Goal: Task Accomplishment & Management: Complete application form

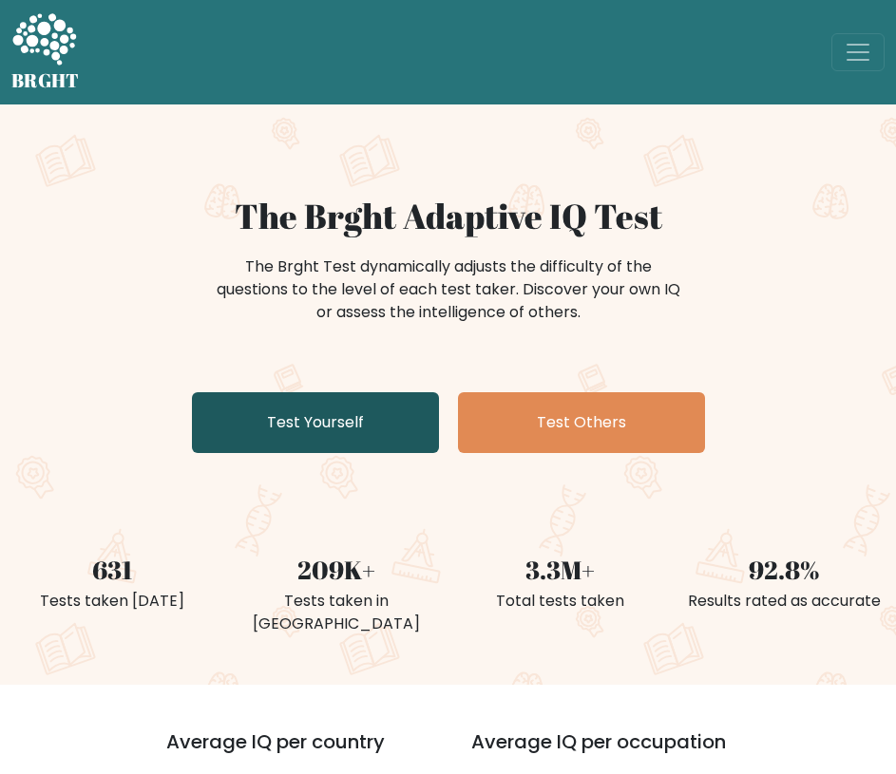
click at [379, 436] on link "Test Yourself" at bounding box center [315, 422] width 247 height 61
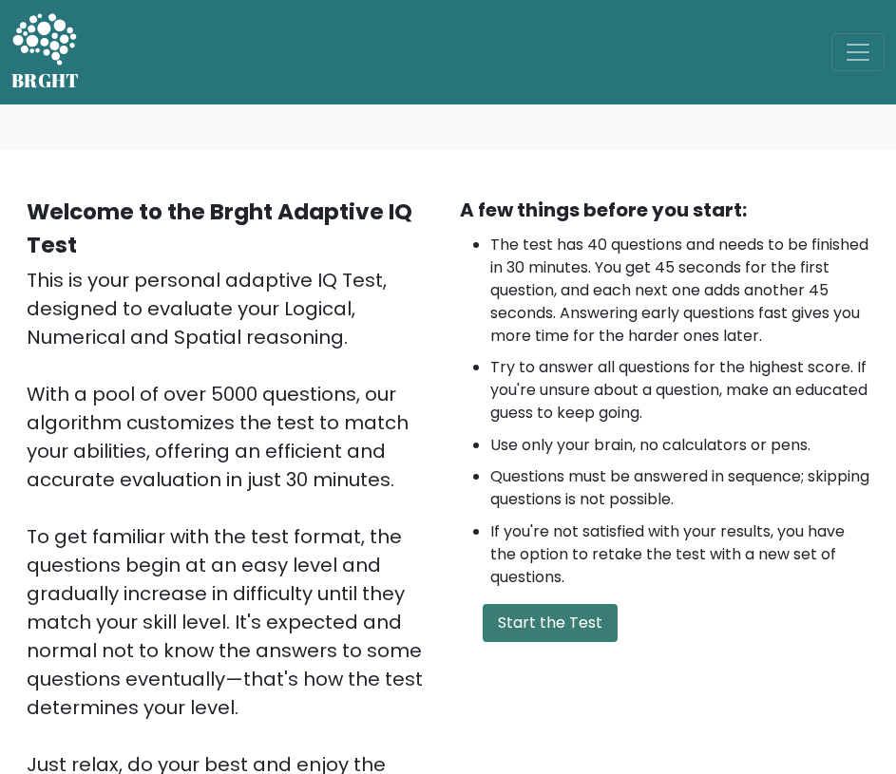
click at [513, 620] on button "Start the Test" at bounding box center [549, 623] width 135 height 38
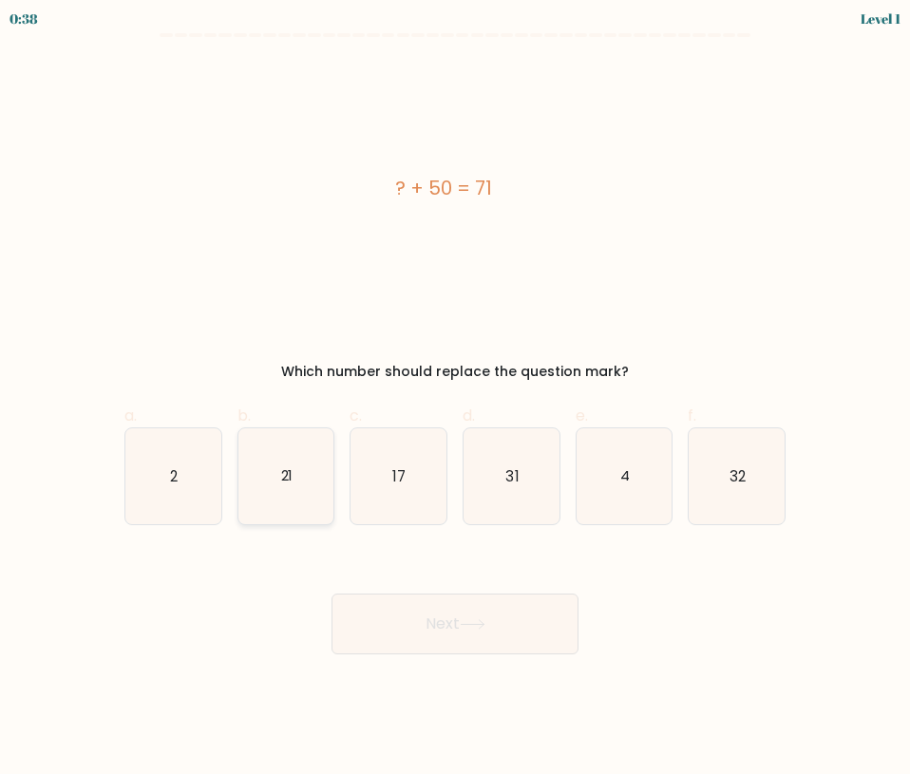
click at [274, 487] on icon "21" at bounding box center [286, 476] width 96 height 96
click at [455, 400] on input "b. 21" at bounding box center [455, 393] width 1 height 12
radio input "true"
click at [468, 620] on icon at bounding box center [473, 624] width 26 height 10
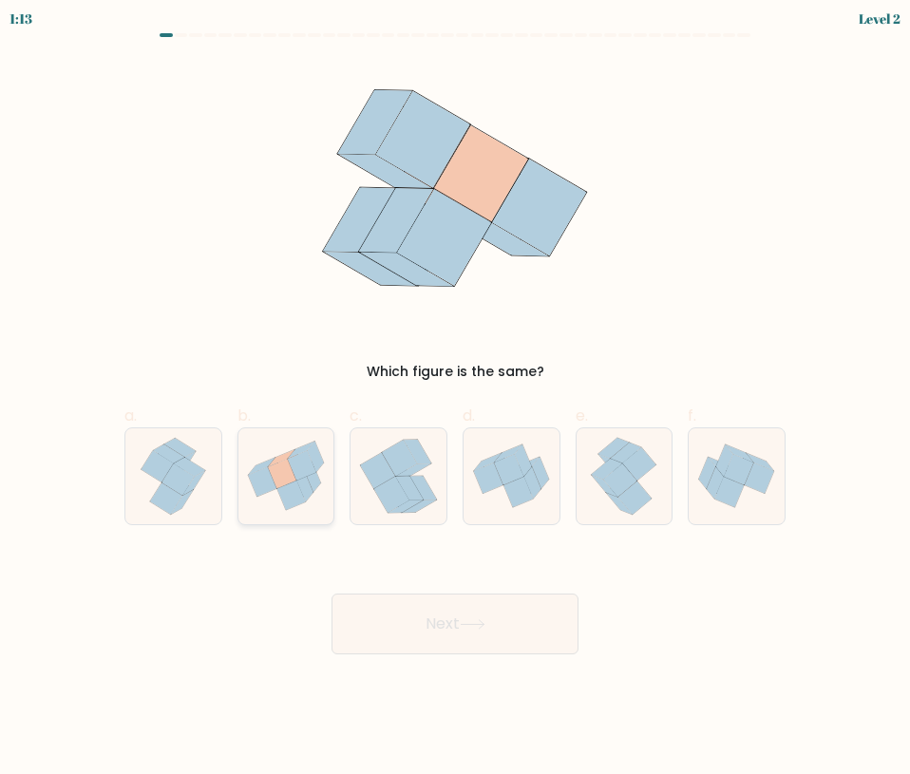
click at [310, 500] on icon at bounding box center [286, 475] width 96 height 85
click at [455, 400] on input "b." at bounding box center [455, 393] width 1 height 12
radio input "true"
click at [415, 630] on button "Next" at bounding box center [454, 624] width 247 height 61
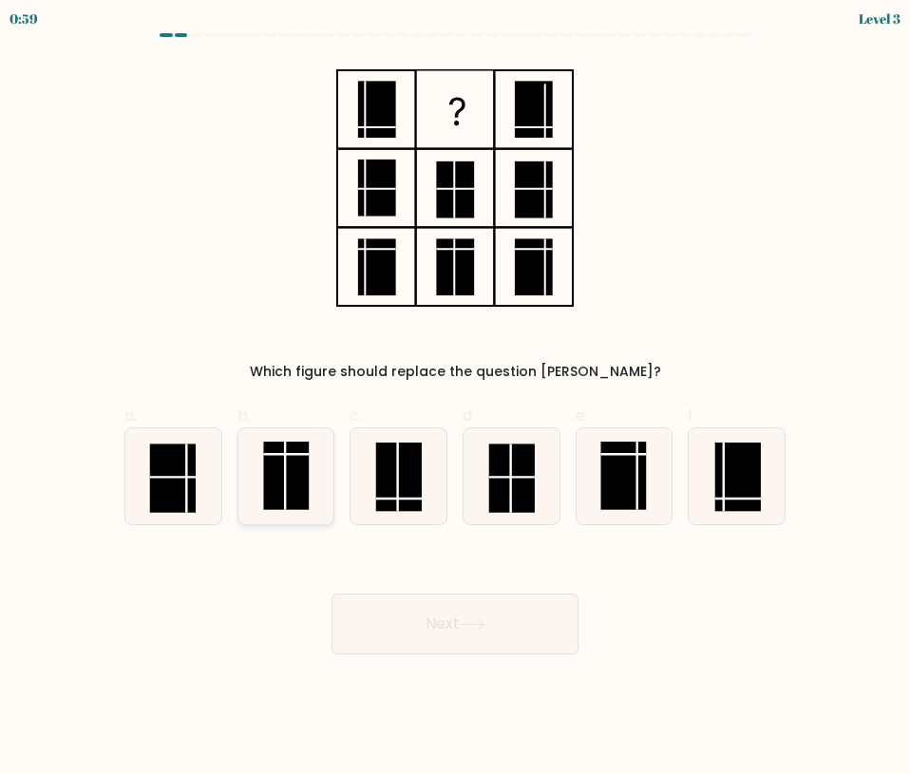
click at [292, 474] on rect at bounding box center [286, 476] width 46 height 68
click at [455, 400] on input "b." at bounding box center [455, 393] width 1 height 12
radio input "true"
click at [479, 632] on button "Next" at bounding box center [454, 624] width 247 height 61
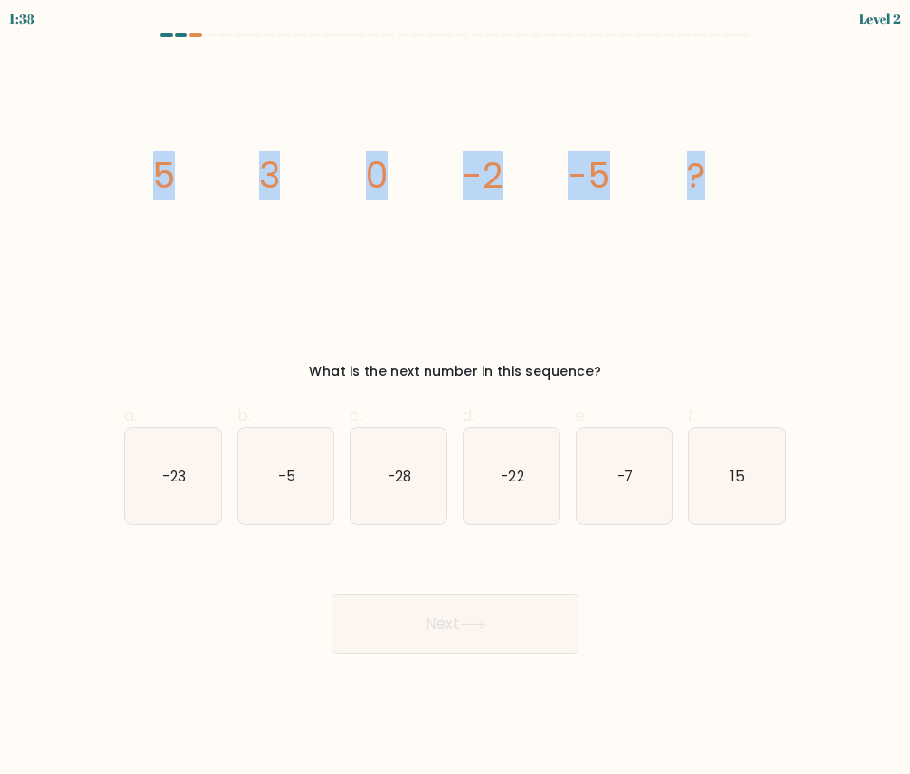
drag, startPoint x: 189, startPoint y: 187, endPoint x: 759, endPoint y: 202, distance: 570.0
click at [759, 202] on icon "image/svg+xml 5 3 0 -2 -5 ?" at bounding box center [455, 188] width 638 height 256
copy g "5 3 0 -2 -5 ?"
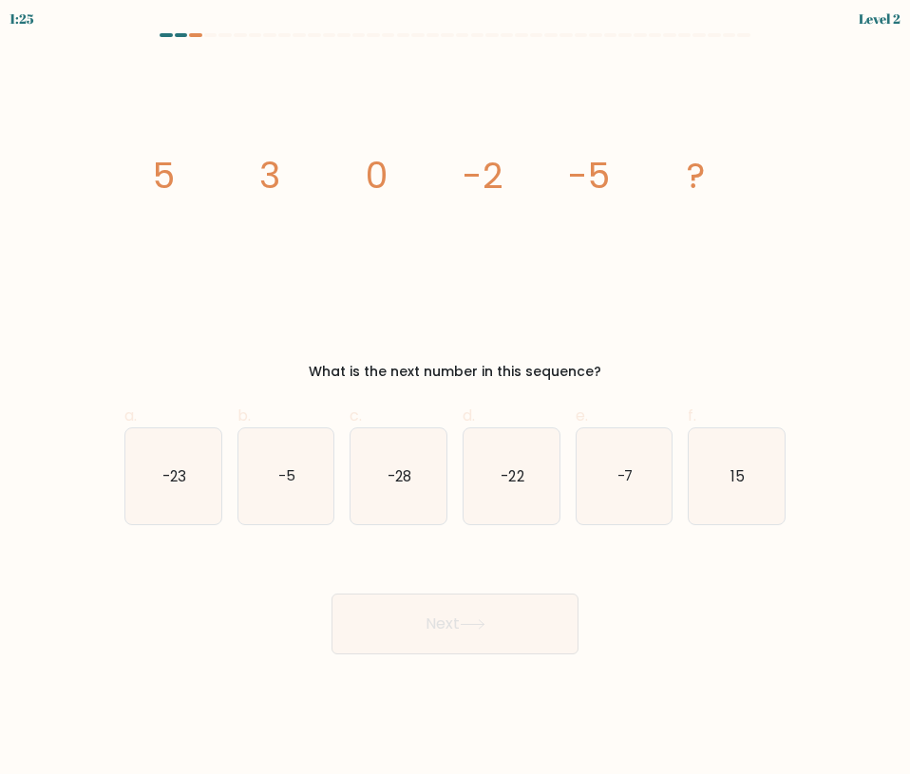
click at [647, 579] on div "Next" at bounding box center [455, 601] width 684 height 106
click at [616, 505] on icon "-7" at bounding box center [624, 476] width 96 height 96
click at [456, 400] on input "e. -7" at bounding box center [455, 393] width 1 height 12
radio input "true"
click at [431, 625] on button "Next" at bounding box center [454, 624] width 247 height 61
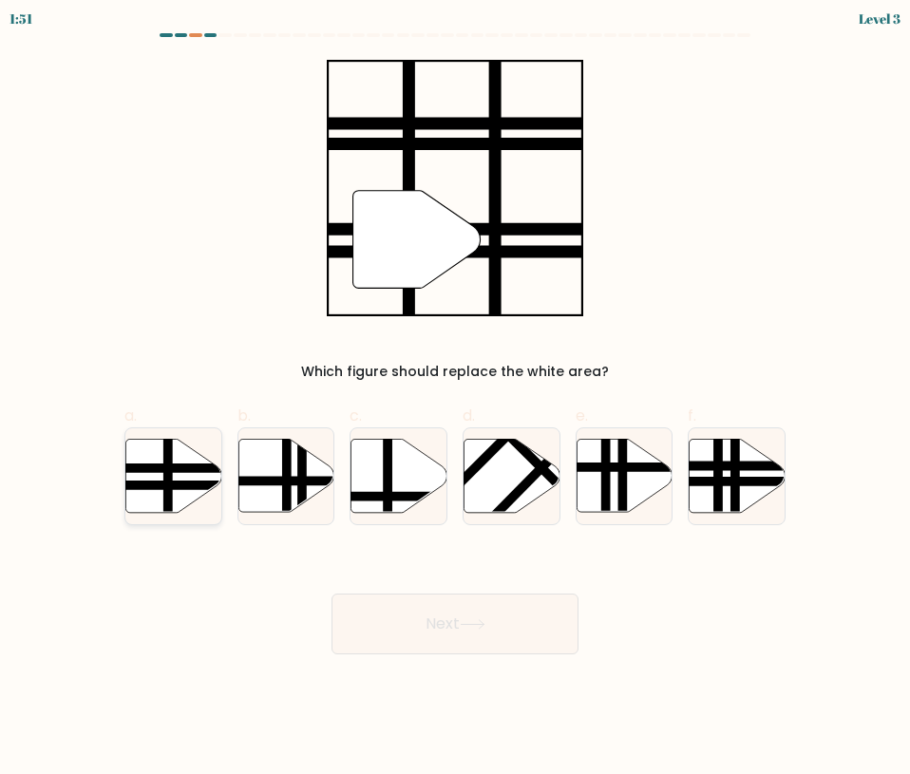
click at [127, 473] on icon at bounding box center [173, 475] width 96 height 73
click at [455, 400] on input "a." at bounding box center [455, 393] width 1 height 12
radio input "true"
click at [406, 630] on button "Next" at bounding box center [454, 624] width 247 height 61
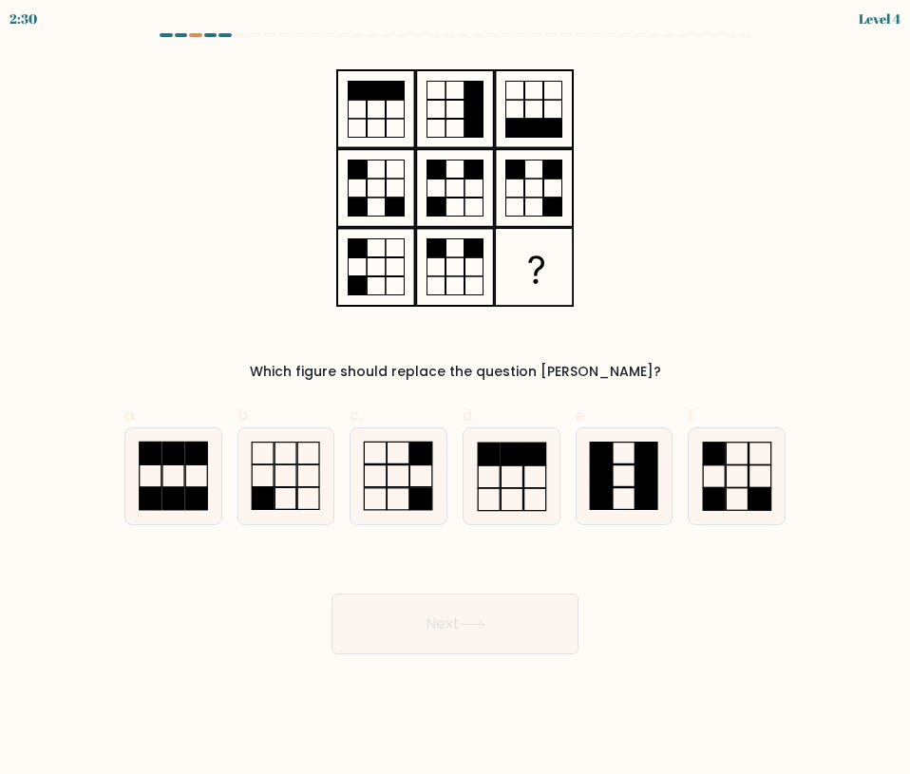
drag, startPoint x: 288, startPoint y: 65, endPoint x: 636, endPoint y: 251, distance: 395.1
click at [636, 251] on div "Which figure should replace the question mark?" at bounding box center [455, 221] width 684 height 322
drag, startPoint x: 409, startPoint y: 251, endPoint x: 251, endPoint y: 341, distance: 182.5
click at [251, 341] on div "Which figure should replace the question mark?" at bounding box center [455, 221] width 684 height 322
click at [410, 488] on rect at bounding box center [420, 499] width 22 height 22
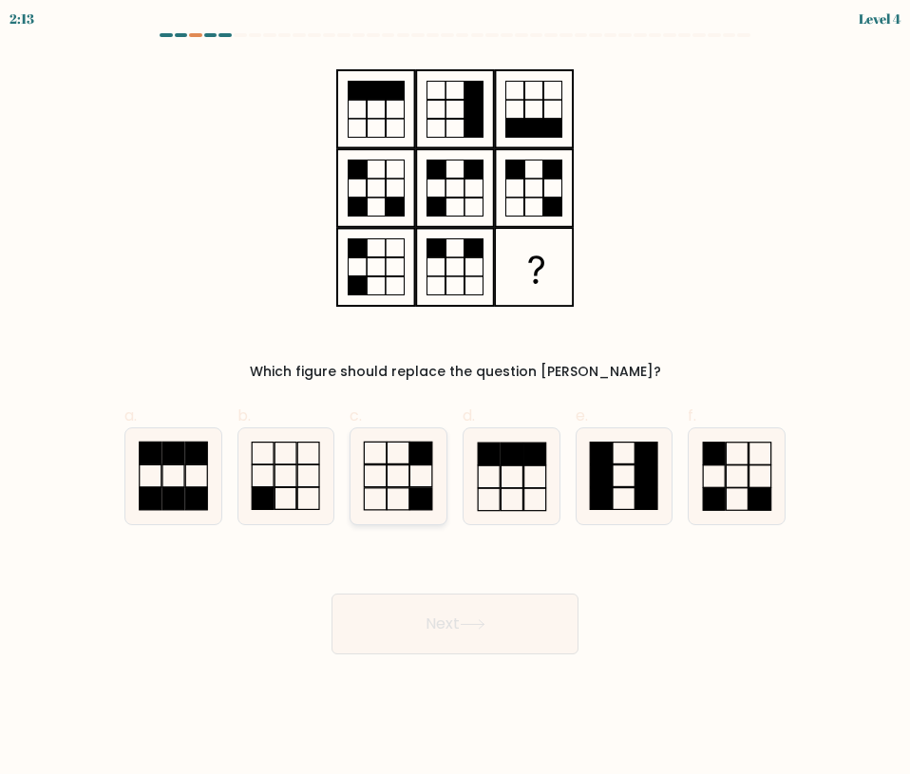
click at [455, 400] on input "c." at bounding box center [455, 393] width 1 height 12
radio input "true"
click at [425, 622] on button "Next" at bounding box center [454, 624] width 247 height 61
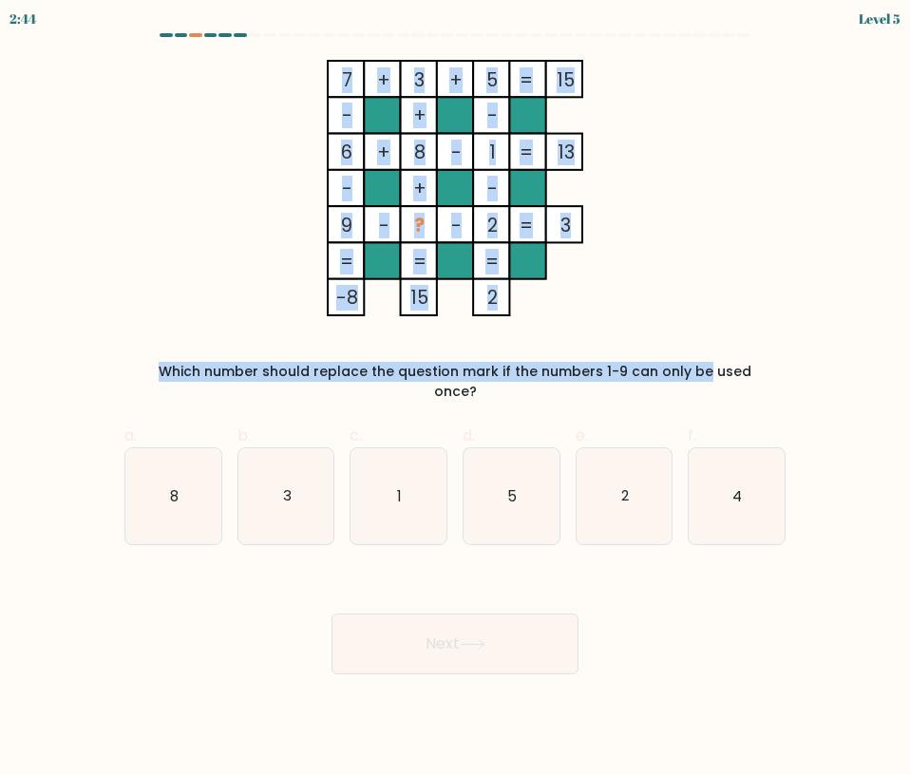
drag, startPoint x: 283, startPoint y: 69, endPoint x: 587, endPoint y: 337, distance: 405.1
click at [587, 337] on div "7 + 3 + 5 15 - + - 6 + 8 - 1 13 - + - 9 - ? - 2 = 3 = = = = -8 15 2 = Which num…" at bounding box center [455, 231] width 684 height 342
click at [585, 318] on div "7 + 3 + 5 15 - + - 6 + 8 - 1 13 - + - 9 - ? - 2 = 3 = = = = -8 15 2 = Which num…" at bounding box center [455, 231] width 684 height 342
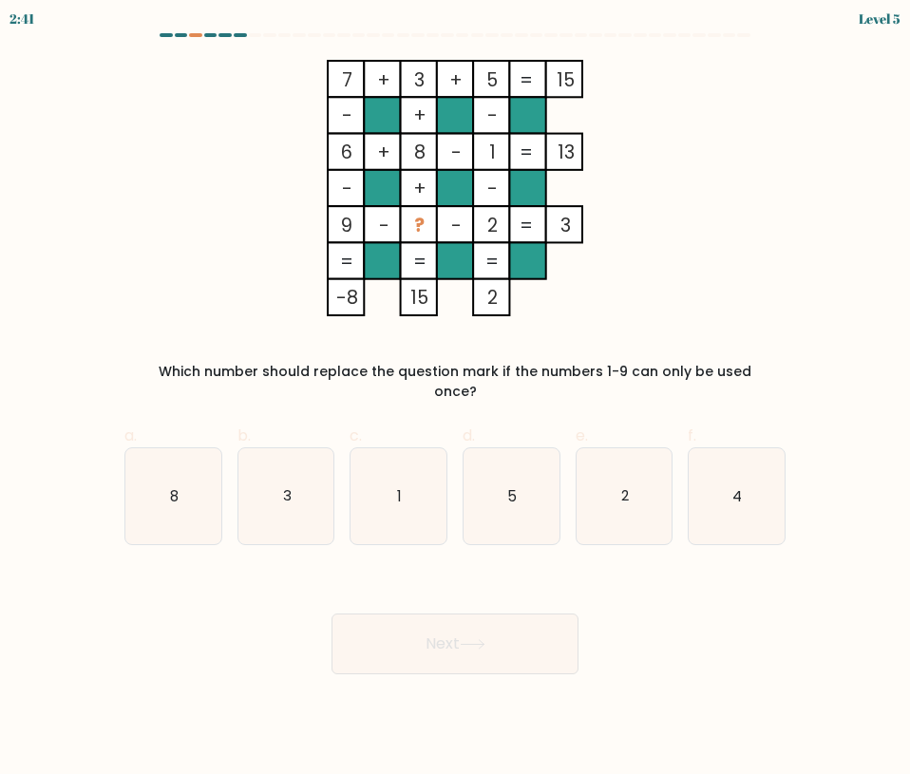
drag, startPoint x: 525, startPoint y: 308, endPoint x: 330, endPoint y: 71, distance: 306.9
click at [330, 71] on icon "7 + 3 + 5 15 - + - 6 + 8 - 1 13 - + - 9 - ? - 2 = 3 = = = = -8 15 2 =" at bounding box center [455, 188] width 636 height 256
copy icon "7 + 3 + 5 15 - + - 6 + 8 - 1 13 - + - 9 - ? - 2 = 3 = = = = -8 15 2"
click at [552, 347] on div "7 + 3 + 5 15 - + - 6 + 8 - 1 13 - + - 9 - ? - 2 = 3 = = = = -8 15 2 = Which num…" at bounding box center [455, 231] width 684 height 342
click at [368, 409] on div "a. 8 b. 3 c. 1 d." at bounding box center [455, 477] width 676 height 136
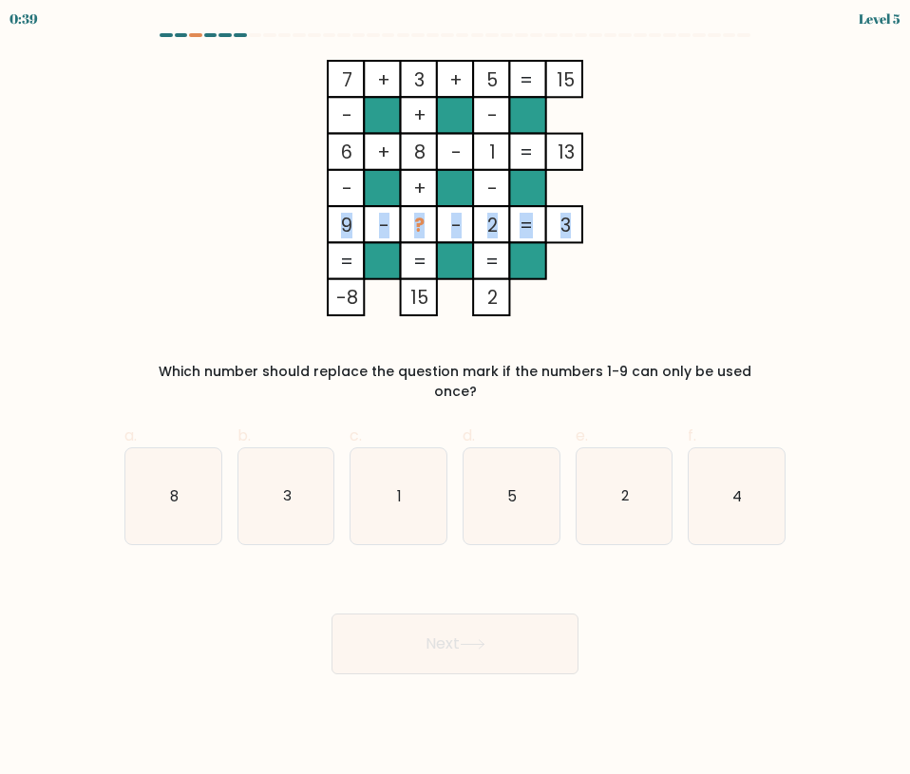
drag, startPoint x: 326, startPoint y: 217, endPoint x: 570, endPoint y: 217, distance: 244.1
click at [569, 217] on icon "7 + 3 + 5 15 - + - 6 + 8 - 1 13 - + - 9 - ? - 2 = 3 = = = = -8 15 2 =" at bounding box center [455, 188] width 636 height 256
copy icon "9 - ? - 2 = 3"
click at [736, 490] on icon "4" at bounding box center [737, 496] width 96 height 96
click at [456, 400] on input "f. 4" at bounding box center [455, 393] width 1 height 12
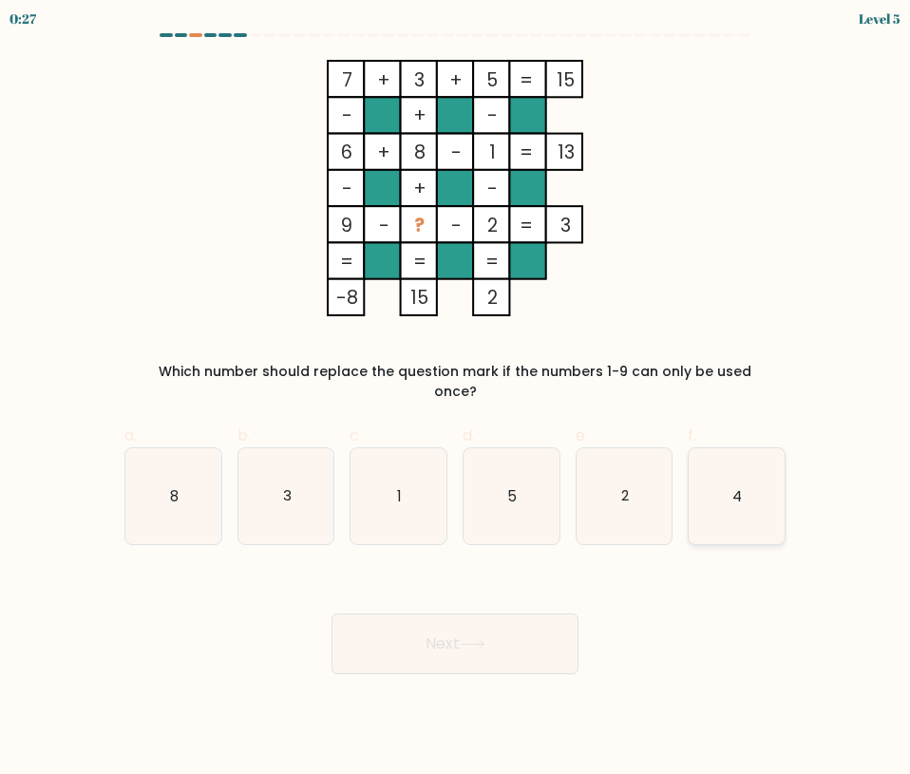
radio input "true"
click at [462, 626] on button "Next" at bounding box center [454, 644] width 247 height 61
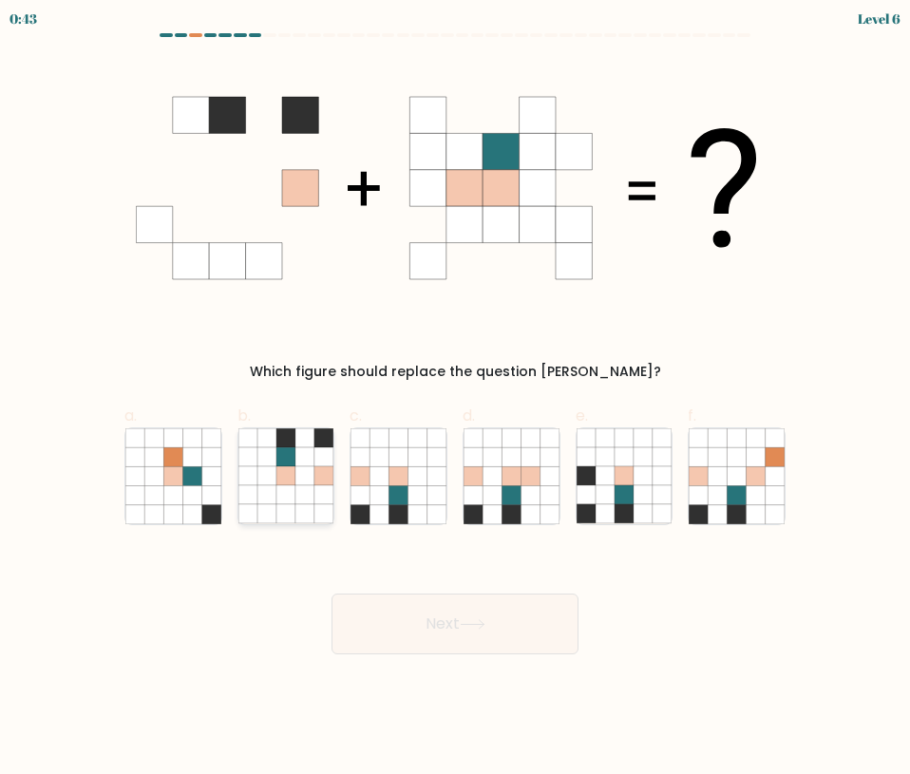
click at [294, 506] on icon at bounding box center [285, 513] width 19 height 19
click at [455, 400] on input "b." at bounding box center [455, 393] width 1 height 12
radio input "true"
click at [398, 638] on button "Next" at bounding box center [454, 624] width 247 height 61
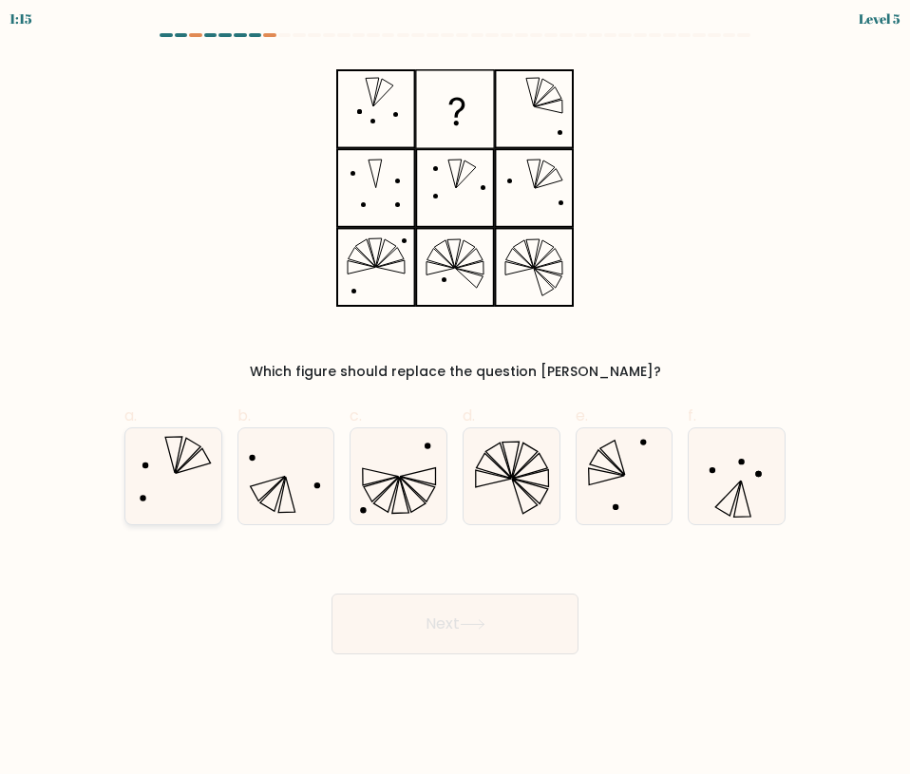
click at [206, 462] on icon at bounding box center [173, 476] width 96 height 96
click at [455, 400] on input "a." at bounding box center [455, 393] width 1 height 12
radio input "true"
click at [435, 616] on button "Next" at bounding box center [454, 624] width 247 height 61
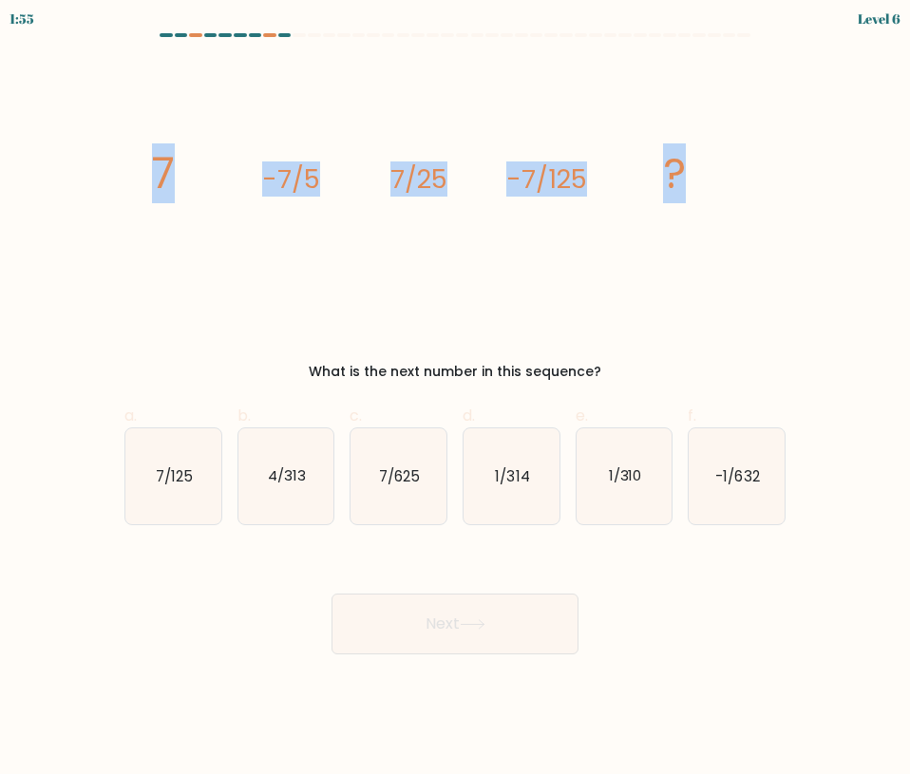
drag, startPoint x: 142, startPoint y: 176, endPoint x: 695, endPoint y: 189, distance: 553.9
click at [695, 189] on icon "image/svg+xml 7 -7/5 7/25 -7/125 ?" at bounding box center [455, 188] width 638 height 256
copy g "7 -7/5 7/25 -7/125 ?"
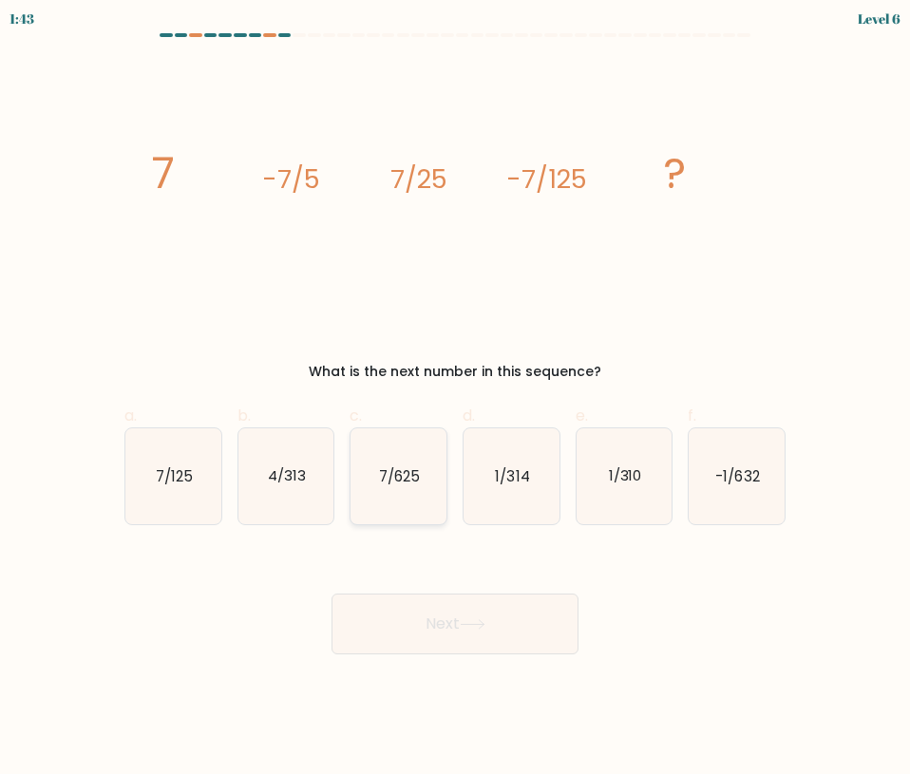
click at [386, 498] on icon "7/625" at bounding box center [398, 476] width 96 height 96
click at [455, 400] on input "c. 7/625" at bounding box center [455, 393] width 1 height 12
radio input "true"
click at [454, 628] on button "Next" at bounding box center [454, 624] width 247 height 61
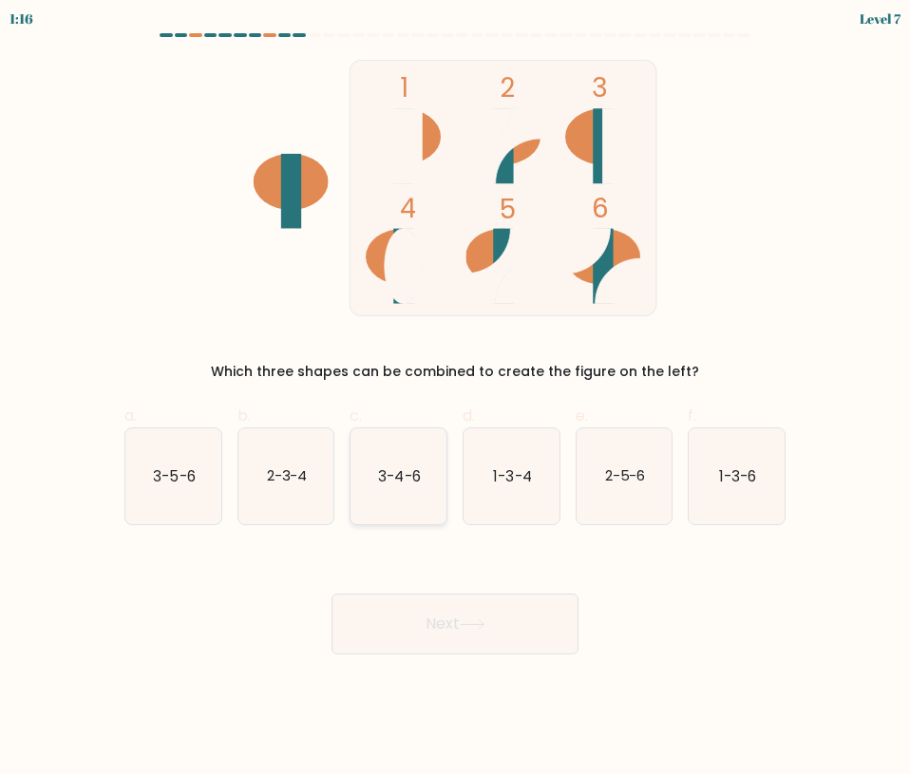
click at [385, 491] on icon "3-4-6" at bounding box center [398, 476] width 96 height 96
click at [455, 400] on input "c. 3-4-6" at bounding box center [455, 393] width 1 height 12
radio input "true"
click at [416, 617] on button "Next" at bounding box center [454, 624] width 247 height 61
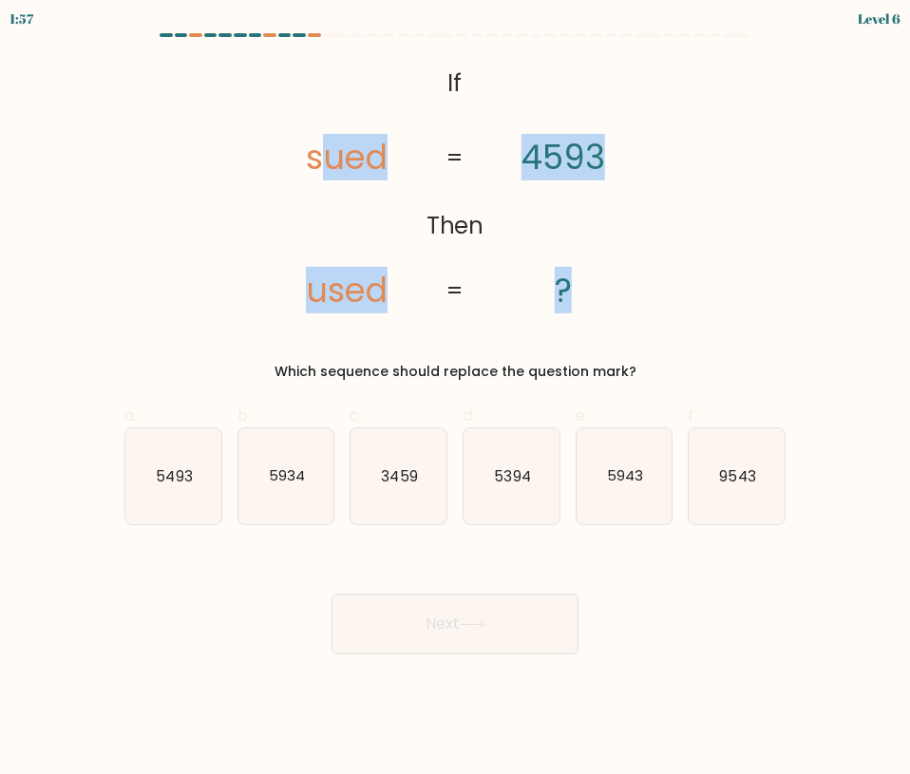
drag, startPoint x: 315, startPoint y: 134, endPoint x: 634, endPoint y: 296, distance: 358.1
click at [634, 296] on icon "@import url('https://fonts.googleapis.com/css?family=Abril+Fatface:400,100,100i…" at bounding box center [455, 188] width 416 height 256
drag, startPoint x: 634, startPoint y: 294, endPoint x: 416, endPoint y: 224, distance: 229.5
click at [633, 293] on icon "@import url('https://fonts.googleapis.com/css?family=Abril+Fatface:400,100,100i…" at bounding box center [455, 188] width 416 height 256
click at [362, 194] on icon "@import url('https://fonts.googleapis.com/css?family=Abril+Fatface:400,100,100i…" at bounding box center [455, 188] width 416 height 256
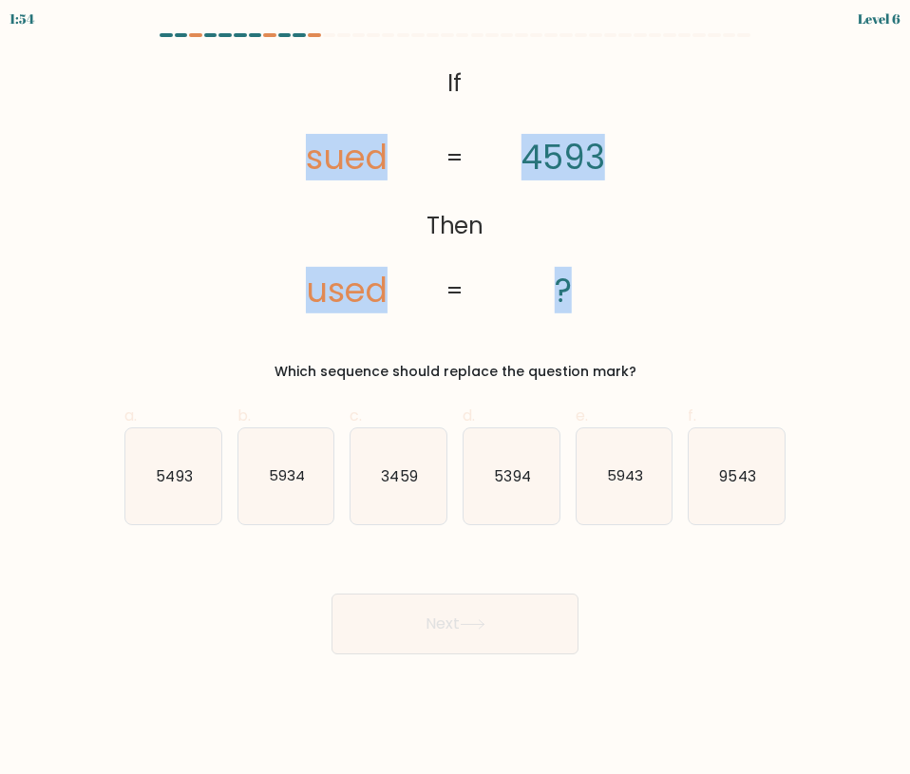
drag, startPoint x: 290, startPoint y: 160, endPoint x: 645, endPoint y: 284, distance: 376.4
click at [645, 284] on icon "@import url('https://fonts.googleapis.com/css?family=Abril+Fatface:400,100,100i…" at bounding box center [455, 188] width 416 height 256
click at [642, 281] on icon "@import url('https://fonts.googleapis.com/css?family=Abril+Fatface:400,100,100i…" at bounding box center [455, 188] width 416 height 256
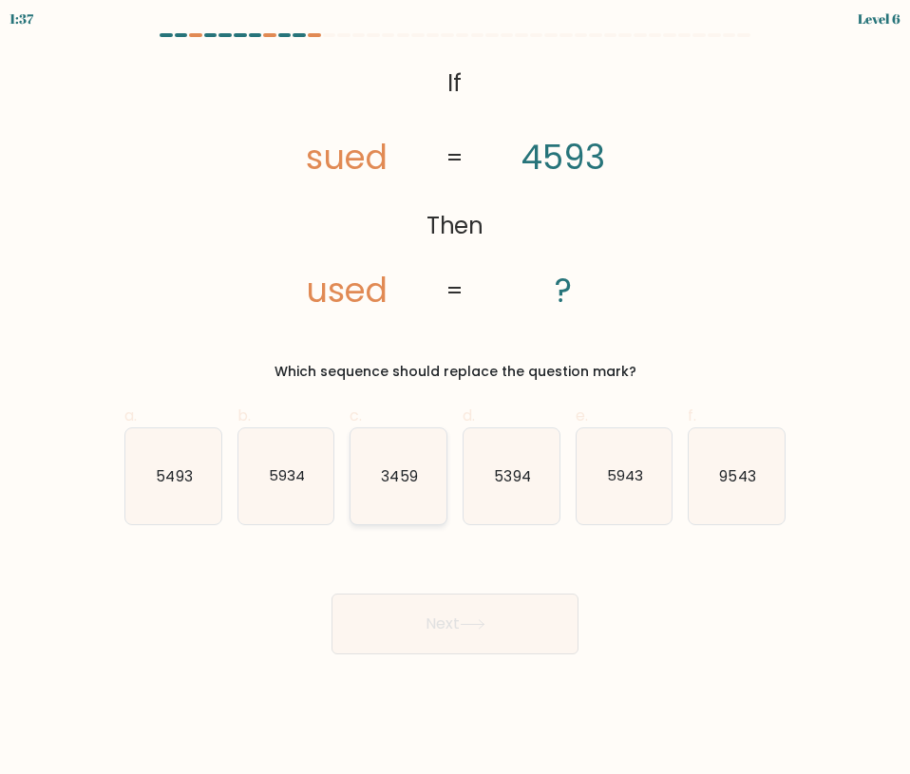
click at [378, 467] on icon "3459" at bounding box center [398, 476] width 96 height 96
click at [455, 400] on input "c. 3459" at bounding box center [455, 393] width 1 height 12
radio input "true"
click at [423, 619] on button "Next" at bounding box center [454, 624] width 247 height 61
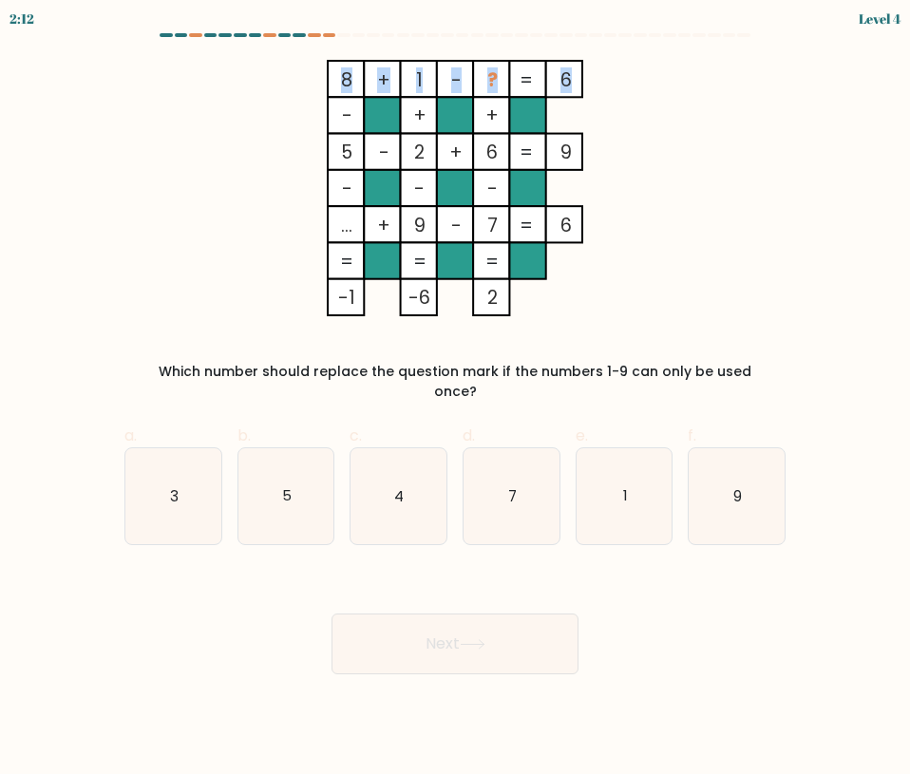
drag, startPoint x: 329, startPoint y: 74, endPoint x: 568, endPoint y: 80, distance: 239.4
click at [568, 80] on icon "8 + 1 - ? 6 - + + 5 - 2 + 6 9 - - - ... + 9 - 7 = 6 = = = = -1 -6 2 =" at bounding box center [455, 188] width 636 height 256
copy icon "8 + 1 - ? 6"
click at [195, 474] on icon "3" at bounding box center [173, 496] width 96 height 96
click at [455, 400] on input "a. 3" at bounding box center [455, 393] width 1 height 12
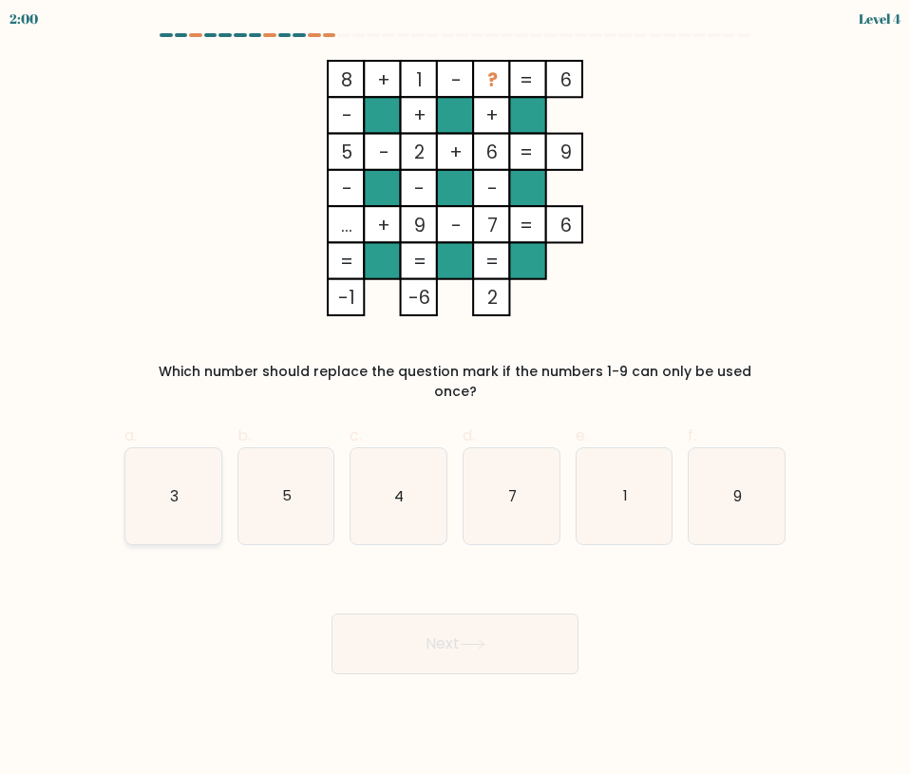
radio input "true"
click at [463, 676] on body "1:59 Level 4" at bounding box center [455, 387] width 910 height 774
click at [444, 633] on button "Next" at bounding box center [454, 644] width 247 height 61
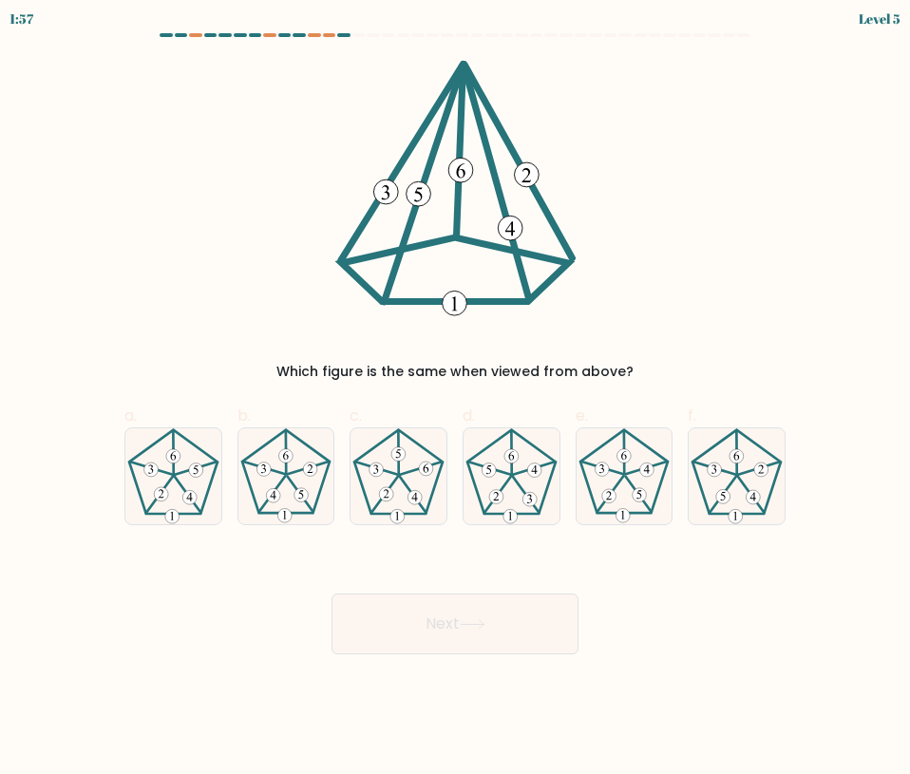
click at [444, 633] on button "Next" at bounding box center [454, 624] width 247 height 61
click at [728, 495] on 516 at bounding box center [723, 496] width 14 height 14
click at [456, 400] on input "f." at bounding box center [455, 393] width 1 height 12
radio input "true"
click at [478, 630] on button "Next" at bounding box center [454, 624] width 247 height 61
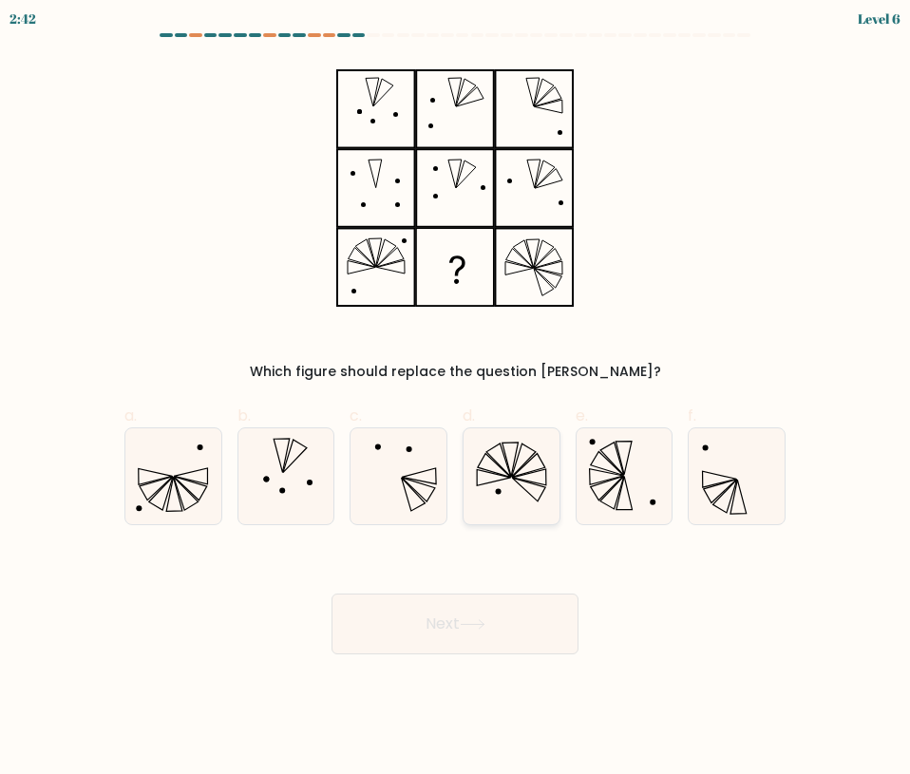
click at [499, 487] on icon at bounding box center [511, 476] width 96 height 96
click at [456, 400] on input "d." at bounding box center [455, 393] width 1 height 12
radio input "true"
click at [466, 620] on icon at bounding box center [473, 624] width 26 height 10
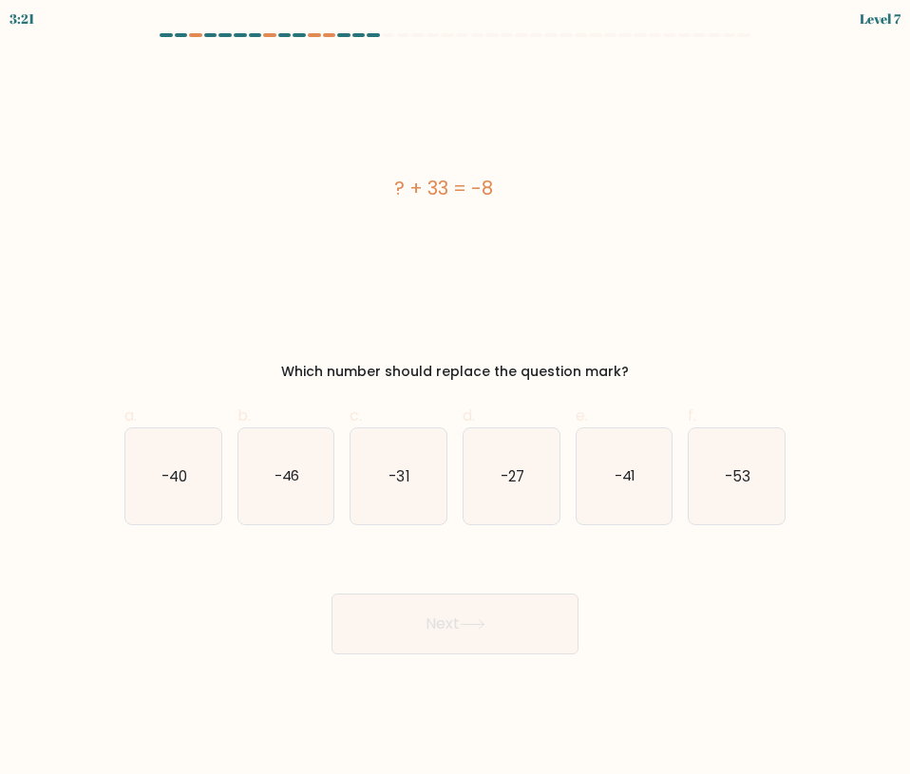
drag, startPoint x: 379, startPoint y: 190, endPoint x: 512, endPoint y: 205, distance: 133.8
click at [512, 205] on div "? + 33 = -8" at bounding box center [443, 188] width 638 height 256
copy div "? + 33 = -8"
click at [590, 485] on icon "-41" at bounding box center [624, 476] width 96 height 96
click at [456, 400] on input "e. -41" at bounding box center [455, 393] width 1 height 12
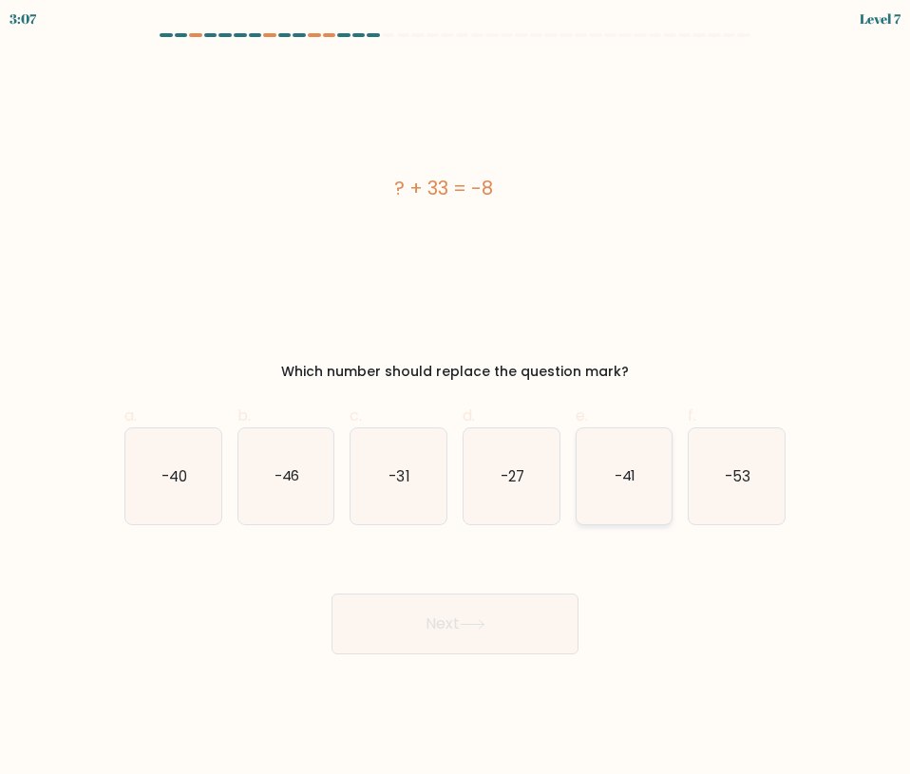
radio input "true"
click at [461, 616] on button "Next" at bounding box center [454, 624] width 247 height 61
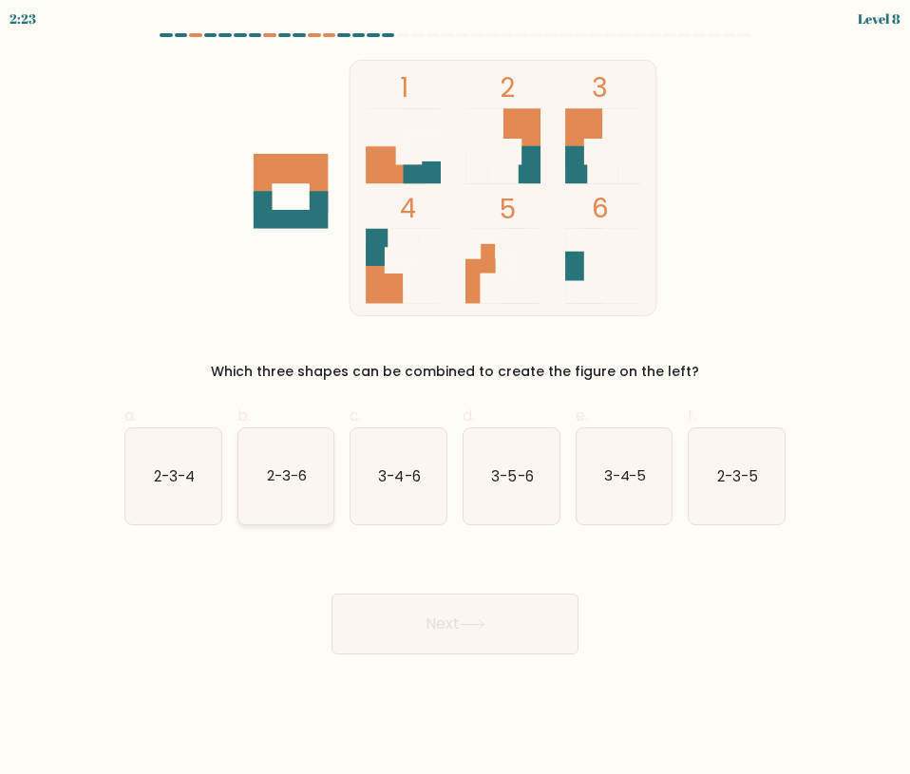
click at [301, 481] on text "2-3-6" at bounding box center [287, 475] width 40 height 20
click at [455, 400] on input "b. 2-3-6" at bounding box center [455, 393] width 1 height 12
radio input "true"
click at [426, 632] on button "Next" at bounding box center [454, 624] width 247 height 61
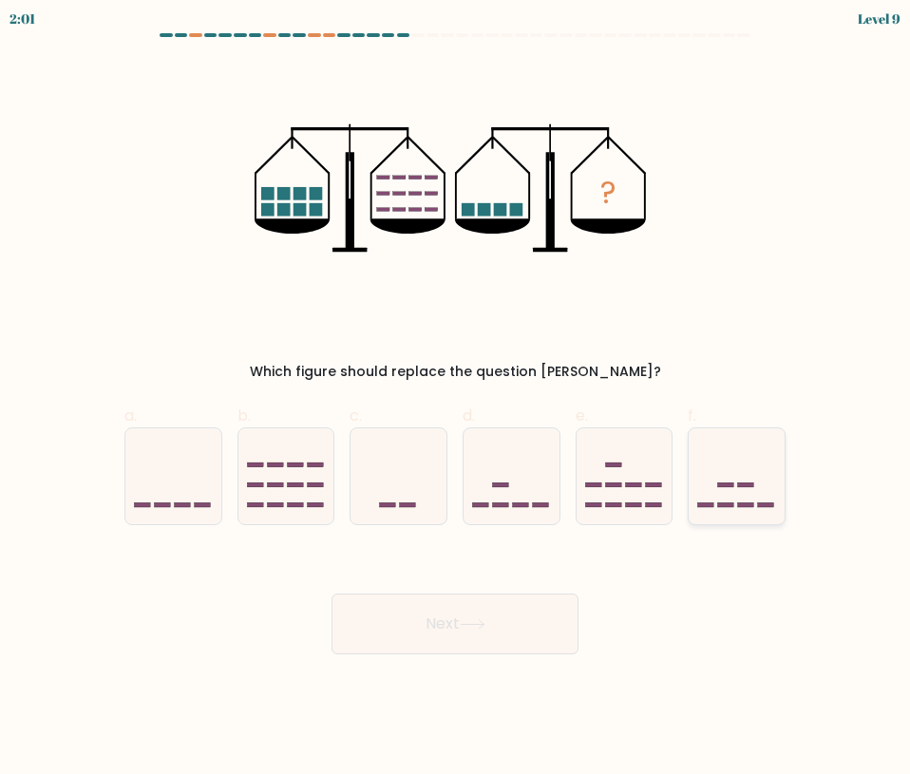
click at [736, 490] on icon at bounding box center [737, 476] width 96 height 79
click at [456, 400] on input "f." at bounding box center [455, 393] width 1 height 12
radio input "true"
click at [480, 639] on button "Next" at bounding box center [454, 624] width 247 height 61
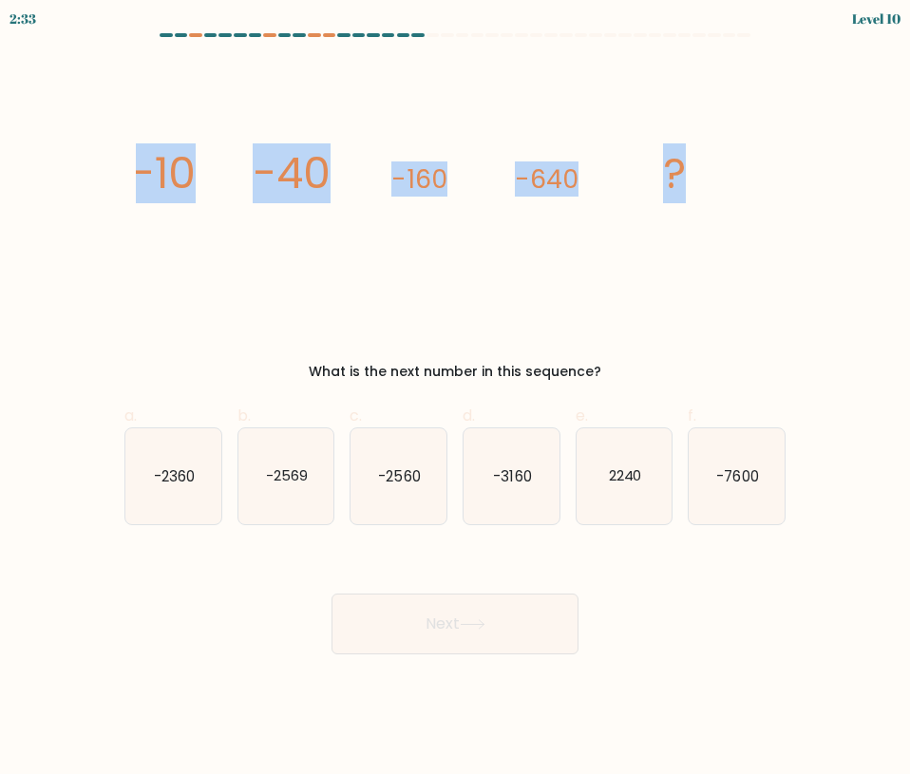
drag, startPoint x: 142, startPoint y: 176, endPoint x: 686, endPoint y: 205, distance: 545.0
click at [686, 205] on icon "image/svg+xml -10 -40 -160 -640 ?" at bounding box center [455, 188] width 638 height 256
copy g "-10 -40 -160 -640 ?"
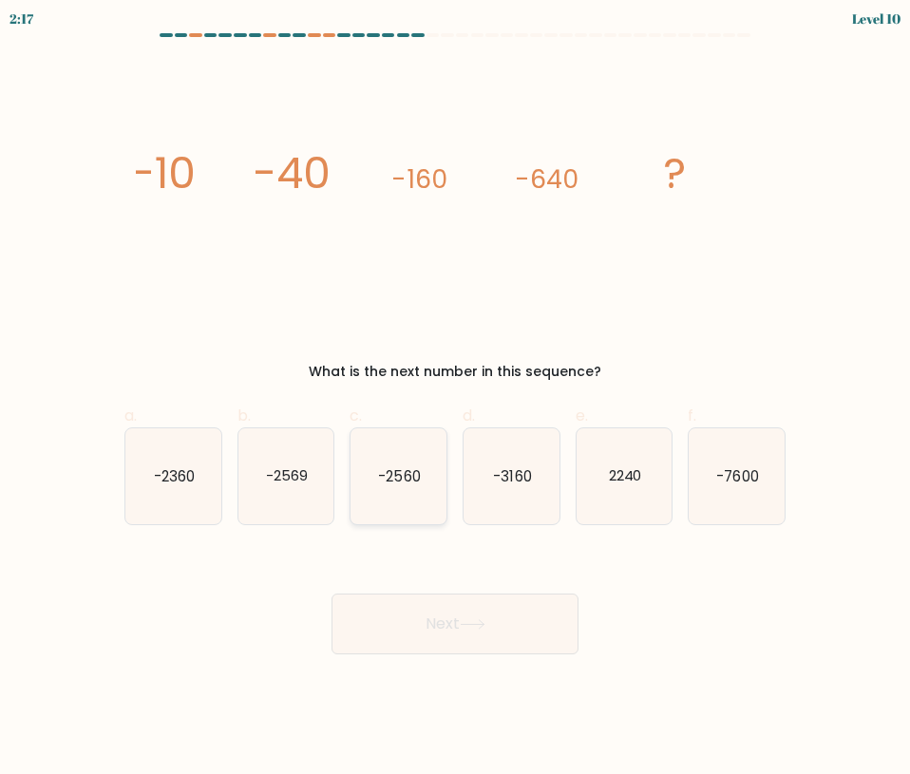
click at [425, 515] on icon "-2560" at bounding box center [398, 476] width 96 height 96
click at [455, 400] on input "c. -2560" at bounding box center [455, 393] width 1 height 12
radio input "true"
click at [422, 619] on button "Next" at bounding box center [454, 624] width 247 height 61
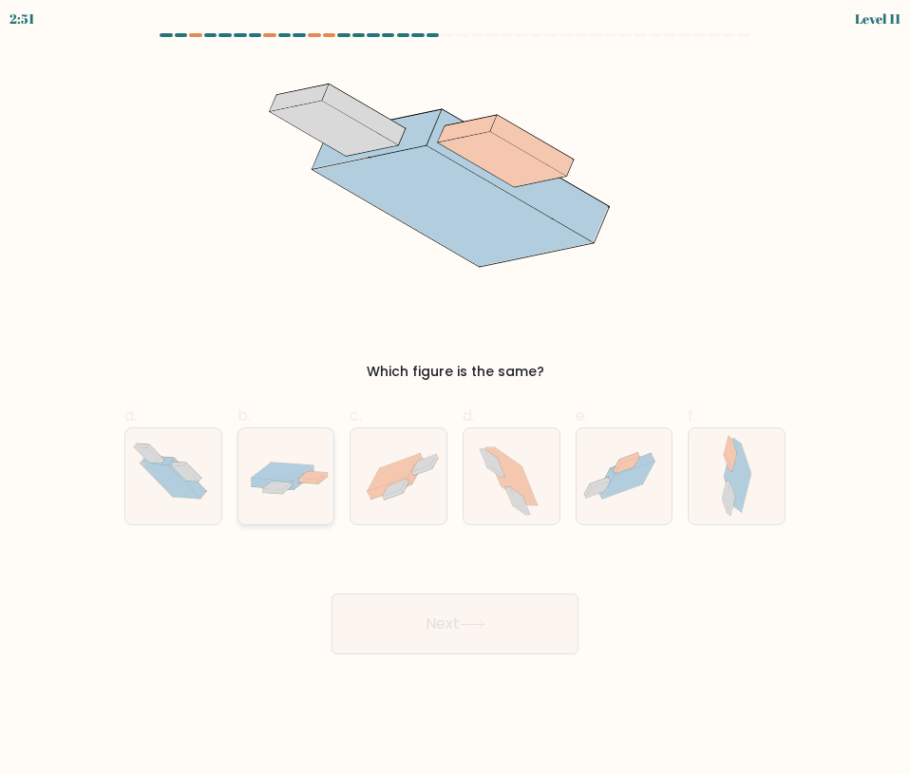
click at [254, 490] on icon at bounding box center [286, 476] width 96 height 41
click at [455, 400] on input "b." at bounding box center [455, 393] width 1 height 12
radio input "true"
click at [403, 627] on button "Next" at bounding box center [454, 624] width 247 height 61
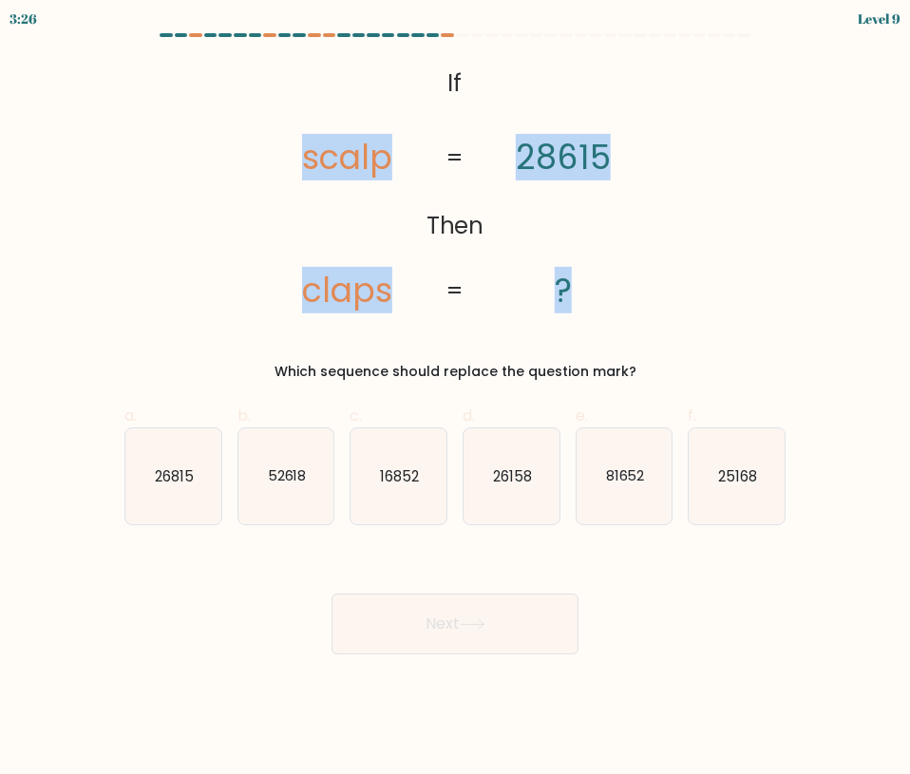
drag, startPoint x: 291, startPoint y: 138, endPoint x: 607, endPoint y: 279, distance: 346.5
click at [607, 279] on icon "@import url('https://fonts.googleapis.com/css?family=Abril+Fatface:400,100,100i…" at bounding box center [455, 188] width 416 height 256
copy icon "scalp claps 28615 ?"
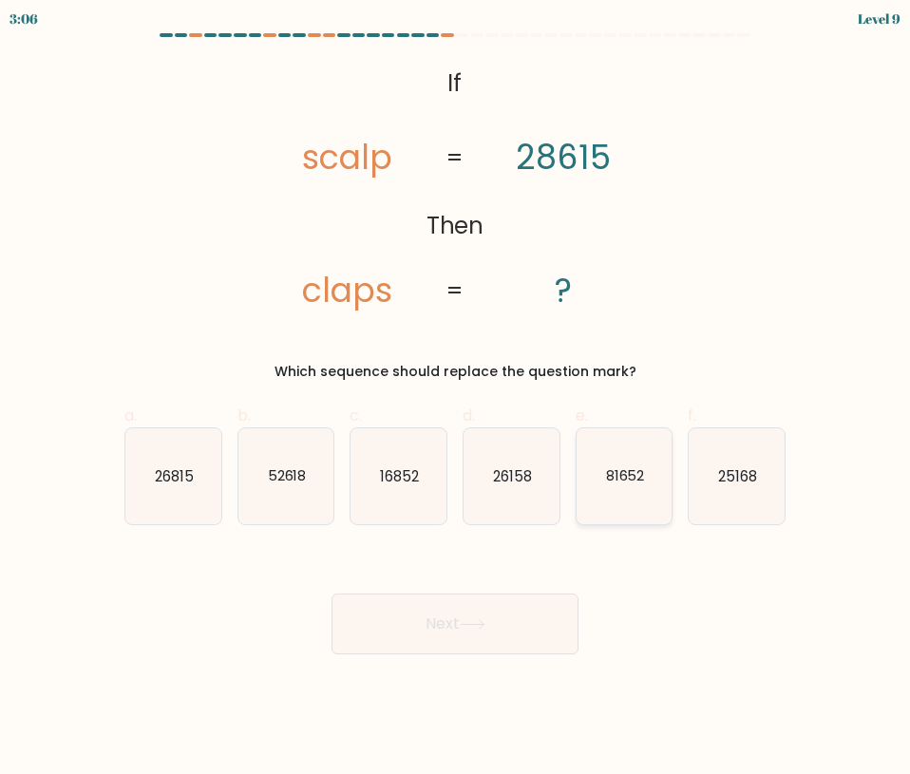
click at [596, 474] on icon "81652" at bounding box center [624, 476] width 96 height 96
click at [456, 400] on input "e. 81652" at bounding box center [455, 393] width 1 height 12
radio input "true"
click at [385, 641] on button "Next" at bounding box center [454, 624] width 247 height 61
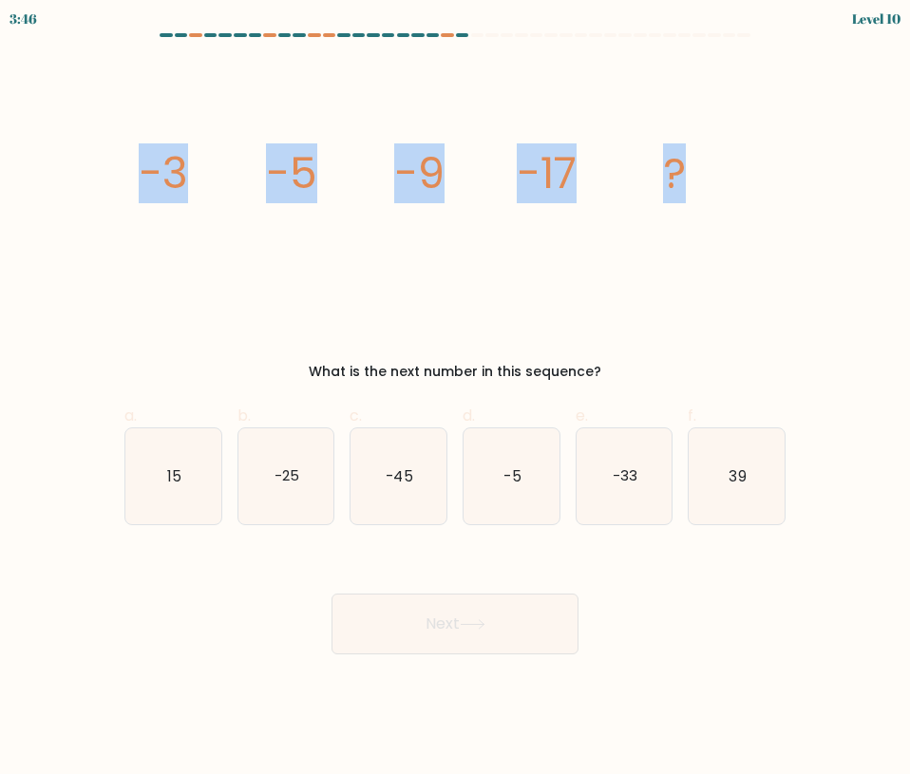
drag, startPoint x: 126, startPoint y: 166, endPoint x: 733, endPoint y: 246, distance: 612.1
click at [733, 246] on div "image/svg+xml -3 -5 -9 -17 ? What is the next number in this sequence?" at bounding box center [455, 221] width 684 height 322
copy g "-3 -5 -9 -17 ?"
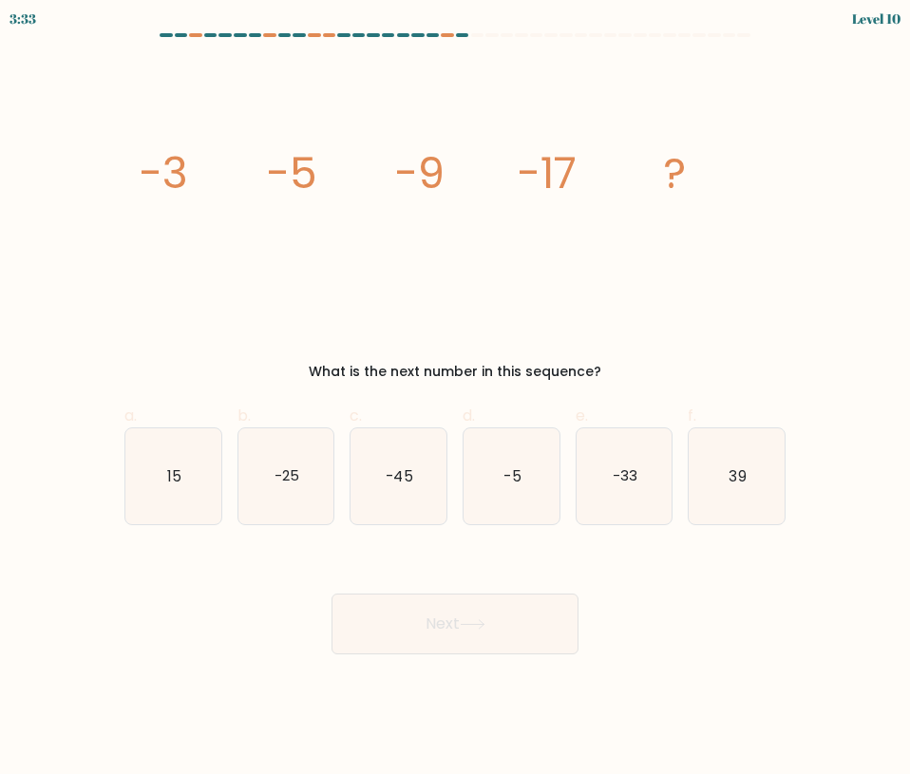
click at [321, 570] on div "Next" at bounding box center [455, 601] width 684 height 106
click at [596, 511] on icon "-33" at bounding box center [624, 476] width 96 height 96
click at [456, 400] on input "e. -33" at bounding box center [455, 393] width 1 height 12
radio input "true"
click at [393, 616] on button "Next" at bounding box center [454, 624] width 247 height 61
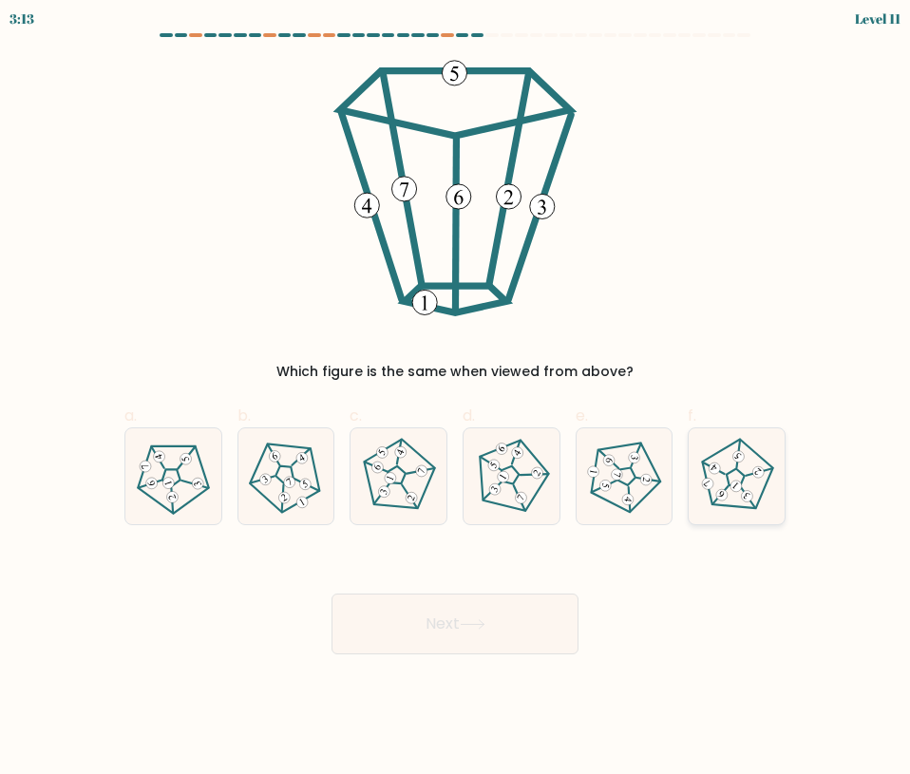
click at [737, 487] on 310 at bounding box center [736, 486] width 16 height 16
click at [456, 400] on input "f." at bounding box center [455, 393] width 1 height 12
radio input "true"
click at [472, 621] on icon at bounding box center [473, 624] width 26 height 10
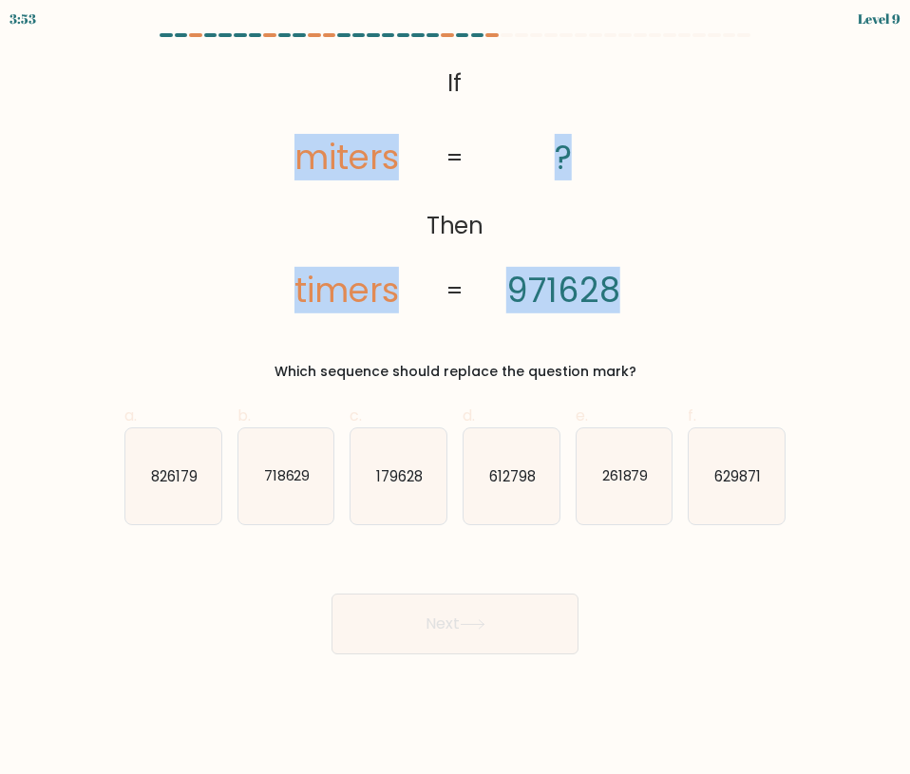
drag, startPoint x: 300, startPoint y: 150, endPoint x: 658, endPoint y: 288, distance: 383.6
click at [658, 288] on icon "@import url('https://fonts.googleapis.com/css?family=Abril+Fatface:400,100,100i…" at bounding box center [455, 188] width 416 height 256
copy icon "miters timers ? 971628"
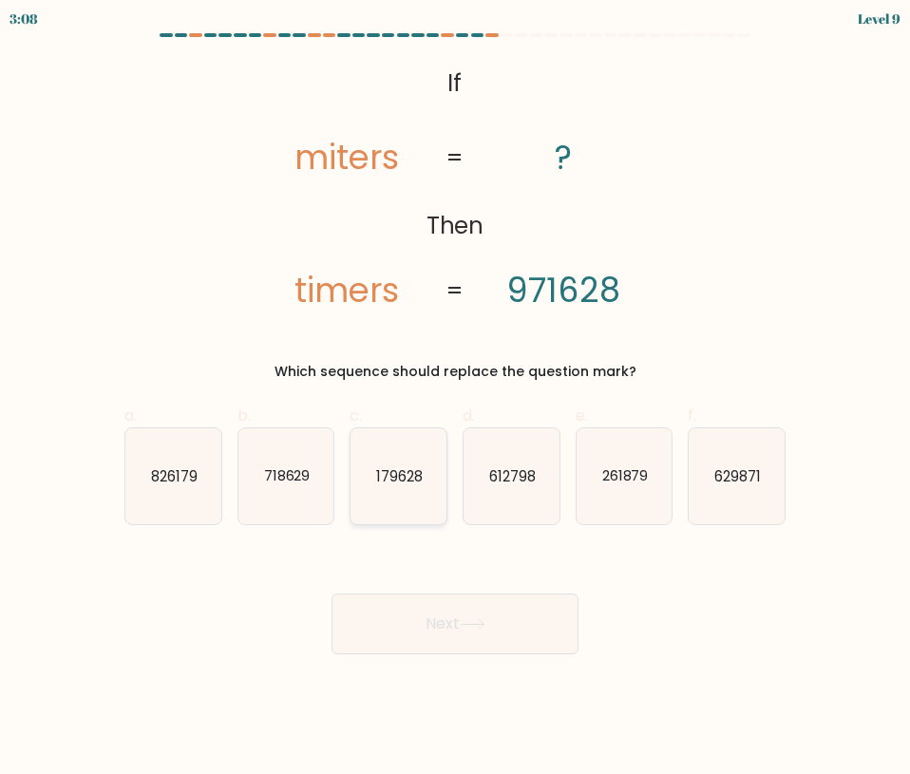
click at [391, 499] on icon "179628" at bounding box center [398, 476] width 96 height 96
click at [455, 400] on input "c. 179628" at bounding box center [455, 393] width 1 height 12
radio input "true"
click at [432, 628] on button "Next" at bounding box center [454, 624] width 247 height 61
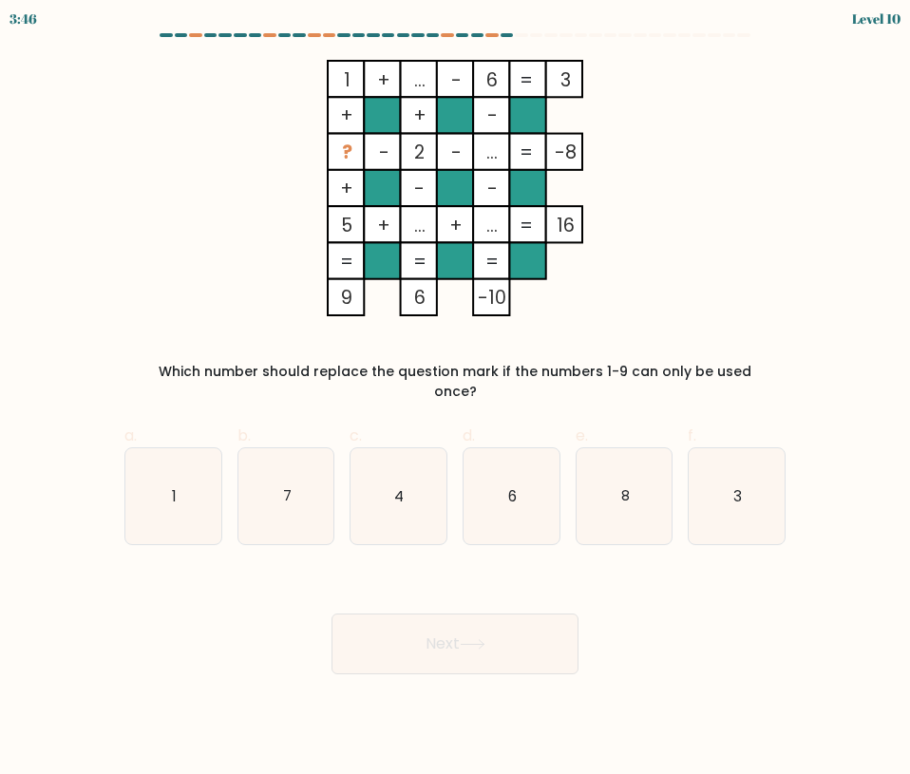
drag, startPoint x: 328, startPoint y: 144, endPoint x: 372, endPoint y: 145, distance: 44.6
click at [372, 145] on icon "1 + ... - 6 3 + + - ? - 2 - ... -8 + - - 5 + ... + ... = 16 = = = = 9 6 -10 =" at bounding box center [455, 188] width 636 height 256
click at [277, 163] on icon "1 + ... - 6 3 + + - ? - 2 - ... -8 + - - 5 + ... + ... = 16 = = = = 9 6 -10 =" at bounding box center [455, 188] width 636 height 256
drag, startPoint x: 341, startPoint y: 157, endPoint x: 457, endPoint y: 112, distance: 124.2
click at [470, 112] on icon "1 + ... - 6 3 + + - ? - 2 - ... -8 + - - 5 + ... + ... = 16 = = = = 9 6 -10 =" at bounding box center [455, 188] width 636 height 256
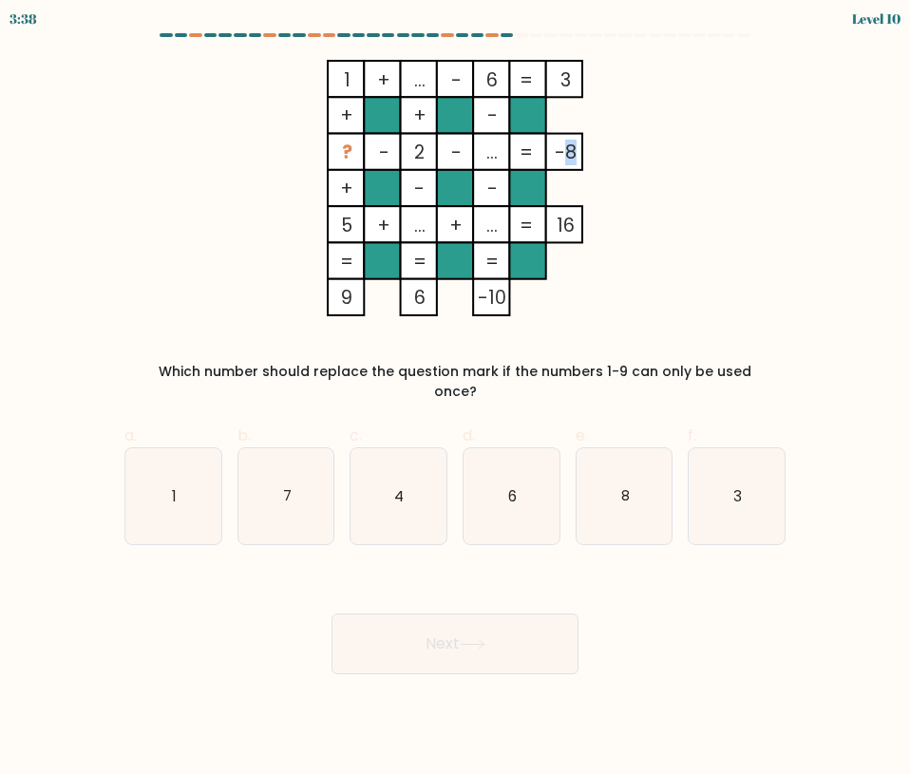
drag, startPoint x: 573, startPoint y: 147, endPoint x: 561, endPoint y: 156, distance: 14.2
click at [561, 156] on tspan "-8" at bounding box center [566, 153] width 22 height 26
click at [336, 568] on div "Next" at bounding box center [455, 621] width 684 height 106
click at [550, 487] on icon "6" at bounding box center [511, 496] width 96 height 96
click at [456, 400] on input "d. 6" at bounding box center [455, 393] width 1 height 12
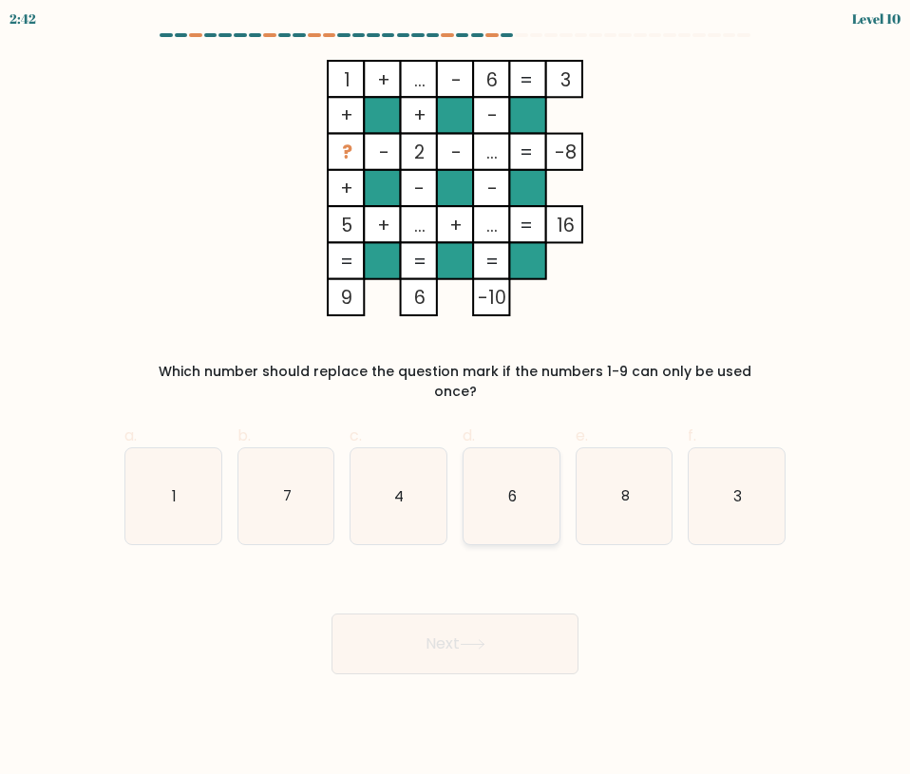
radio input "true"
click at [481, 639] on icon at bounding box center [473, 644] width 26 height 10
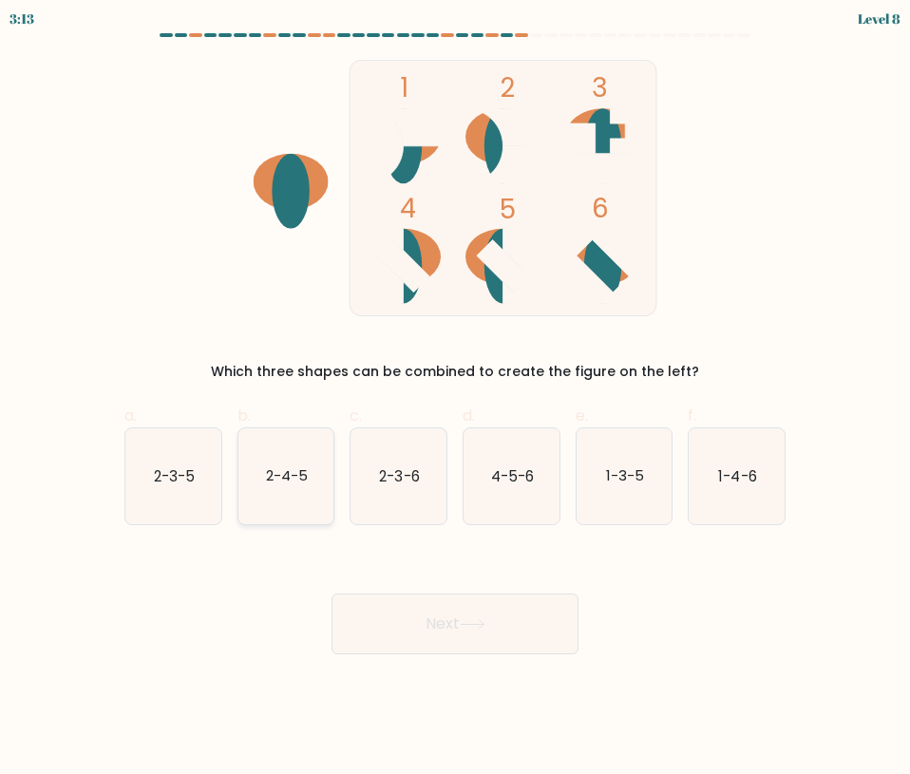
click at [305, 472] on text "2-4-5" at bounding box center [287, 475] width 42 height 20
click at [455, 400] on input "b. 2-4-5" at bounding box center [455, 393] width 1 height 12
radio input "true"
click at [469, 651] on button "Next" at bounding box center [454, 624] width 247 height 61
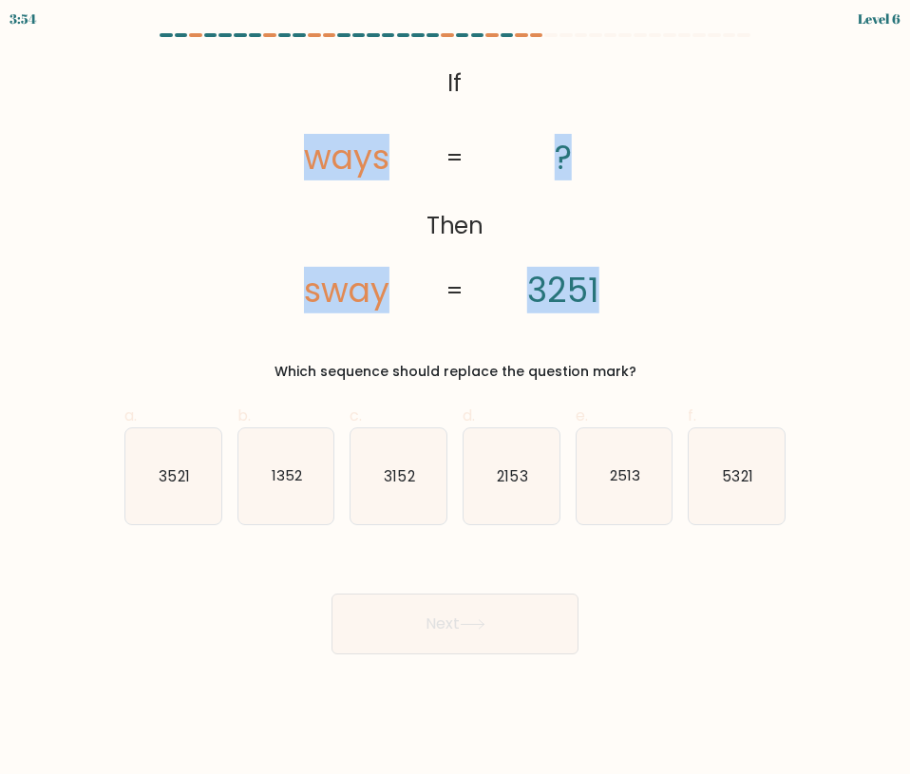
drag, startPoint x: 286, startPoint y: 142, endPoint x: 718, endPoint y: 266, distance: 449.4
click at [718, 266] on div "@import url('https://fonts.googleapis.com/css?family=Abril+Fatface:400,100,100i…" at bounding box center [455, 221] width 684 height 322
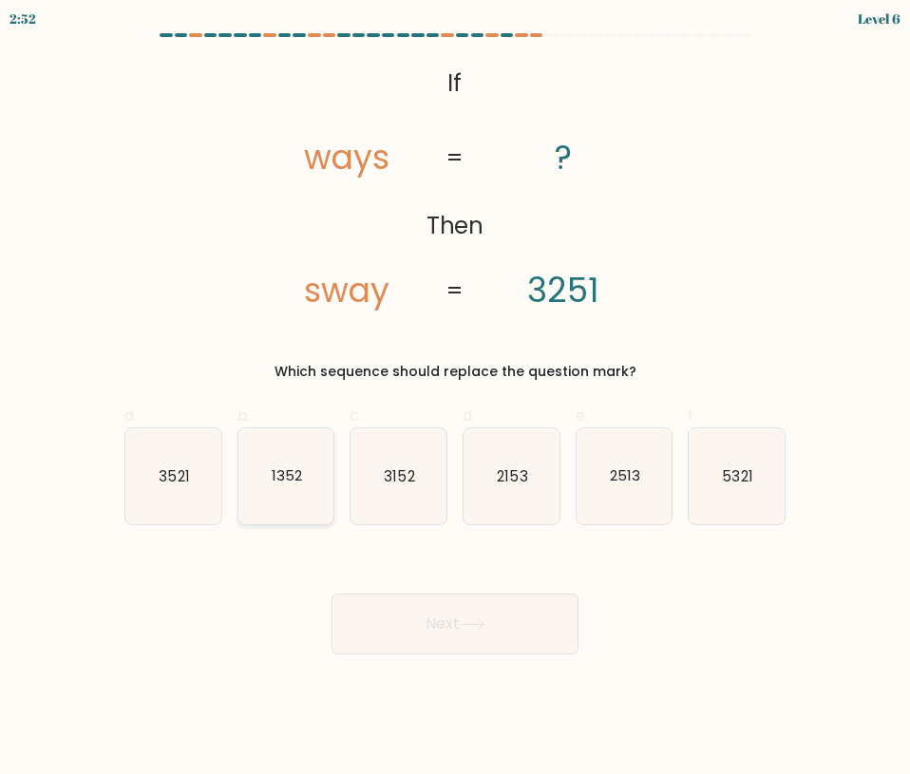
click at [289, 480] on text "1352" at bounding box center [287, 475] width 30 height 20
click at [455, 400] on input "b. 1352" at bounding box center [455, 393] width 1 height 12
radio input "true"
click at [652, 539] on form "If ?" at bounding box center [455, 343] width 910 height 621
click at [396, 491] on icon "3152" at bounding box center [398, 476] width 96 height 96
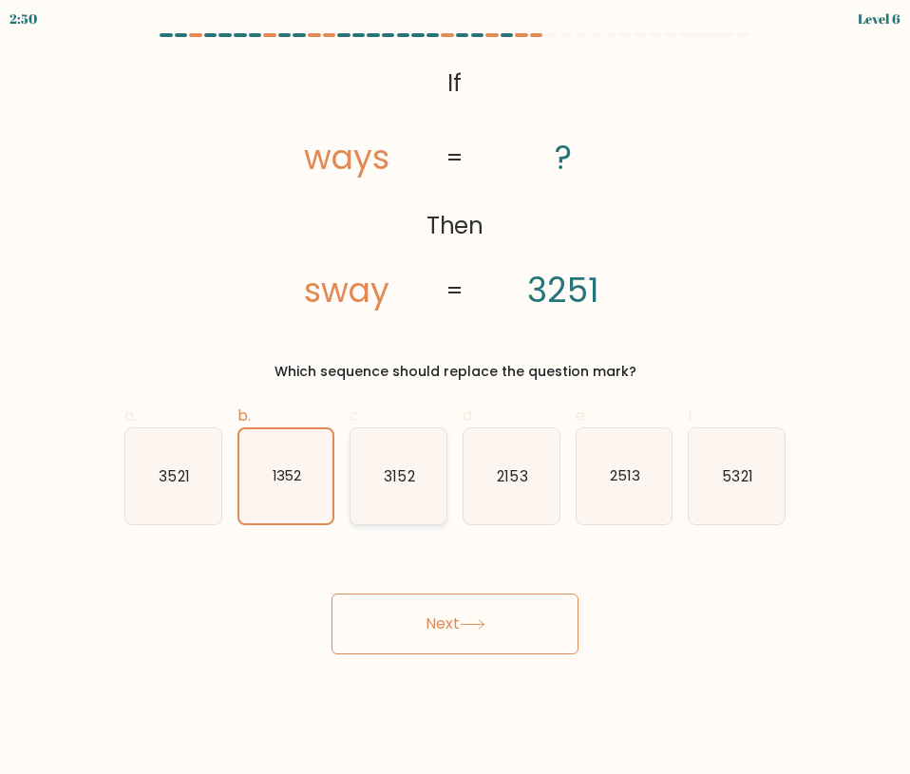
click at [455, 400] on input "c. 3152" at bounding box center [455, 393] width 1 height 12
radio input "true"
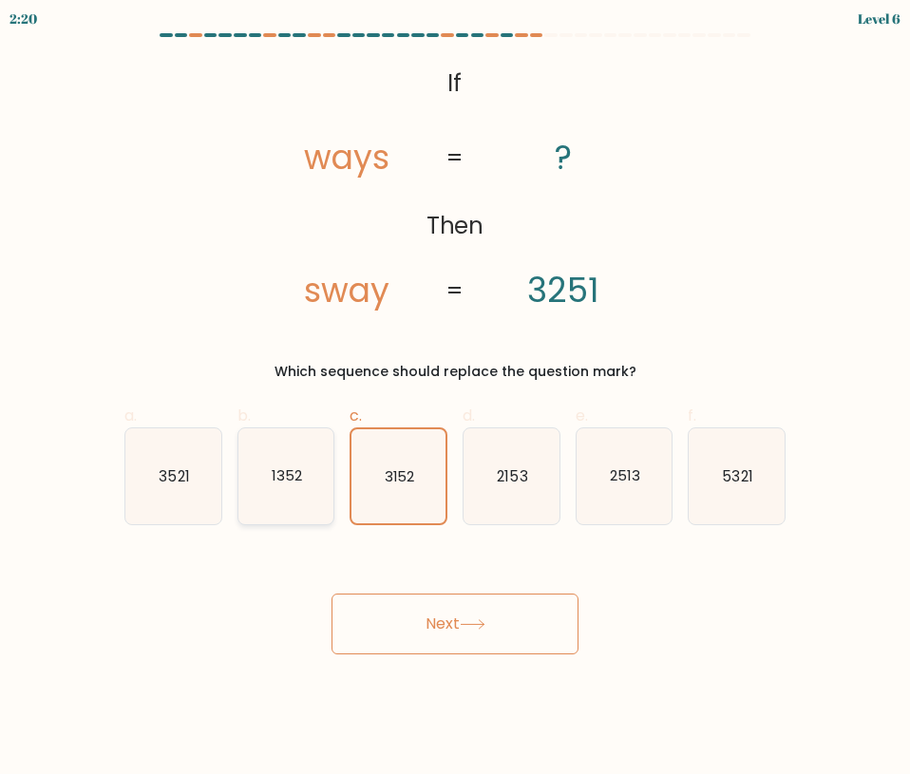
click at [267, 482] on icon "1352" at bounding box center [286, 476] width 96 height 96
click at [455, 400] on input "b. 1352" at bounding box center [455, 393] width 1 height 12
radio input "true"
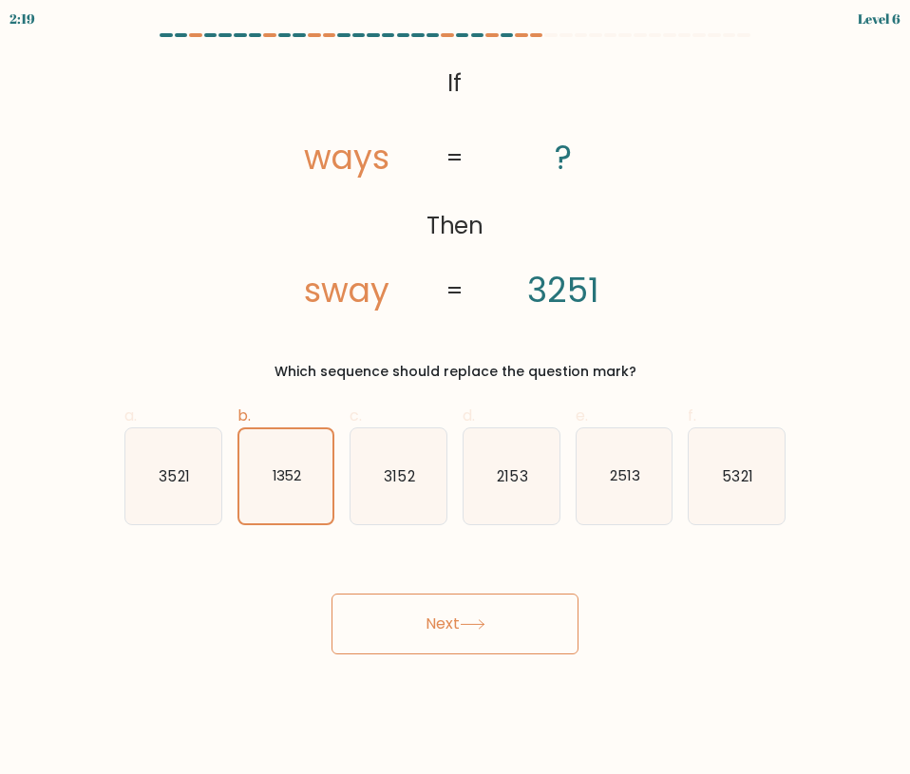
click at [400, 618] on button "Next" at bounding box center [454, 624] width 247 height 61
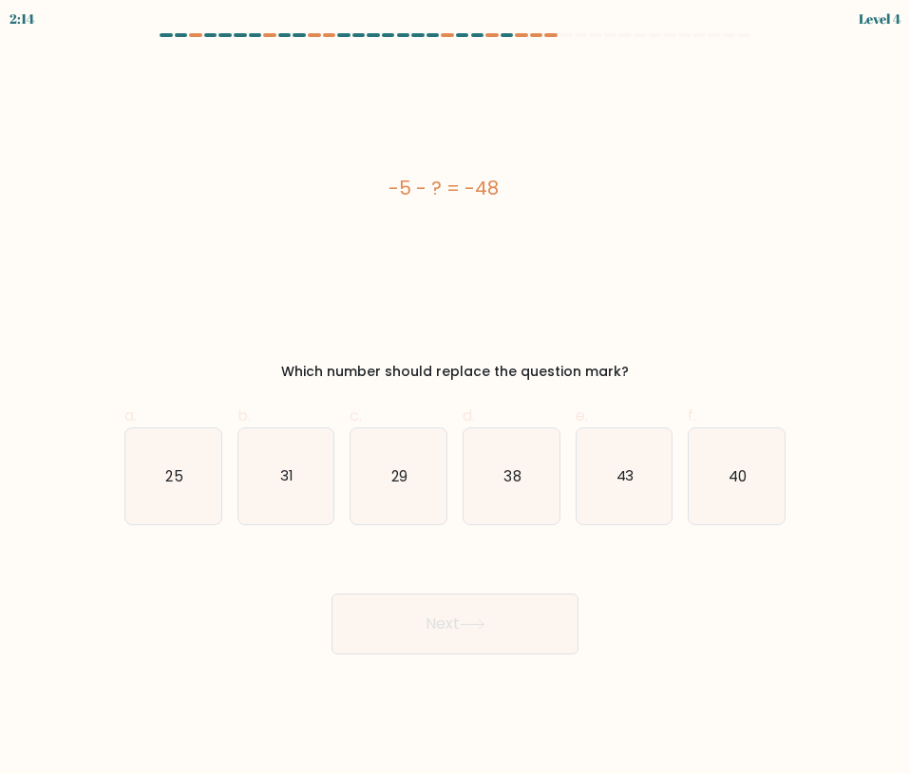
drag, startPoint x: 387, startPoint y: 182, endPoint x: 553, endPoint y: 180, distance: 166.2
click at [553, 180] on div "-5 - ? = -48" at bounding box center [443, 188] width 638 height 28
drag, startPoint x: 368, startPoint y: 619, endPoint x: 424, endPoint y: 554, distance: 86.2
click at [374, 615] on button "Next" at bounding box center [454, 624] width 247 height 61
click at [631, 487] on icon "43" at bounding box center [624, 476] width 96 height 96
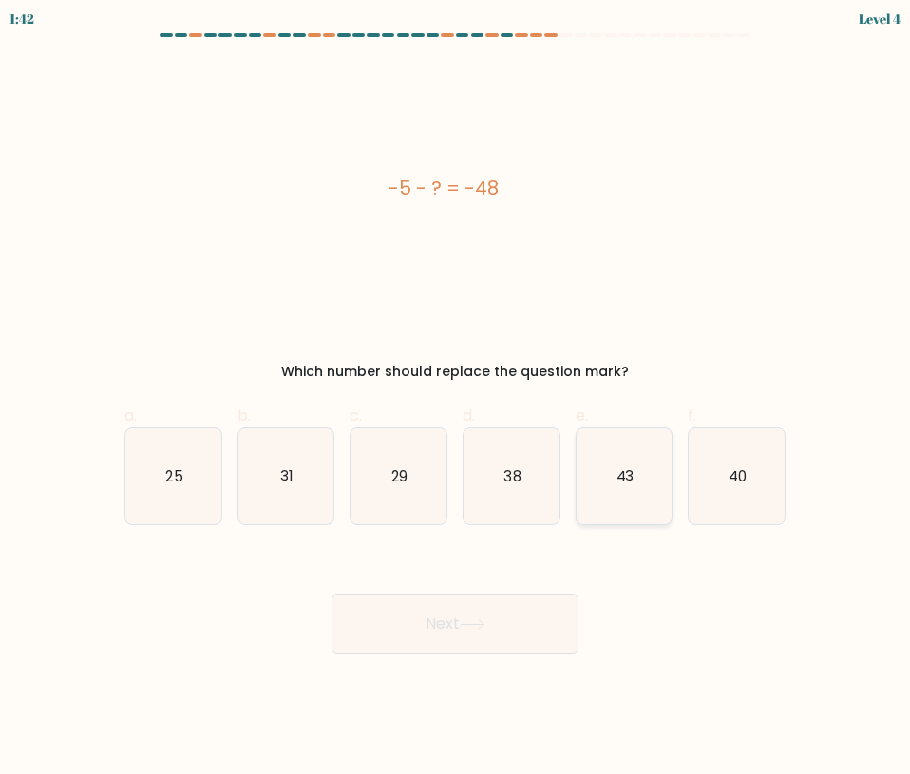
click at [456, 400] on input "e. 43" at bounding box center [455, 393] width 1 height 12
radio input "true"
click at [440, 633] on button "Next" at bounding box center [454, 624] width 247 height 61
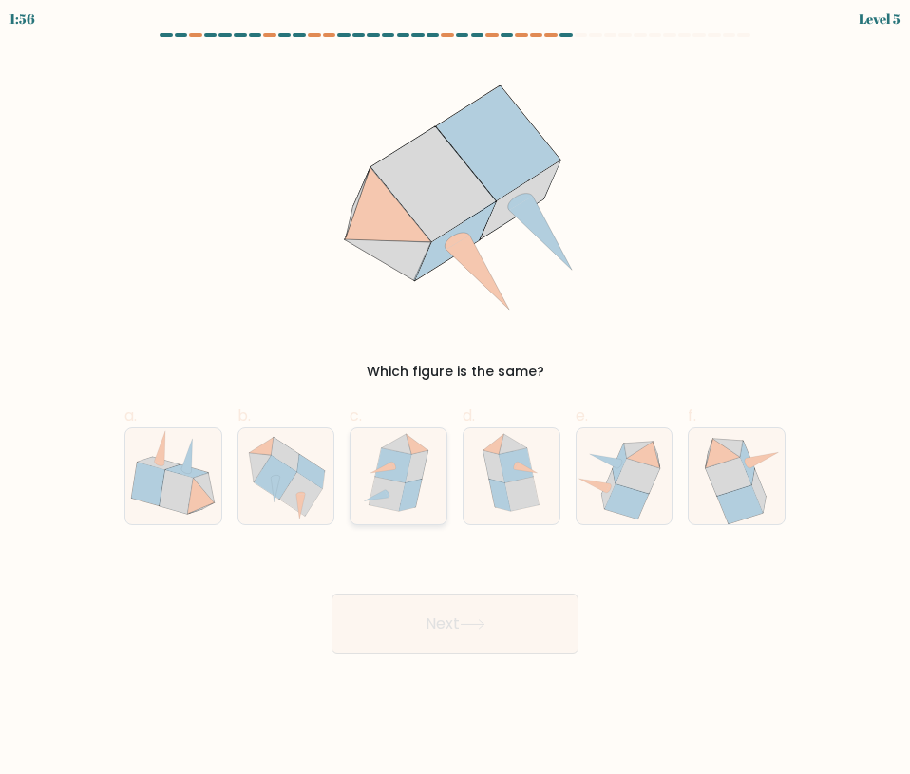
click at [389, 480] on icon at bounding box center [387, 494] width 36 height 34
click at [455, 400] on input "c." at bounding box center [455, 393] width 1 height 12
radio input "true"
click at [421, 629] on button "Next" at bounding box center [454, 624] width 247 height 61
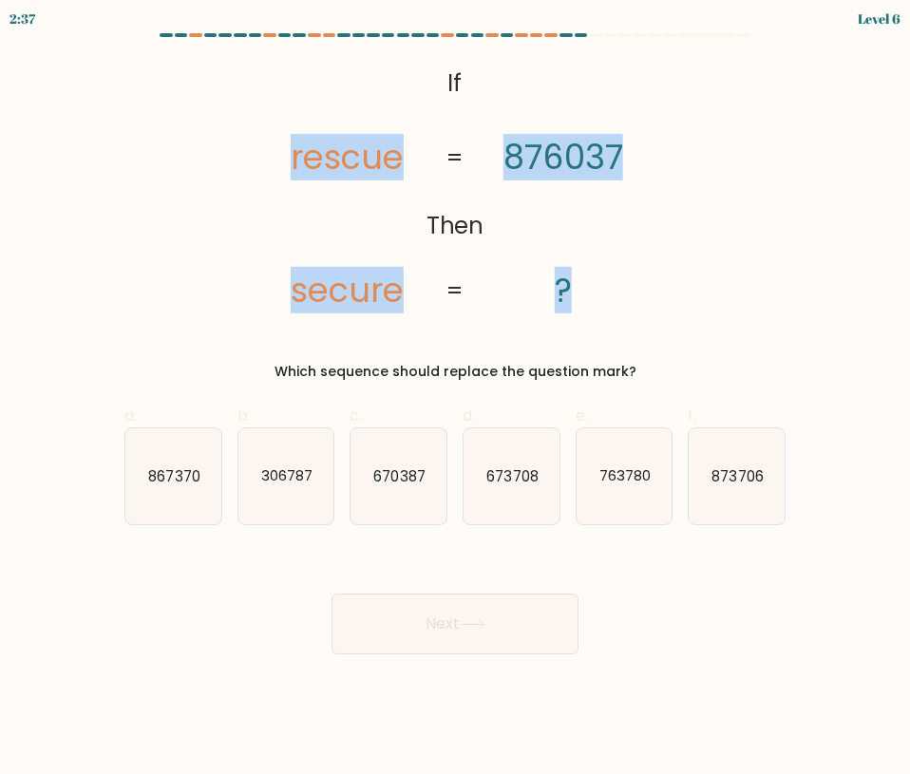
drag, startPoint x: 283, startPoint y: 165, endPoint x: 618, endPoint y: 289, distance: 357.3
click at [618, 289] on icon "@import url('https://fonts.googleapis.com/css?family=Abril+Fatface:400,100,100i…" at bounding box center [455, 188] width 416 height 256
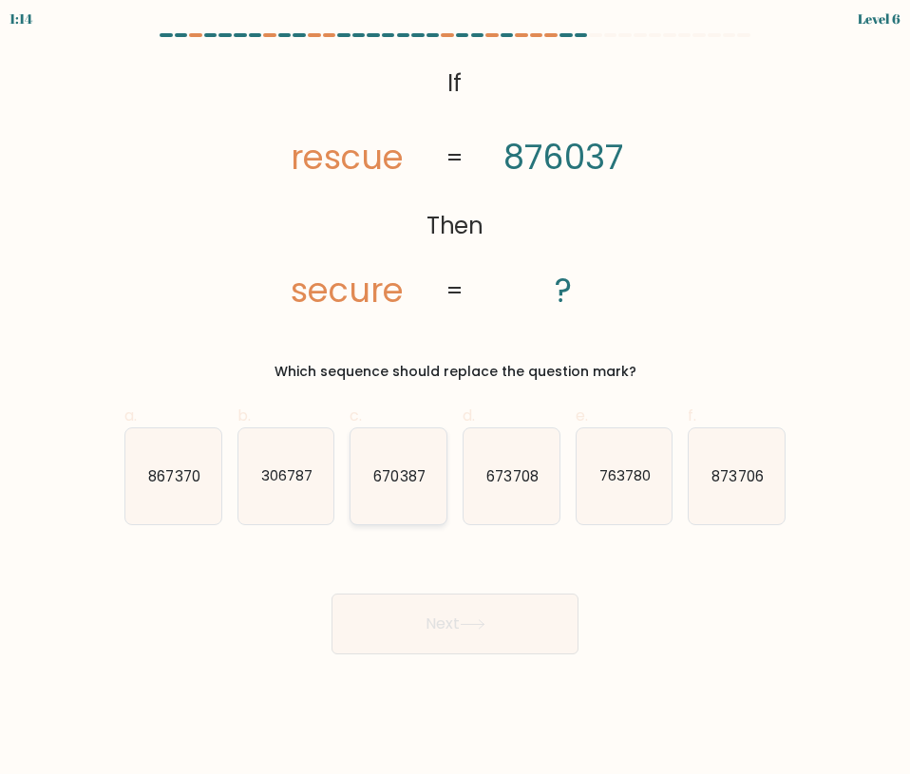
click at [375, 491] on icon "670387" at bounding box center [398, 476] width 96 height 96
click at [455, 400] on input "c. 670387" at bounding box center [455, 393] width 1 height 12
radio input "true"
click at [418, 618] on button "Next" at bounding box center [454, 624] width 247 height 61
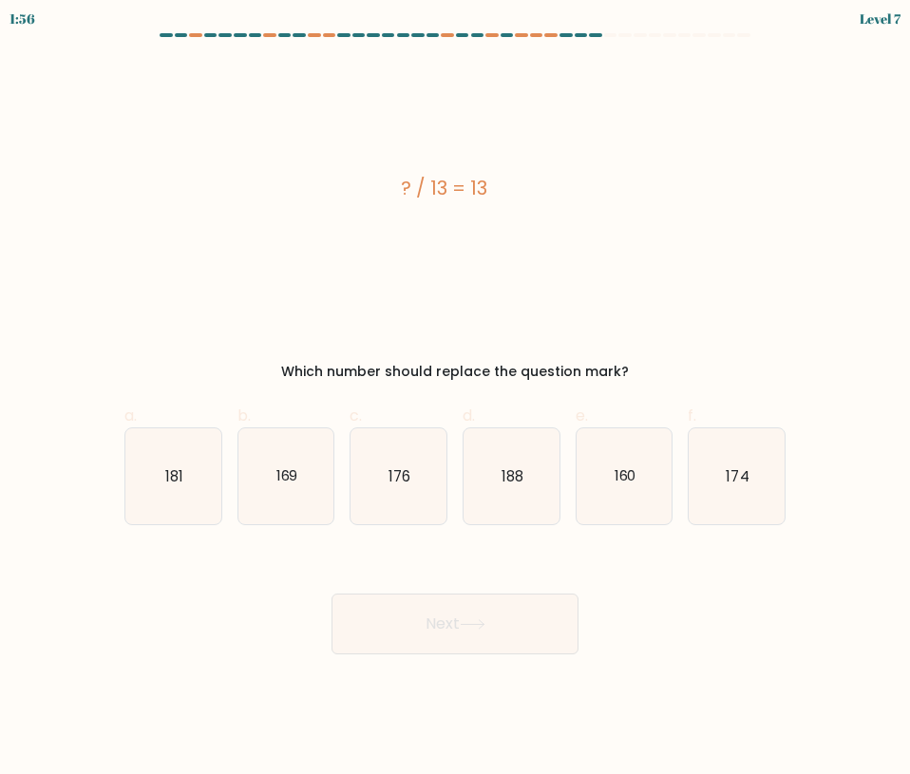
click at [416, 182] on div "? / 13 = 13" at bounding box center [443, 188] width 638 height 28
click at [417, 182] on div "? / 13 = 13" at bounding box center [443, 188] width 638 height 28
click at [274, 494] on icon "169" at bounding box center [286, 476] width 96 height 96
click at [455, 400] on input "b. 169" at bounding box center [455, 393] width 1 height 12
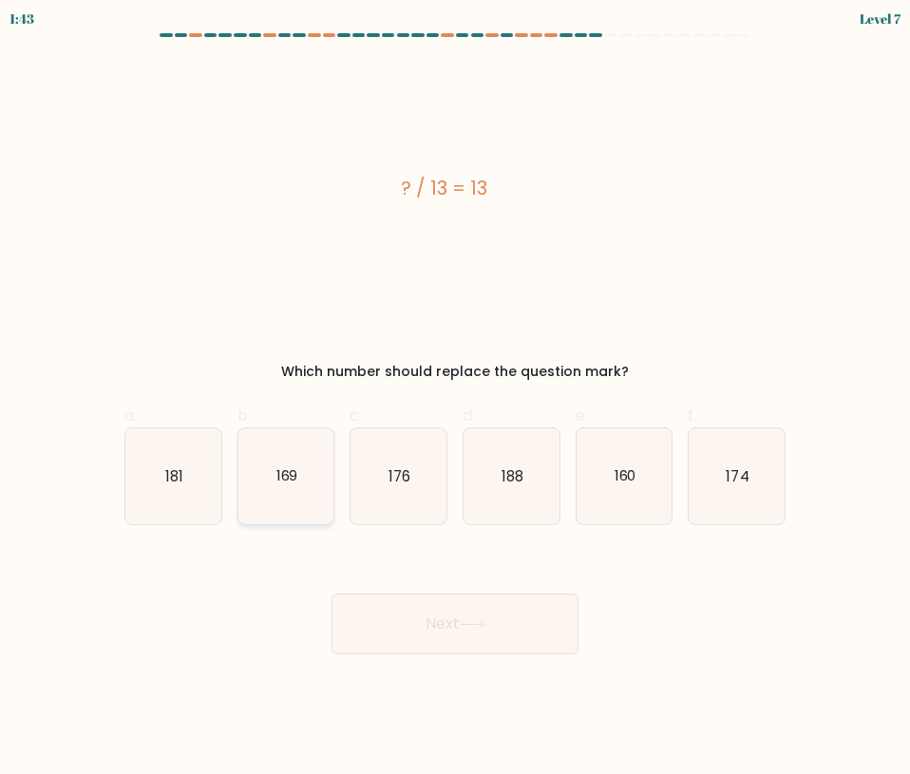
radio input "true"
click at [444, 620] on button "Next" at bounding box center [454, 624] width 247 height 61
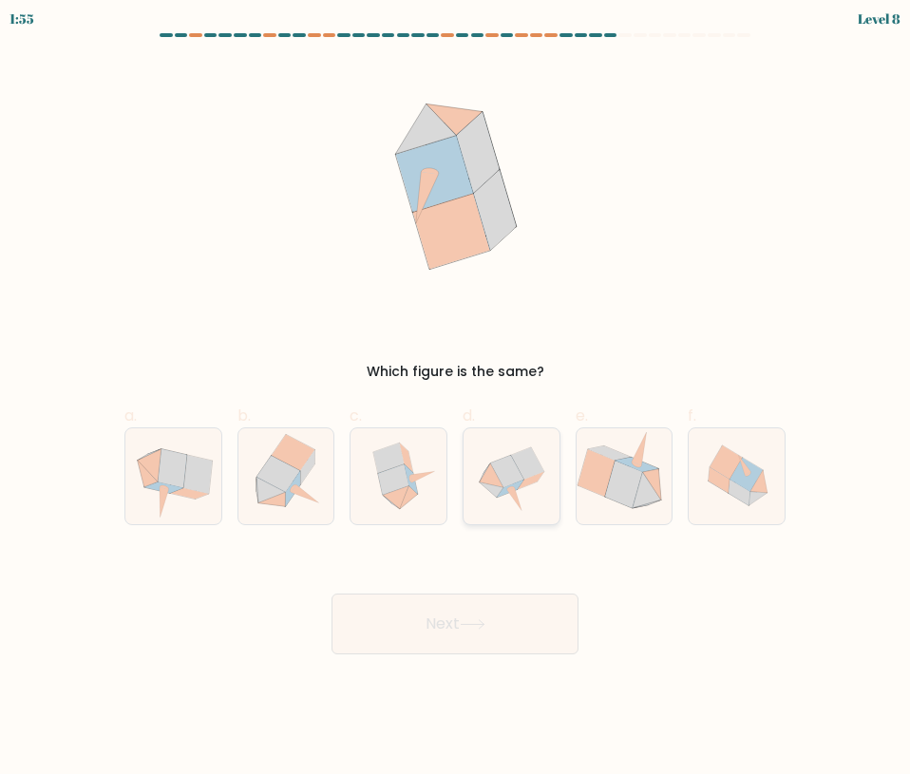
click at [521, 471] on icon at bounding box center [527, 463] width 33 height 32
click at [456, 400] on input "d." at bounding box center [455, 393] width 1 height 12
radio input "true"
click at [407, 613] on button "Next" at bounding box center [454, 624] width 247 height 61
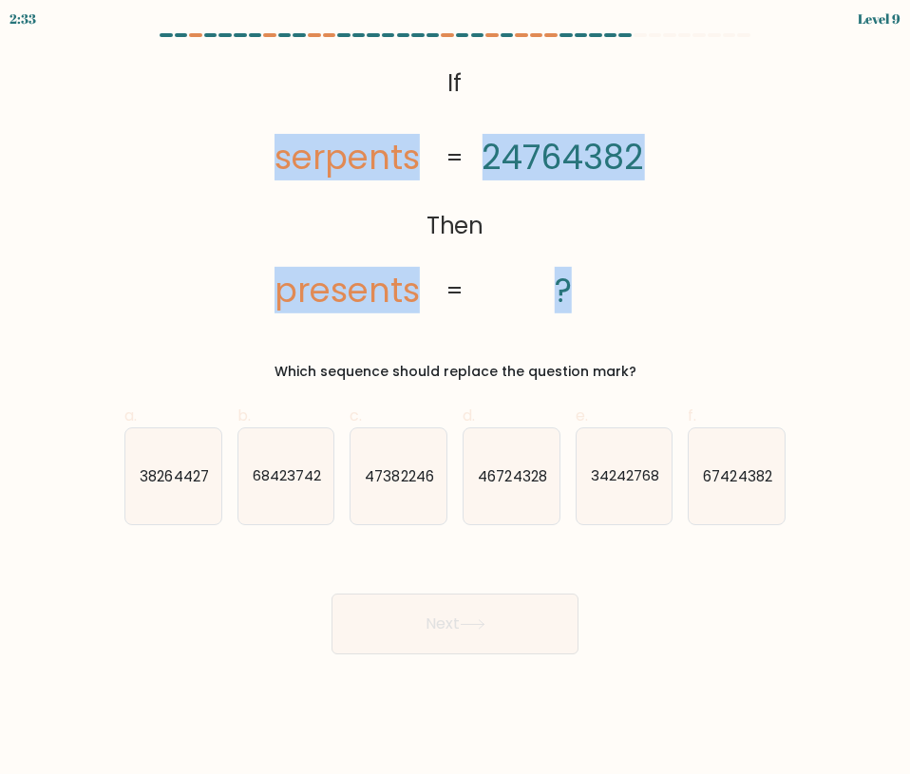
drag, startPoint x: 280, startPoint y: 149, endPoint x: 621, endPoint y: 268, distance: 361.0
click at [621, 268] on icon "@import url('https://fonts.googleapis.com/css?family=Abril+Fatface:400,100,100i…" at bounding box center [455, 188] width 416 height 256
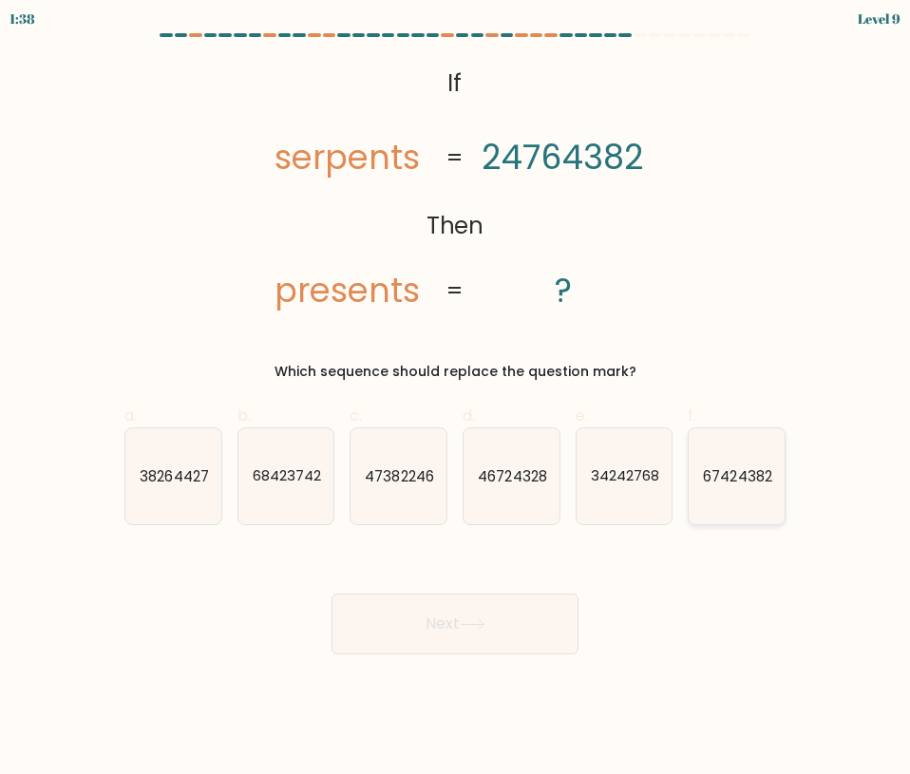
click at [720, 488] on icon "67424382" at bounding box center [737, 476] width 96 height 96
click at [456, 400] on input "f. 67424382" at bounding box center [455, 393] width 1 height 12
radio input "true"
click at [396, 617] on button "Next" at bounding box center [454, 624] width 247 height 61
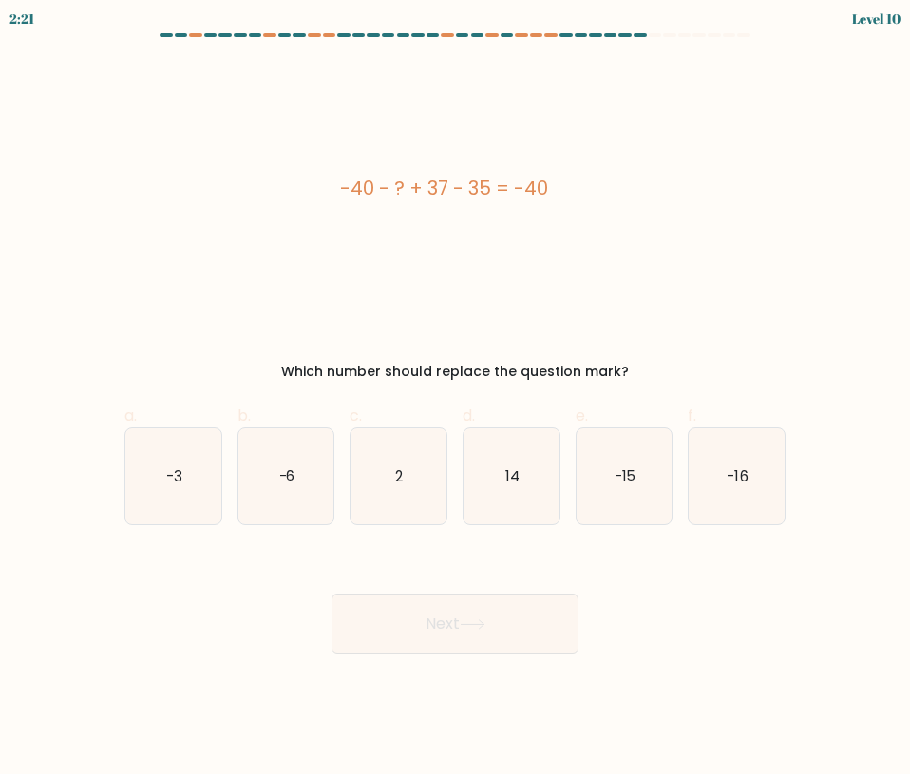
click at [426, 180] on div "-40 - ? + 37 - 35 = -40" at bounding box center [443, 188] width 638 height 28
click at [425, 179] on div "-40 - ? + 37 - 35 = -40" at bounding box center [443, 188] width 638 height 28
drag, startPoint x: 377, startPoint y: 476, endPoint x: 402, endPoint y: 481, distance: 25.1
click at [378, 476] on icon "2" at bounding box center [398, 476] width 96 height 96
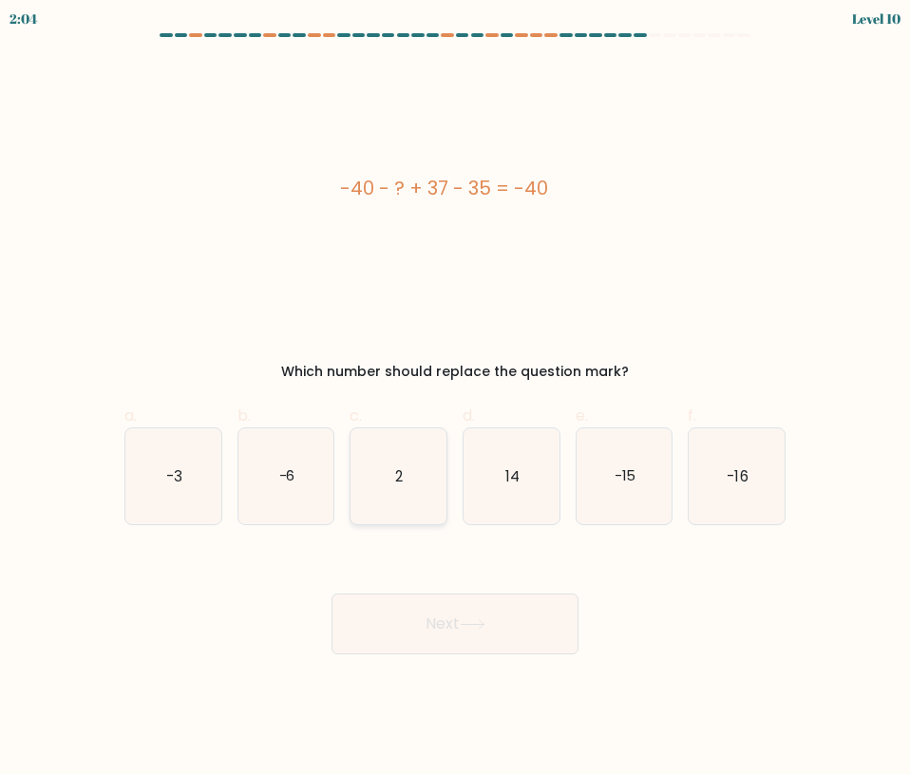
click at [455, 400] on input "c. 2" at bounding box center [455, 393] width 1 height 12
radio input "true"
click at [482, 648] on button "Next" at bounding box center [454, 624] width 247 height 61
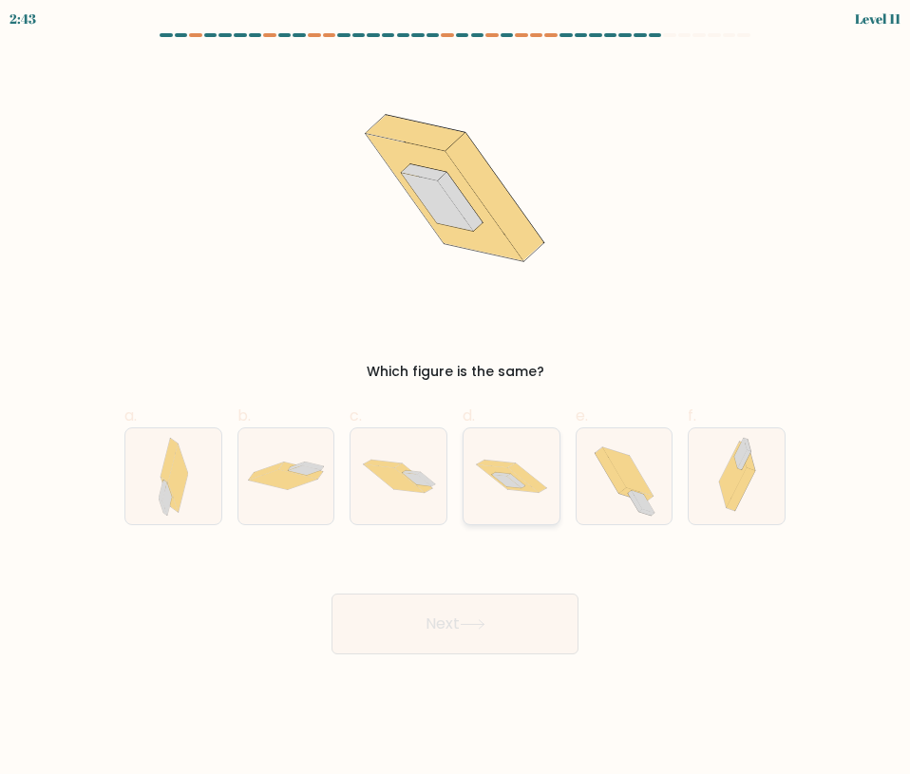
click at [489, 485] on icon at bounding box center [511, 476] width 96 height 64
click at [456, 400] on input "d." at bounding box center [455, 393] width 1 height 12
radio input "true"
click at [450, 618] on button "Next" at bounding box center [454, 624] width 247 height 61
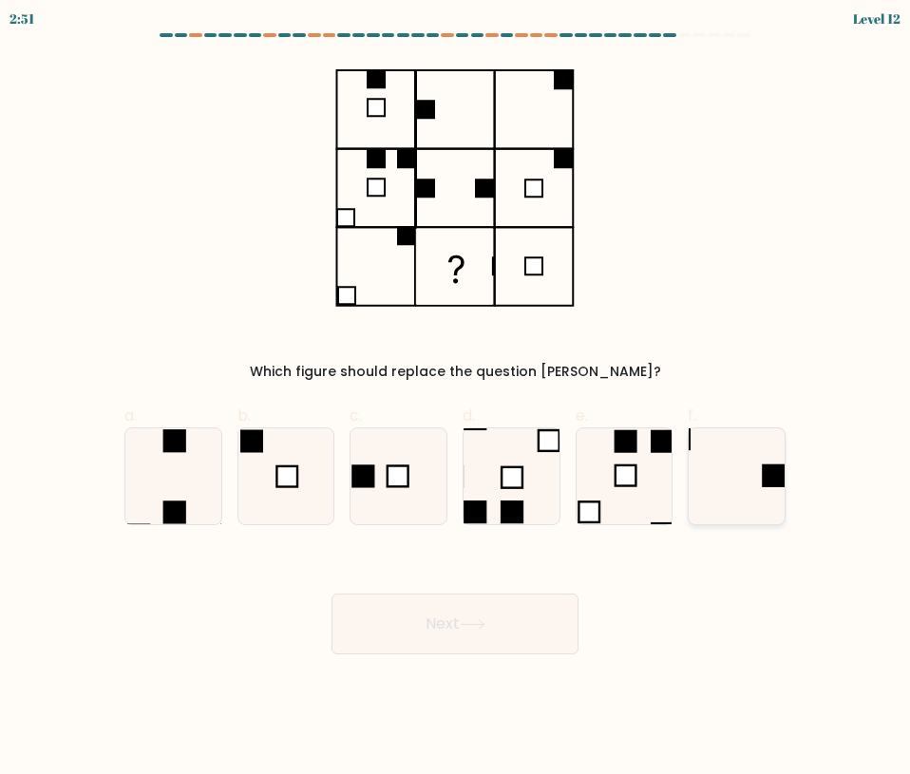
click at [767, 485] on rect at bounding box center [773, 475] width 23 height 23
click at [456, 400] on input "f." at bounding box center [455, 393] width 1 height 12
radio input "true"
click at [422, 601] on button "Next" at bounding box center [454, 624] width 247 height 61
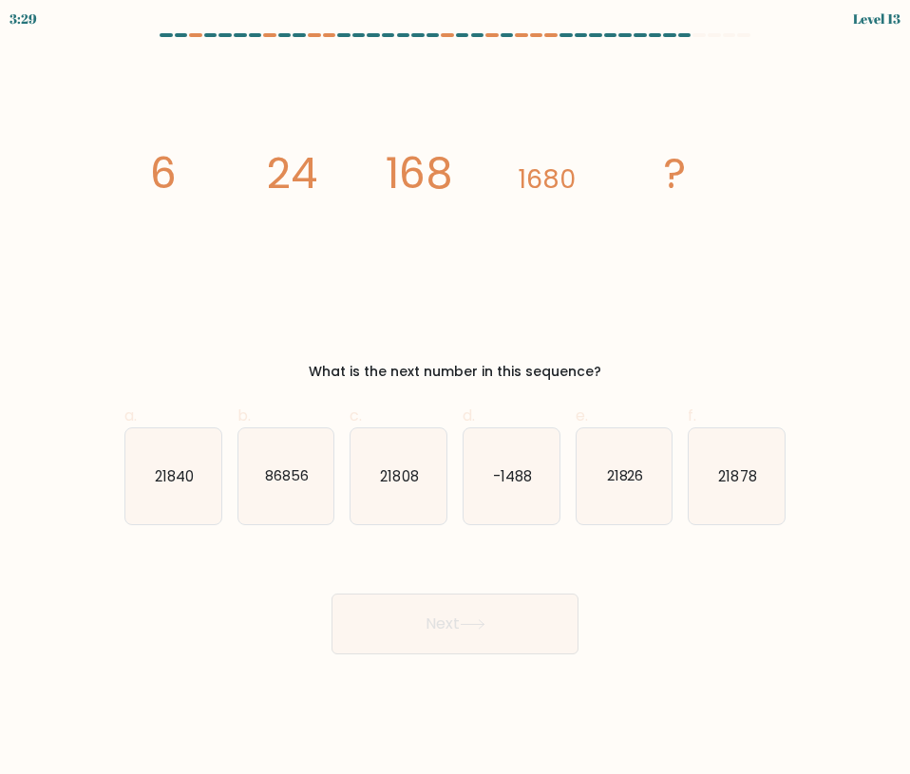
click at [236, 150] on icon "image/svg+xml 6 24 168 1680 ?" at bounding box center [455, 188] width 638 height 256
click at [244, 146] on icon "image/svg+xml 6 24 168 1680 ?" at bounding box center [455, 188] width 638 height 256
click at [299, 173] on tspan "24" at bounding box center [291, 173] width 51 height 60
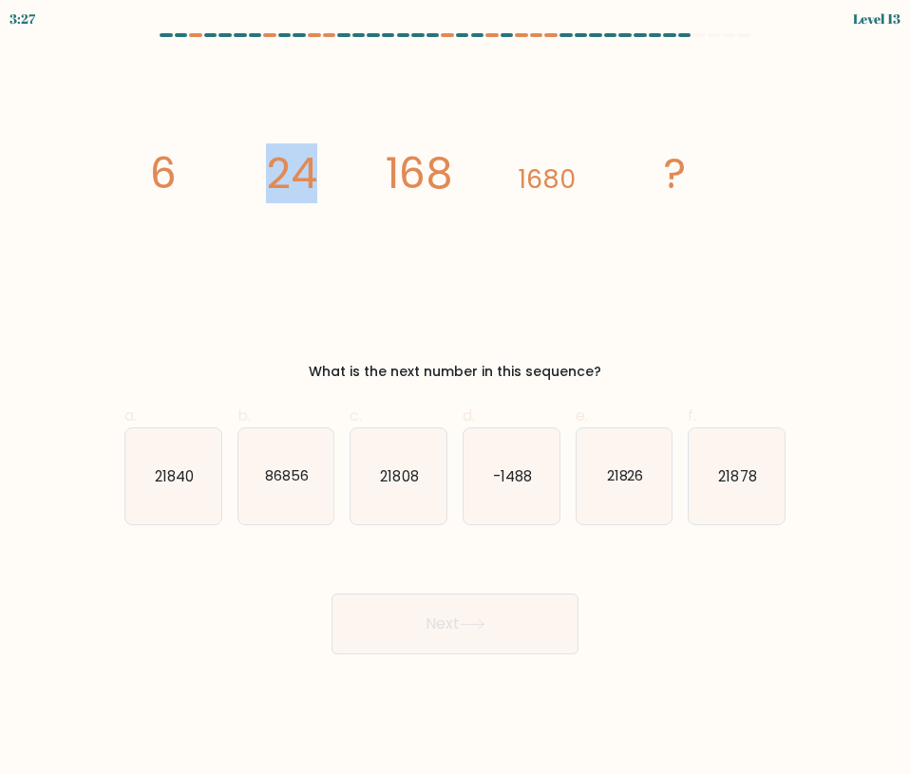
click at [299, 173] on tspan "24" at bounding box center [291, 173] width 51 height 60
drag, startPoint x: 135, startPoint y: 171, endPoint x: 578, endPoint y: 190, distance: 443.9
click at [578, 190] on div "image/svg+xml 6 24 168 1680 ? What is the next number in this sequence?" at bounding box center [455, 221] width 684 height 322
click at [554, 568] on div "Next" at bounding box center [455, 601] width 684 height 106
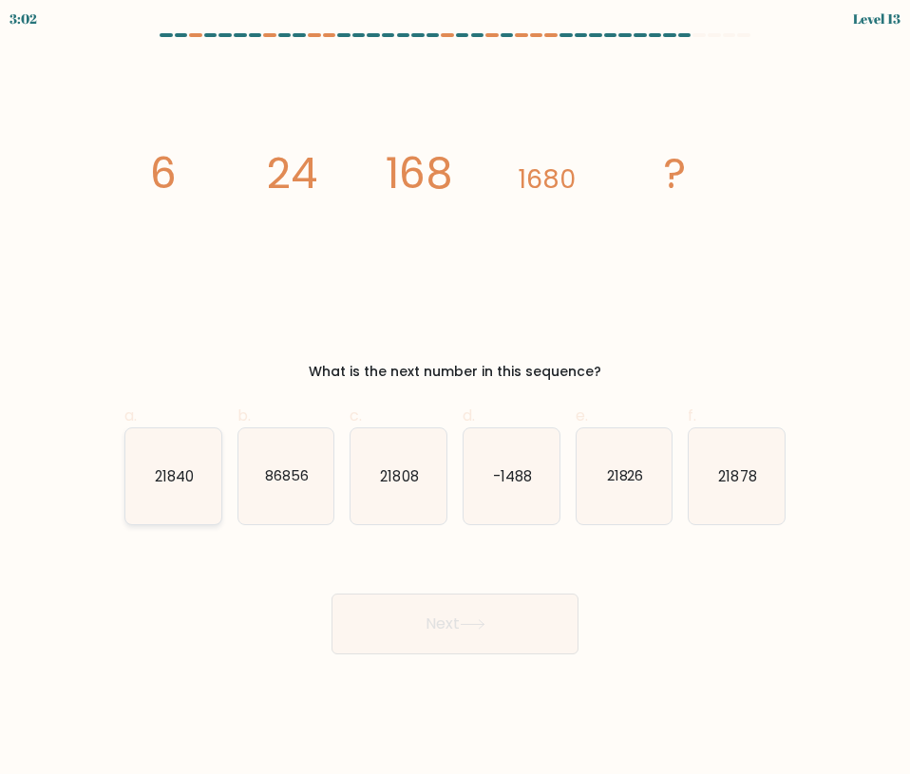
click at [180, 478] on text "21840" at bounding box center [174, 475] width 39 height 20
click at [455, 400] on input "a. 21840" at bounding box center [455, 393] width 1 height 12
radio input "true"
click at [450, 617] on button "Next" at bounding box center [454, 624] width 247 height 61
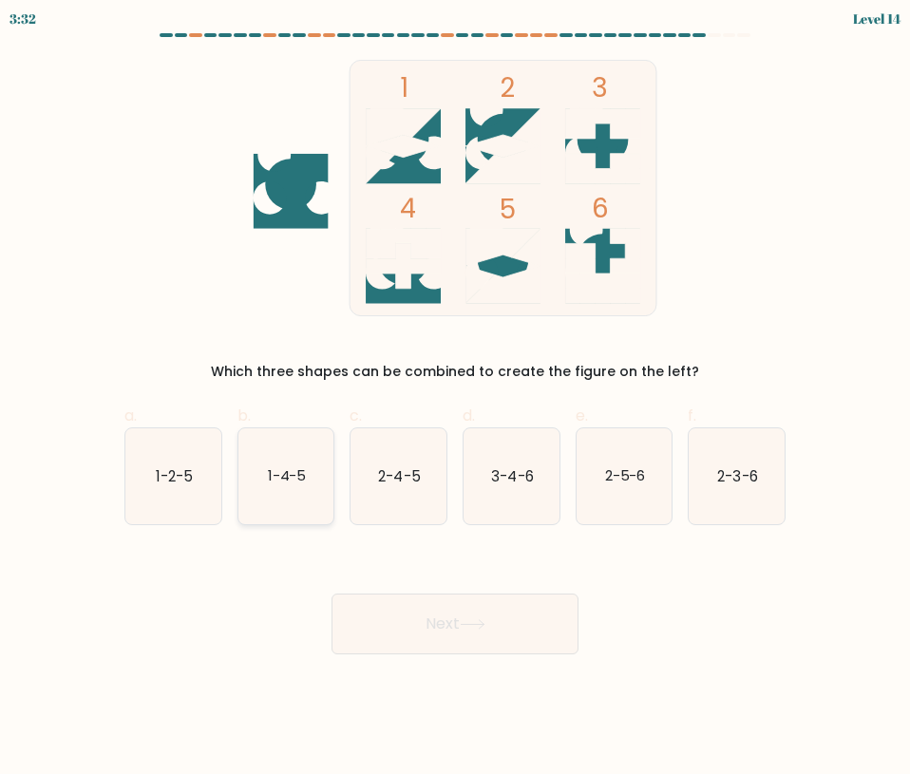
click at [277, 482] on text "1-4-5" at bounding box center [286, 475] width 39 height 20
click at [455, 400] on input "b. 1-4-5" at bounding box center [455, 393] width 1 height 12
radio input "true"
click at [440, 612] on button "Next" at bounding box center [454, 624] width 247 height 61
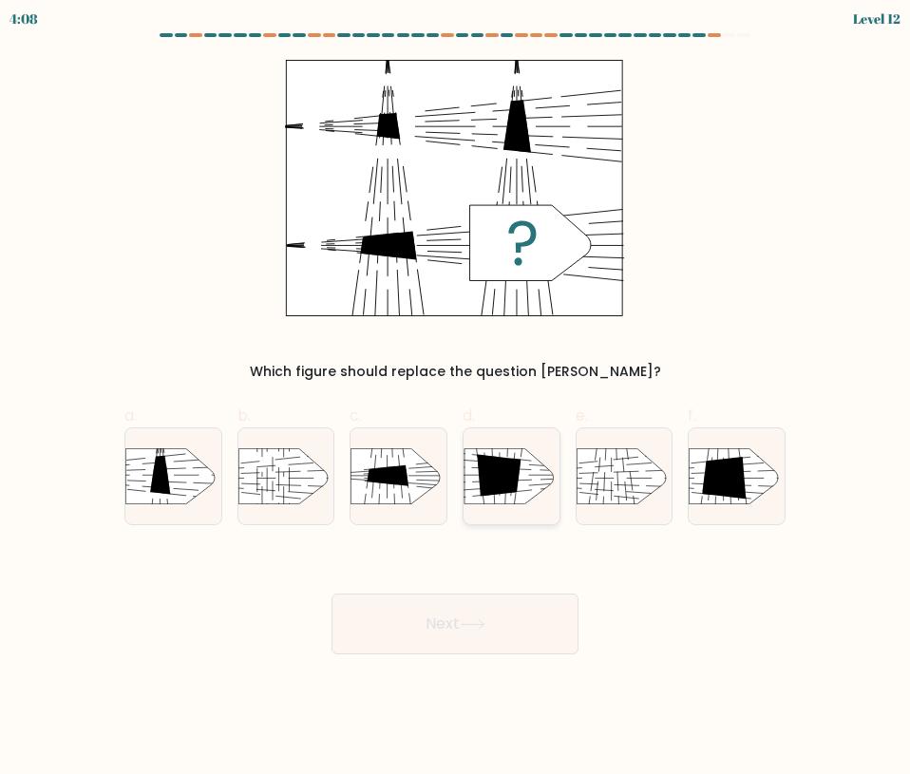
click at [515, 480] on icon at bounding box center [499, 475] width 44 height 42
click at [456, 400] on input "d." at bounding box center [455, 393] width 1 height 12
radio input "true"
click at [439, 601] on button "Next" at bounding box center [454, 624] width 247 height 61
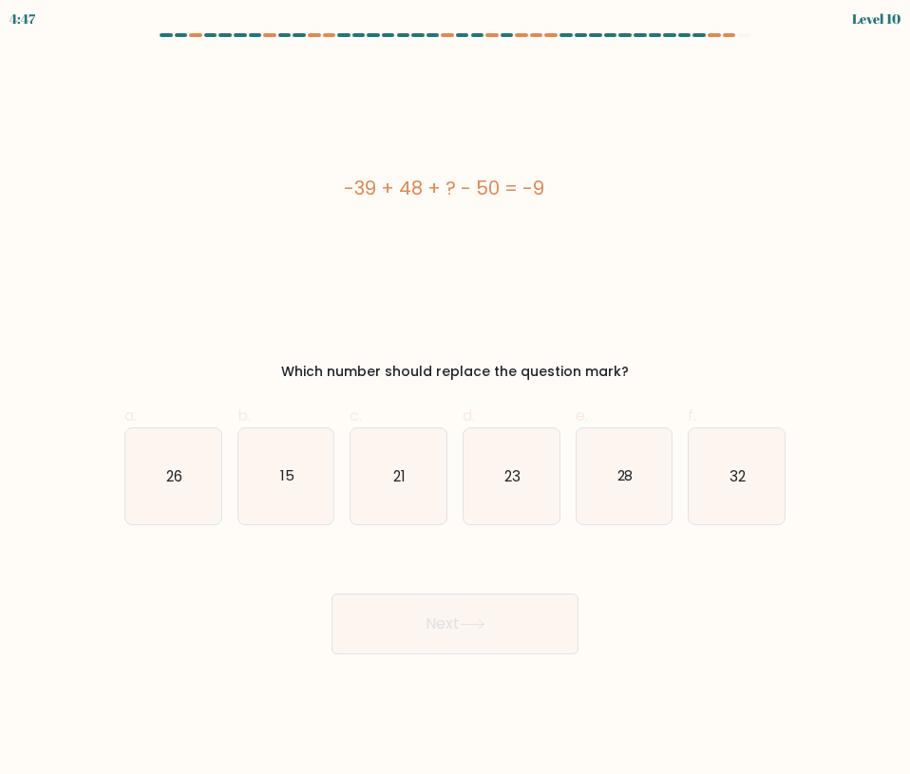
click at [381, 193] on div "-39 + 48 + ? - 50 = -9" at bounding box center [443, 188] width 638 height 28
click at [619, 552] on div "Next" at bounding box center [455, 601] width 684 height 106
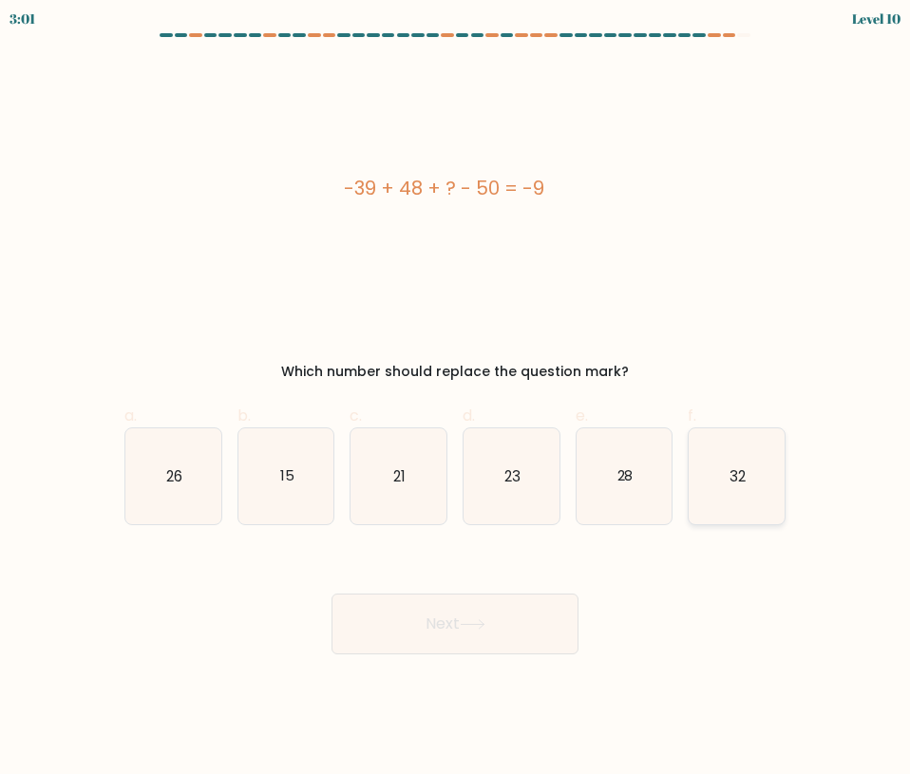
click at [746, 485] on text "32" at bounding box center [737, 475] width 16 height 20
click at [456, 400] on input "f. 32" at bounding box center [455, 393] width 1 height 12
radio input "true"
click at [451, 634] on button "Next" at bounding box center [454, 624] width 247 height 61
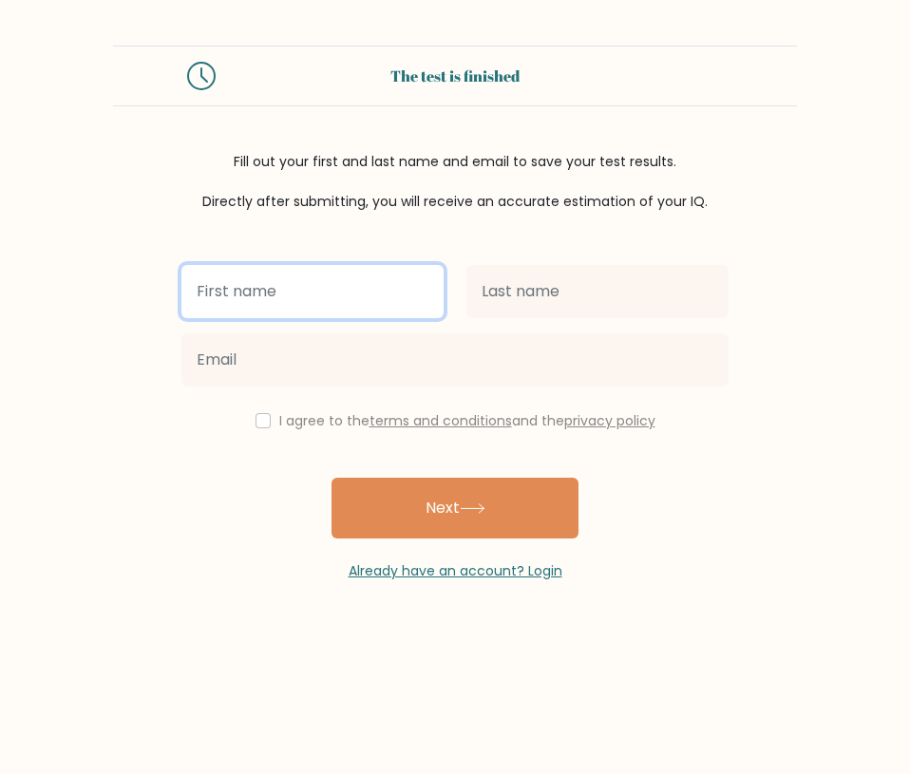
click at [298, 308] on input "text" at bounding box center [312, 291] width 262 height 53
type input "marivel"
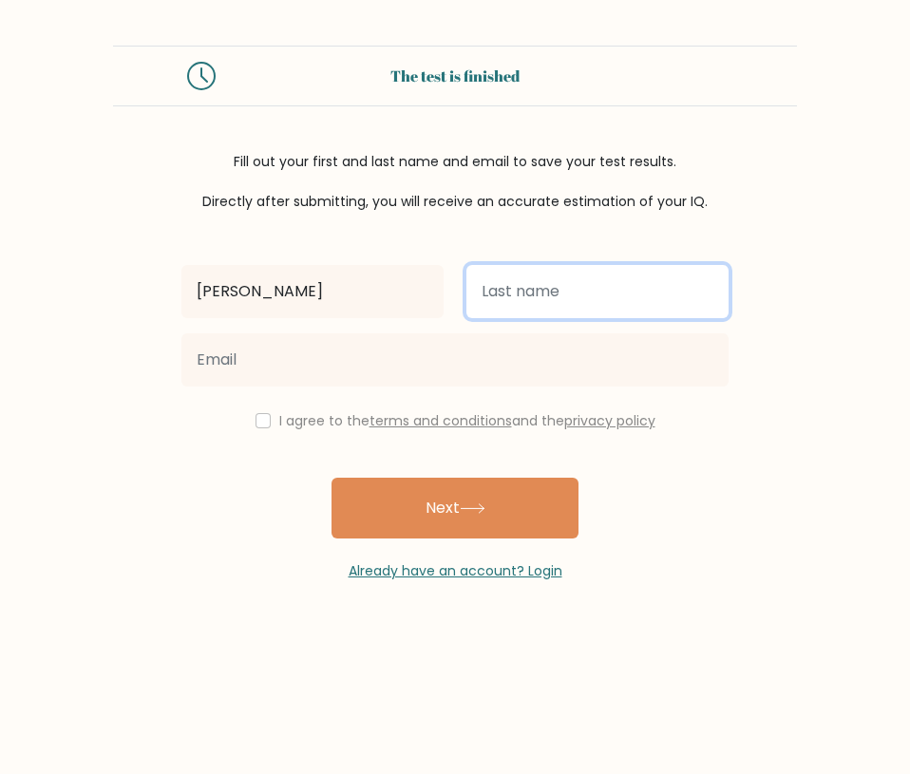
click at [559, 297] on input "text" at bounding box center [597, 291] width 262 height 53
type input "baquiran"
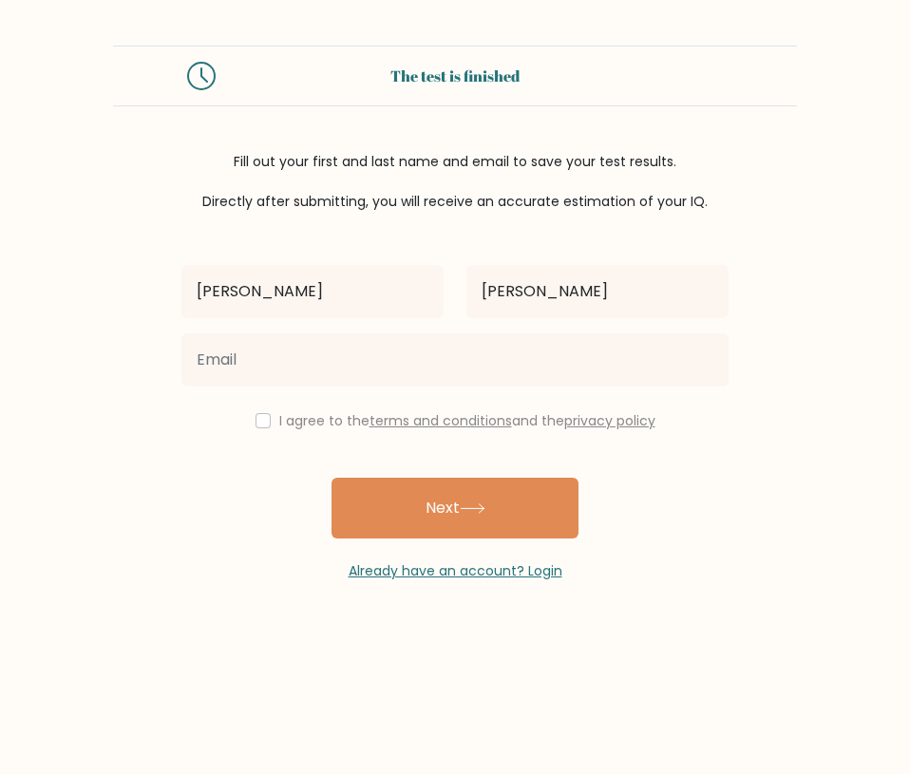
click at [267, 387] on div at bounding box center [455, 360] width 570 height 68
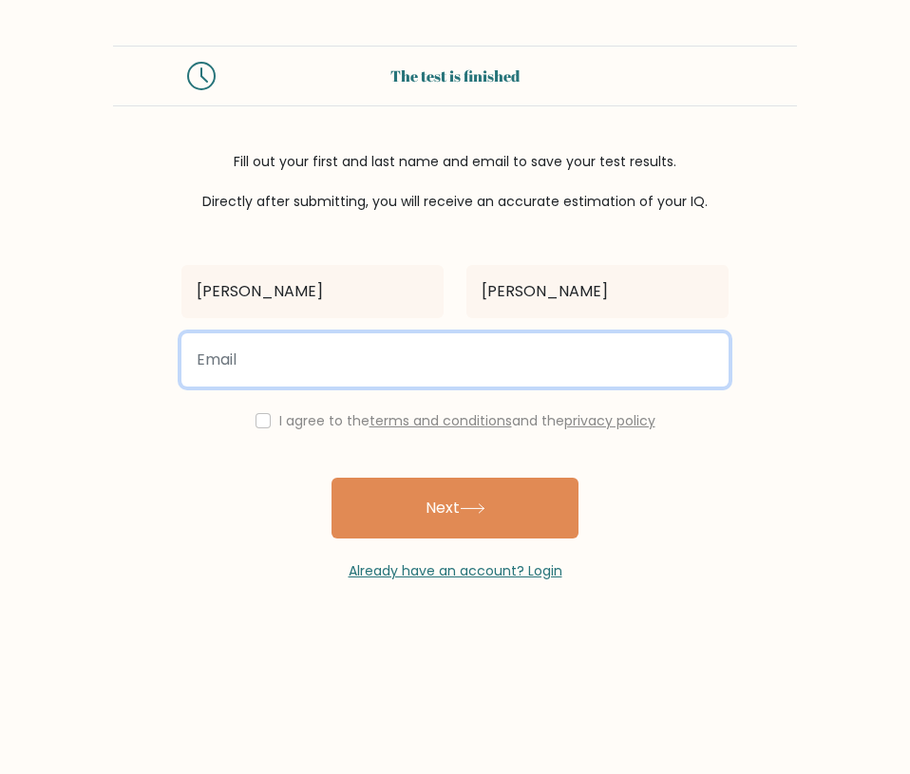
click at [277, 367] on input "email" at bounding box center [454, 359] width 547 height 53
type input "marivelbaquiran8@gmail.com"
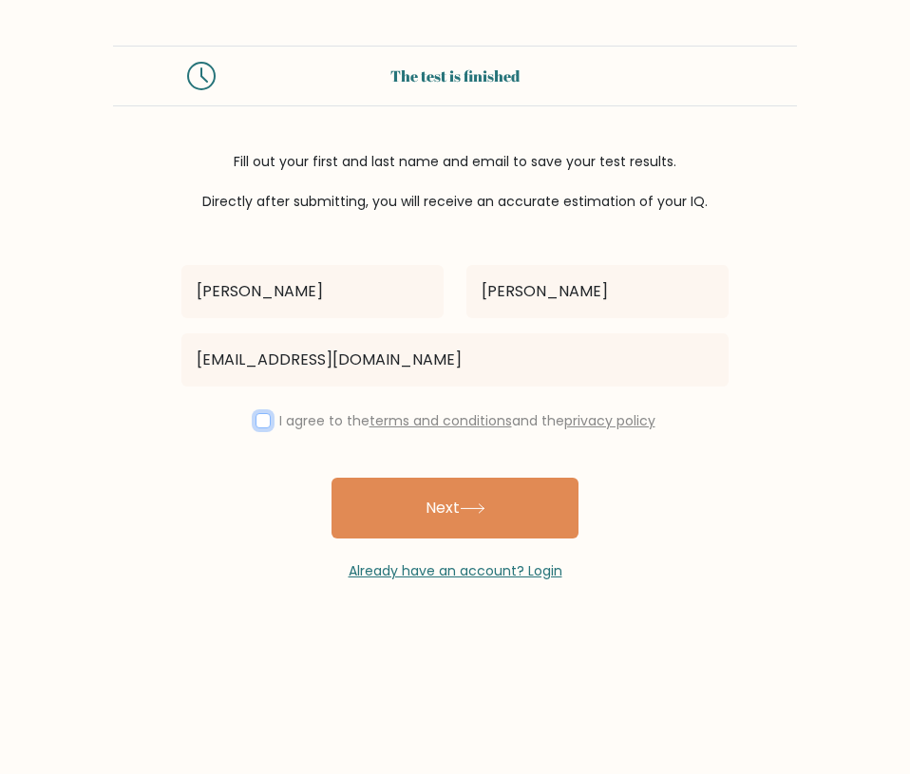
click at [255, 423] on input "checkbox" at bounding box center [262, 420] width 15 height 15
checkbox input "true"
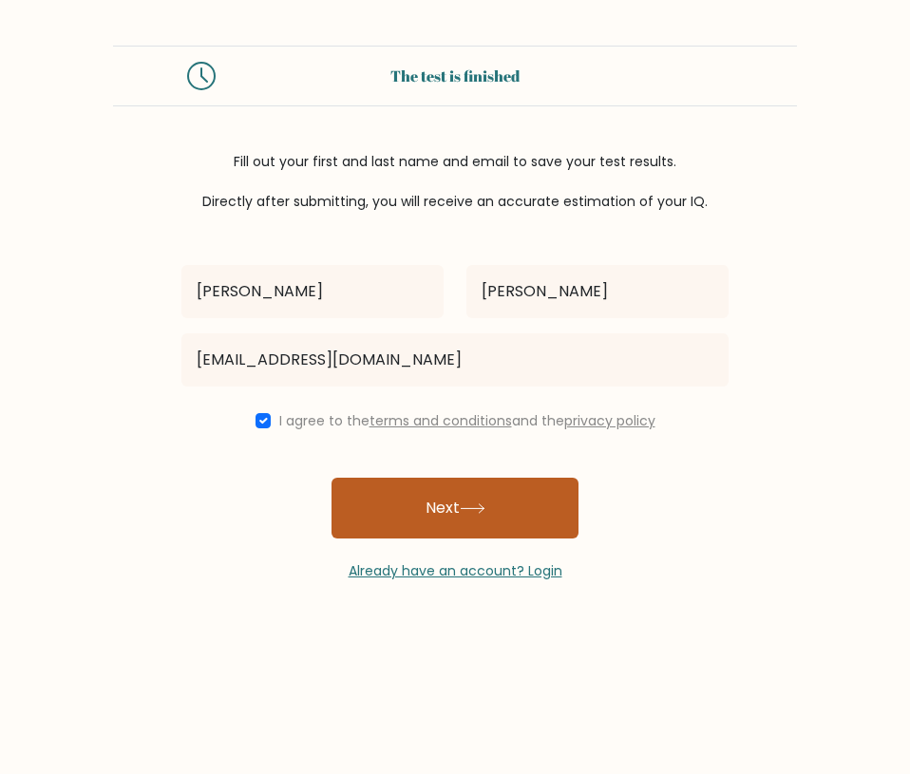
click at [389, 519] on button "Next" at bounding box center [454, 508] width 247 height 61
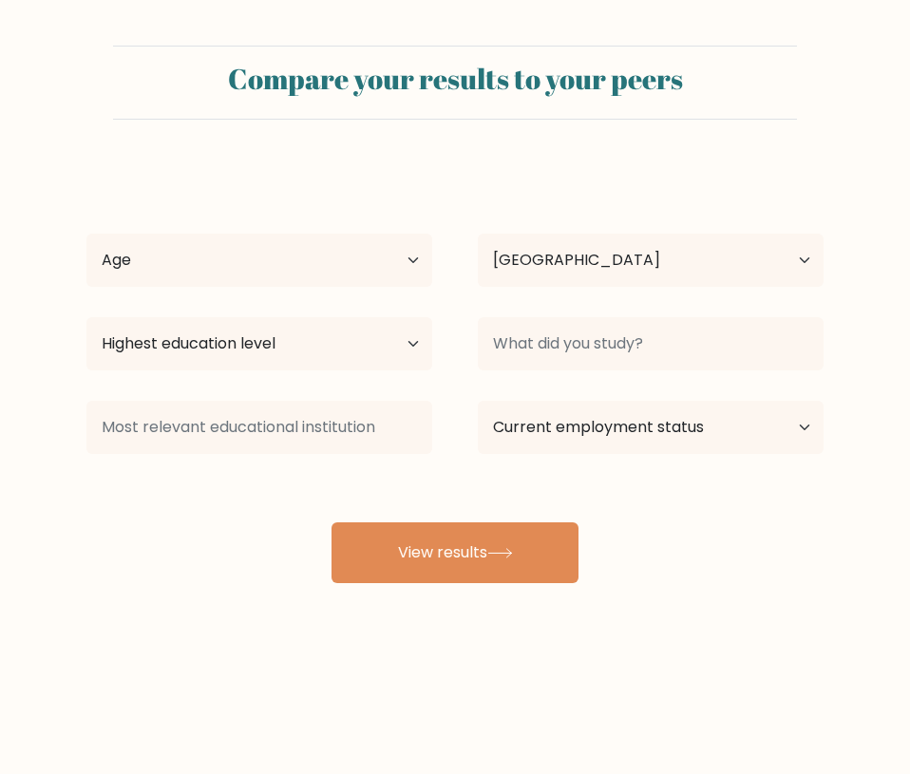
select select "PH"
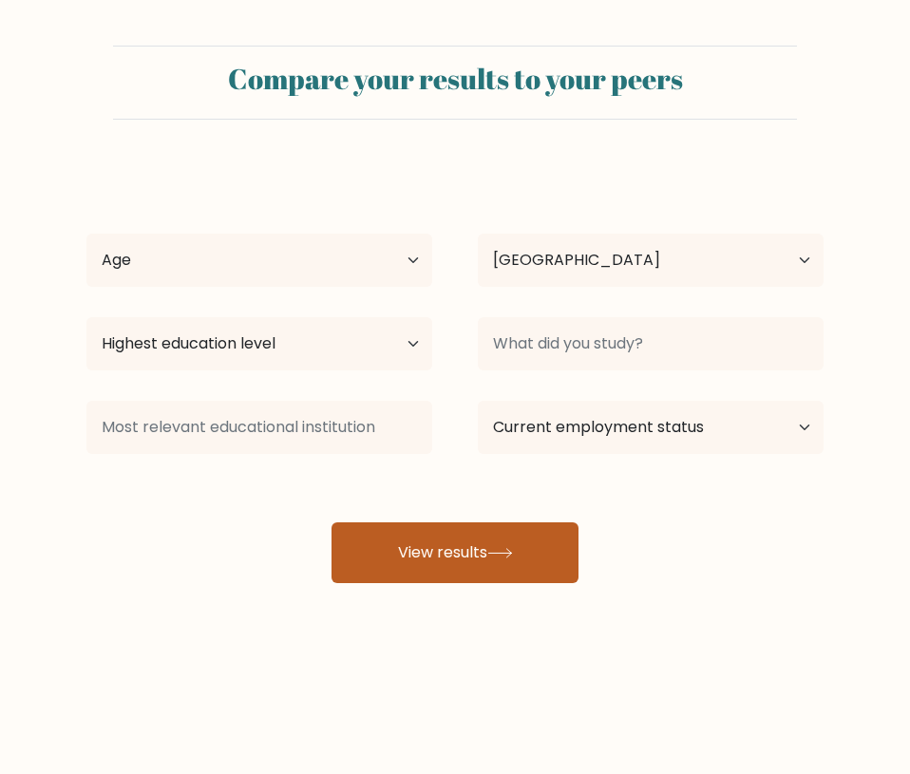
click at [422, 554] on button "View results" at bounding box center [454, 552] width 247 height 61
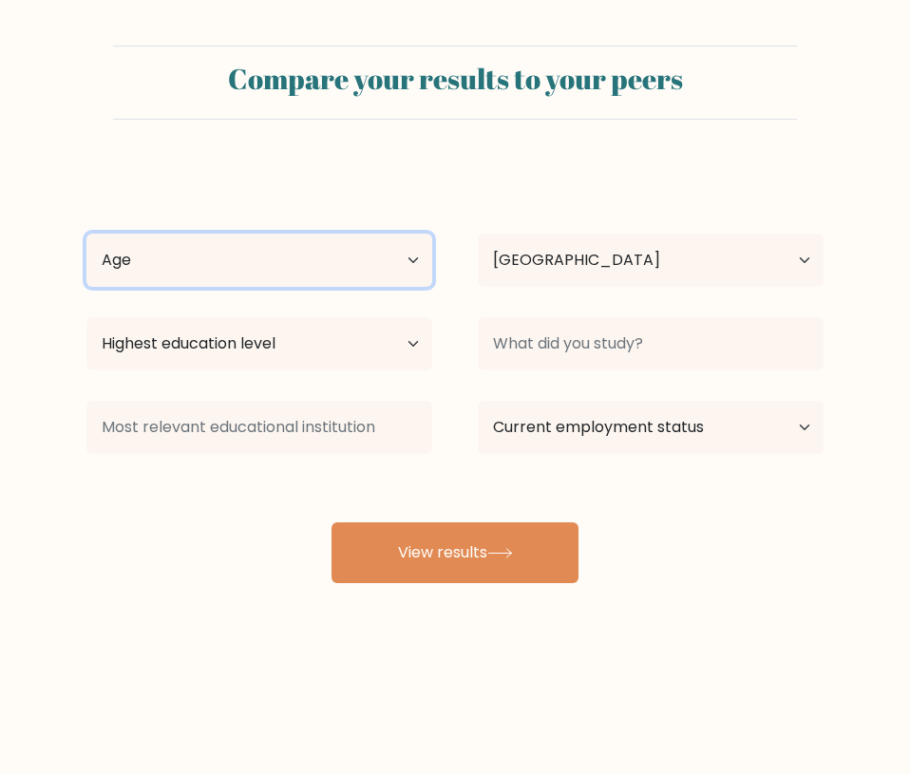
click at [243, 250] on select "Age Under [DEMOGRAPHIC_DATA] [DEMOGRAPHIC_DATA] [DEMOGRAPHIC_DATA] [DEMOGRAPHIC…" at bounding box center [259, 260] width 346 height 53
select select "25_34"
click at [86, 234] on select "Age Under [DEMOGRAPHIC_DATA] [DEMOGRAPHIC_DATA] [DEMOGRAPHIC_DATA] [DEMOGRAPHIC…" at bounding box center [259, 260] width 346 height 53
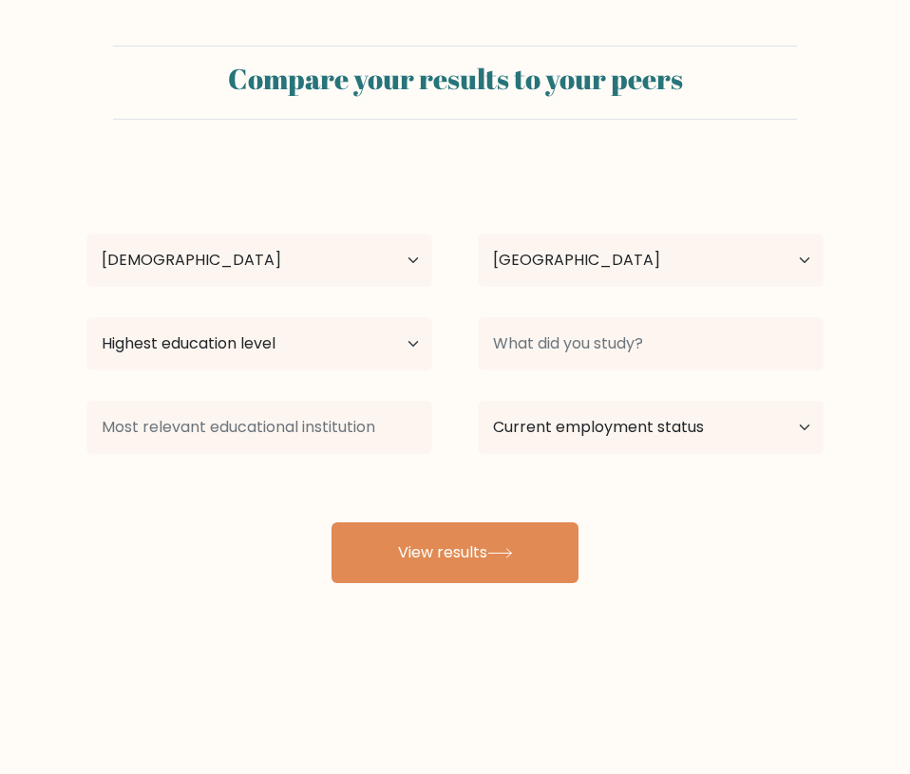
click at [212, 383] on div "[PERSON_NAME] Age Under [DEMOGRAPHIC_DATA] [DEMOGRAPHIC_DATA] [DEMOGRAPHIC_DATA…" at bounding box center [455, 374] width 760 height 418
click at [371, 376] on div "Highest education level No schooling Primary Lower Secondary Upper Secondary Oc…" at bounding box center [259, 344] width 391 height 68
click at [416, 339] on select "Highest education level No schooling Primary Lower Secondary Upper Secondary Oc…" at bounding box center [259, 343] width 346 height 53
select select "bachelors_degree"
click at [86, 317] on select "Highest education level No schooling Primary Lower Secondary Upper Secondary Oc…" at bounding box center [259, 343] width 346 height 53
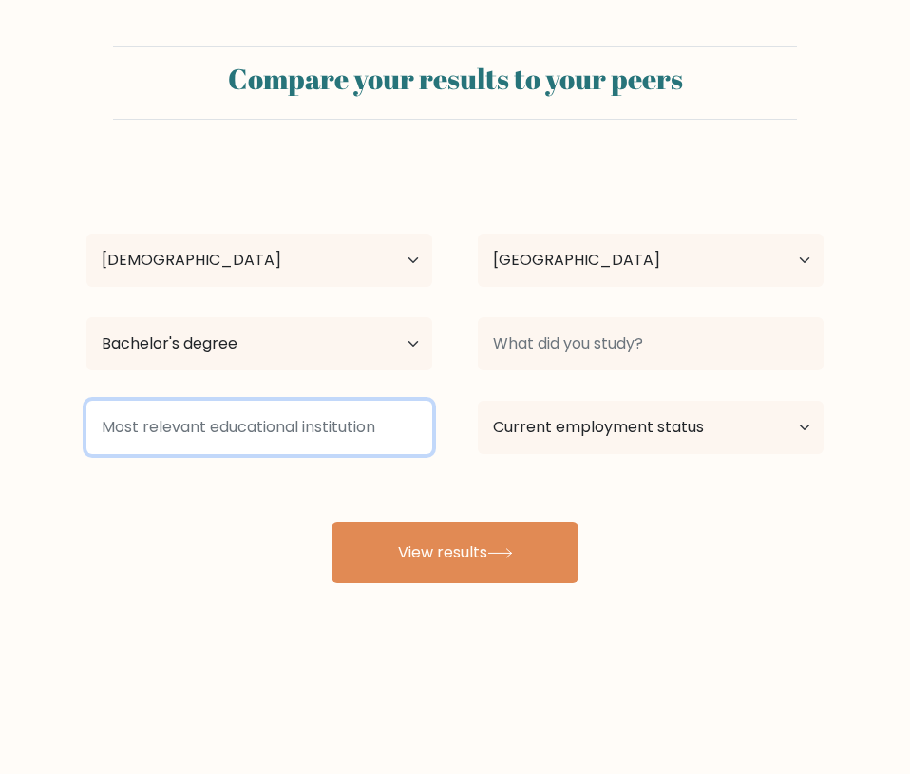
click at [213, 436] on input at bounding box center [259, 427] width 346 height 53
click at [253, 426] on input at bounding box center [259, 427] width 346 height 53
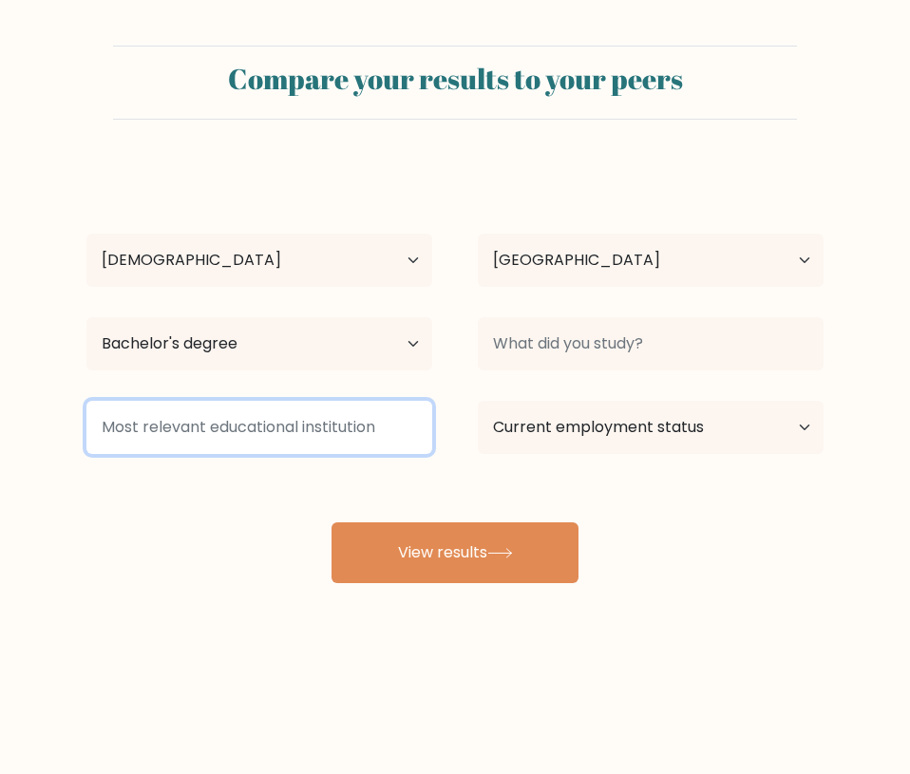
click at [253, 426] on input at bounding box center [259, 427] width 346 height 53
click at [234, 418] on input at bounding box center [259, 427] width 346 height 53
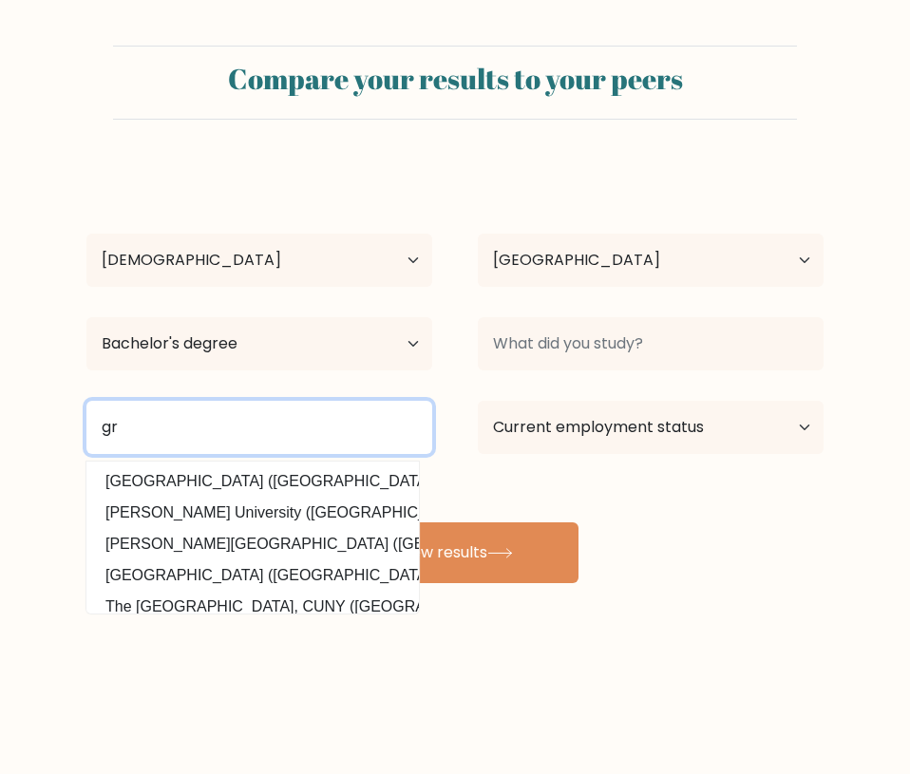
type input "g"
type input "s"
type input "STI"
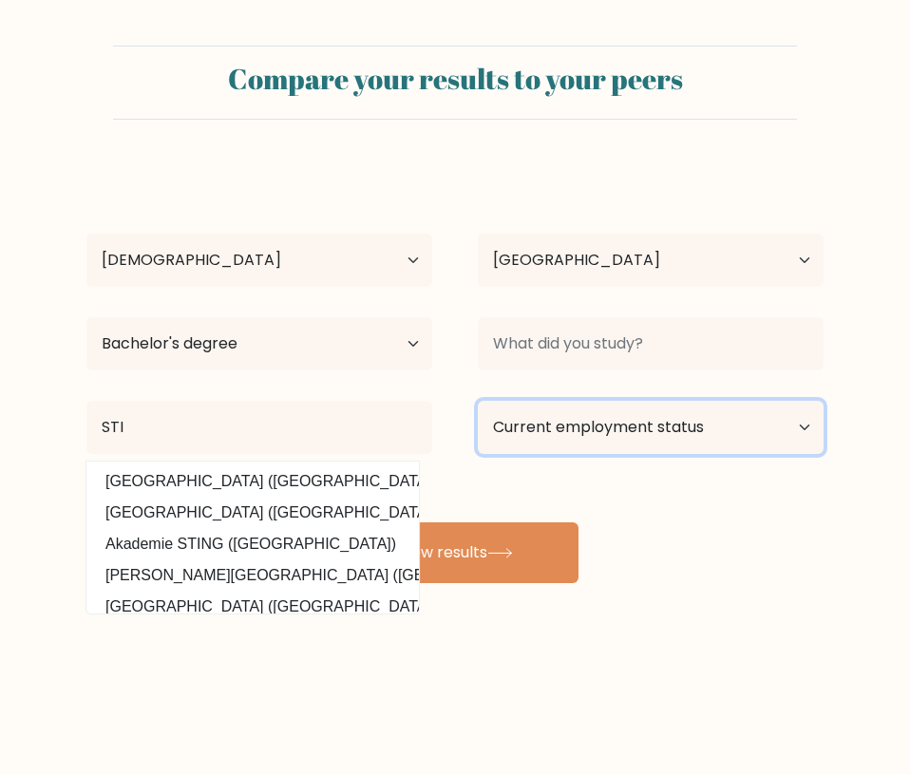
click at [613, 432] on select "Current employment status Employed Student Retired Other / prefer not to answer" at bounding box center [651, 427] width 346 height 53
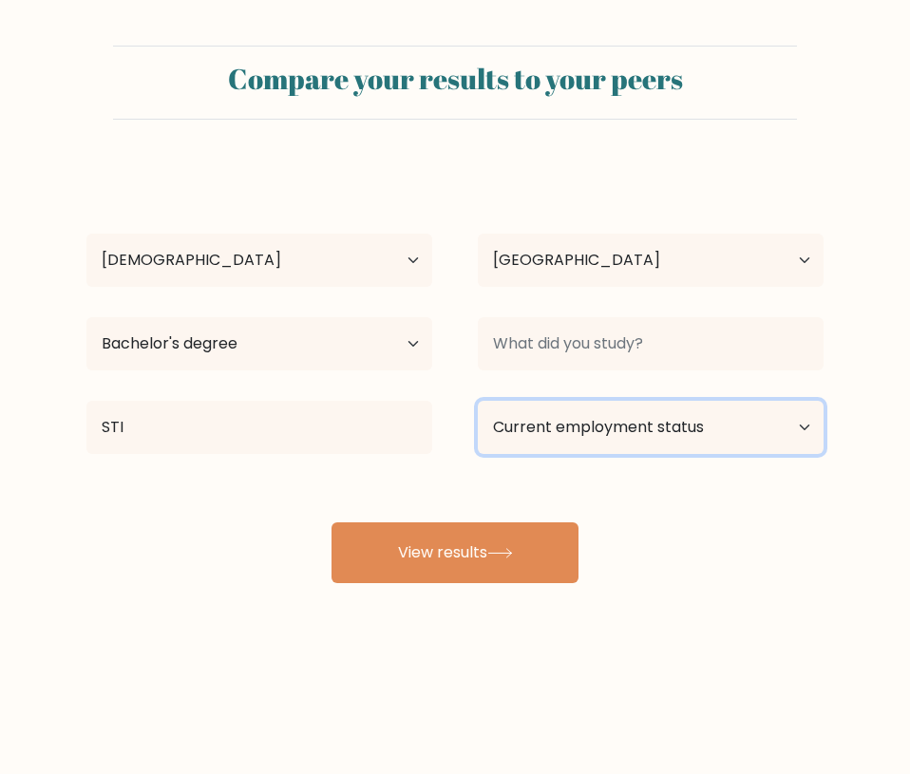
select select "employed"
click at [478, 401] on select "Current employment status Employed Student Retired Other / prefer not to answer" at bounding box center [651, 427] width 346 height 53
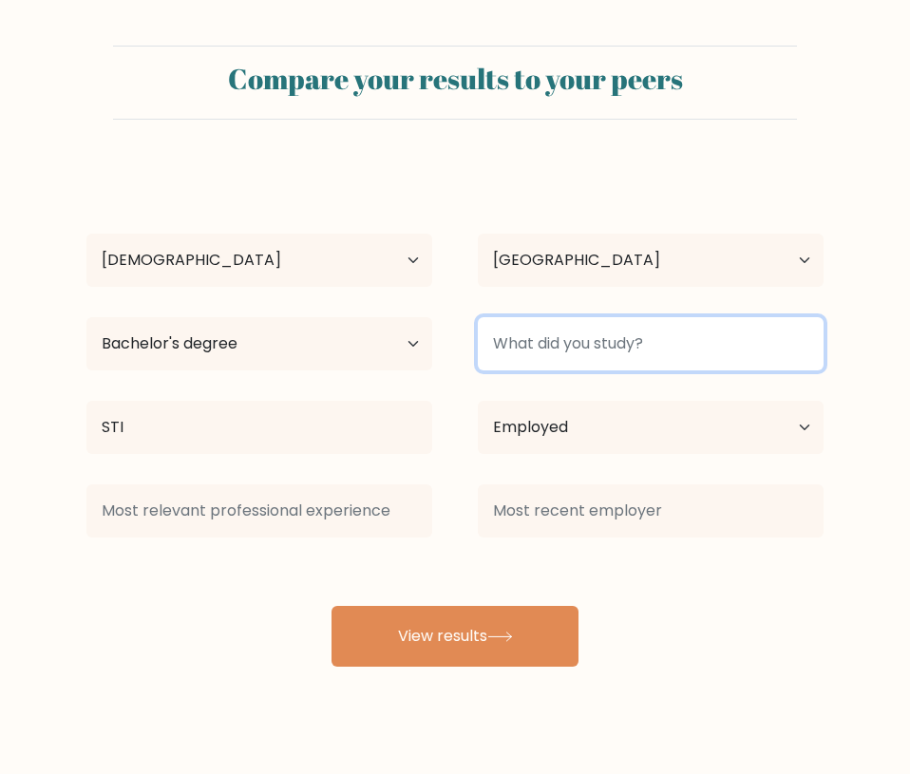
click at [676, 352] on input at bounding box center [651, 343] width 346 height 53
click at [681, 363] on input at bounding box center [651, 343] width 346 height 53
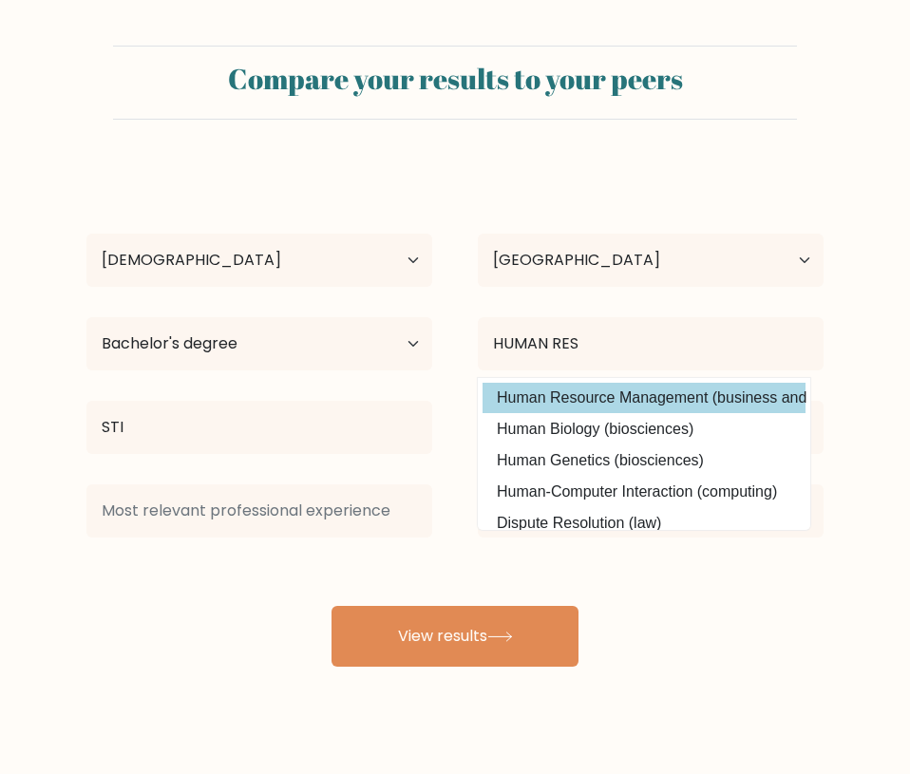
click at [693, 395] on option "Human Resource Management (business and management)" at bounding box center [643, 398] width 323 height 30
type input "Human Resource Management"
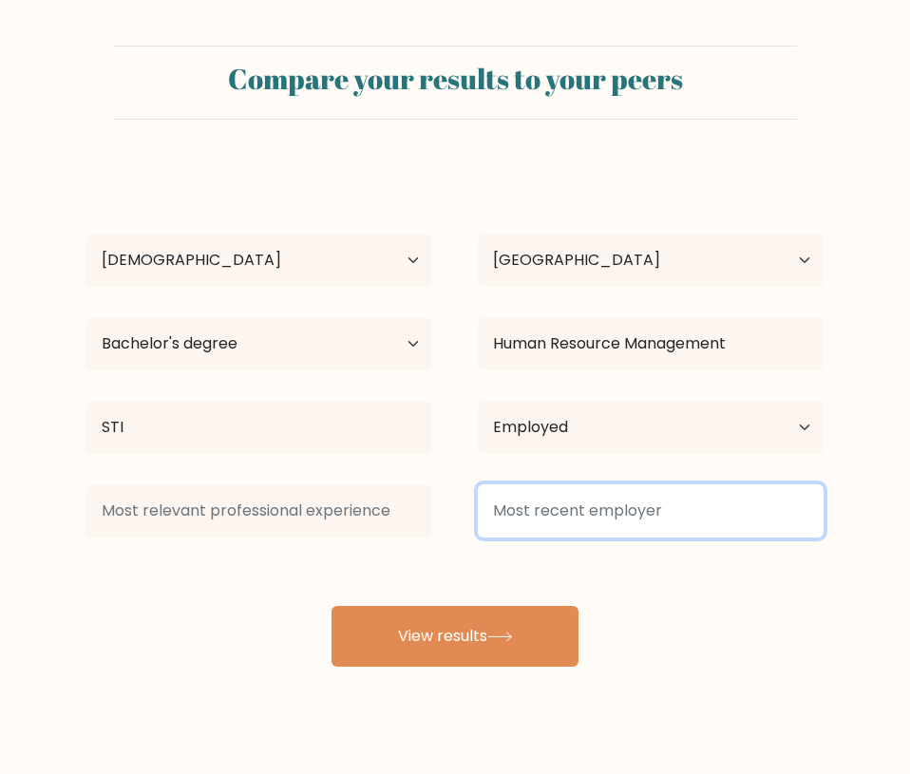
click at [596, 523] on input at bounding box center [651, 510] width 346 height 53
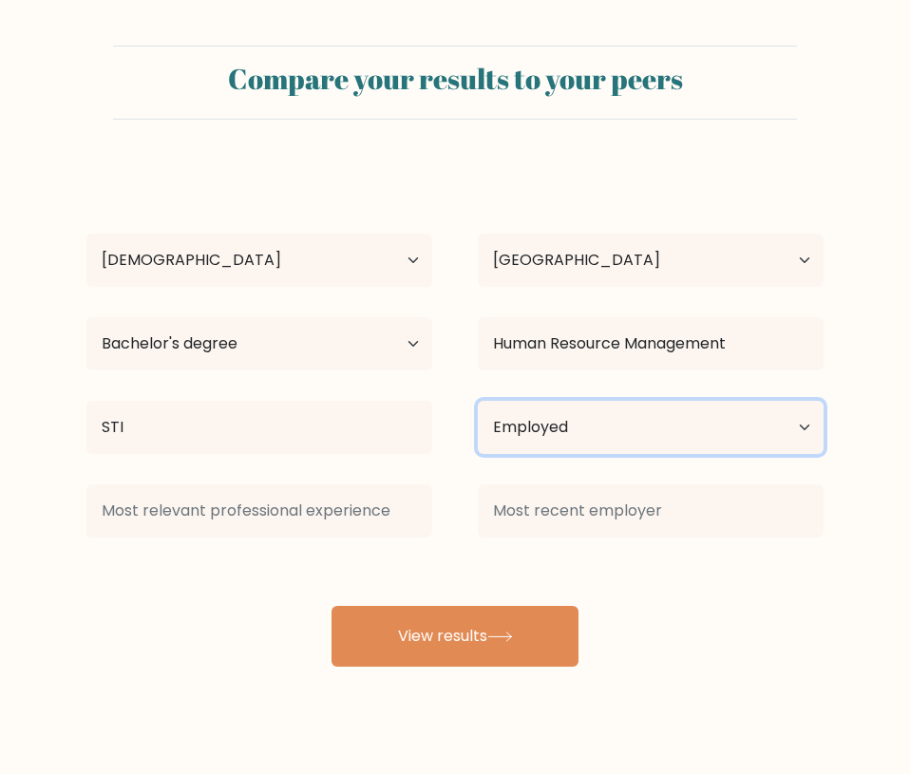
click at [714, 419] on select "Current employment status Employed Student Retired Other / prefer not to answer" at bounding box center [651, 427] width 346 height 53
select select "other"
click at [478, 401] on select "Current employment status Employed Student Retired Other / prefer not to answer" at bounding box center [651, 427] width 346 height 53
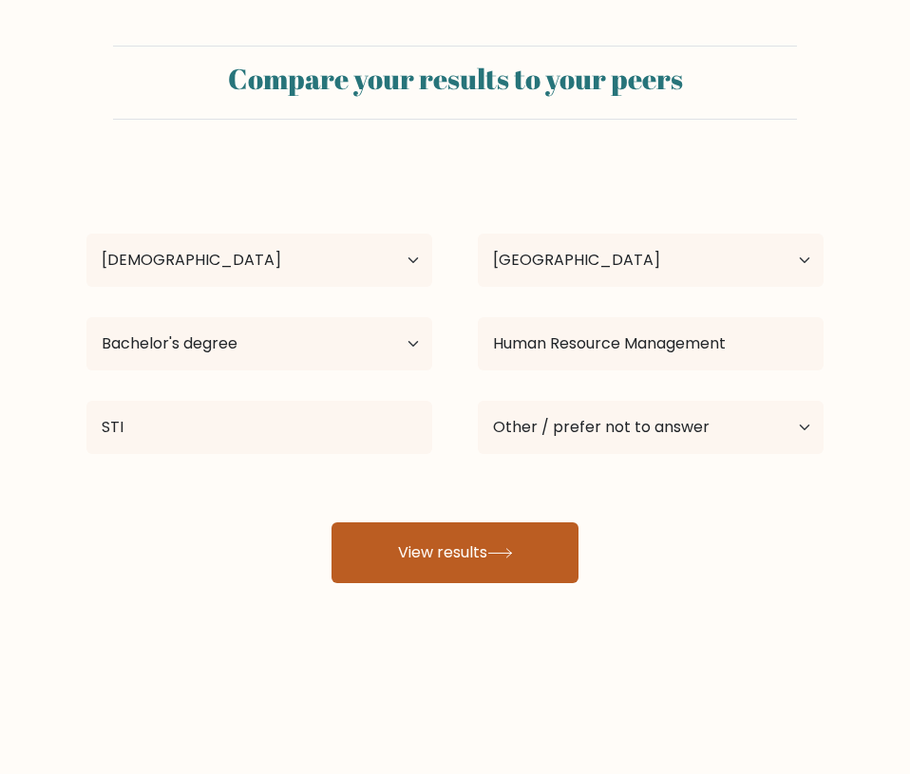
click at [497, 555] on icon at bounding box center [500, 553] width 26 height 10
